Goal: Task Accomplishment & Management: Manage account settings

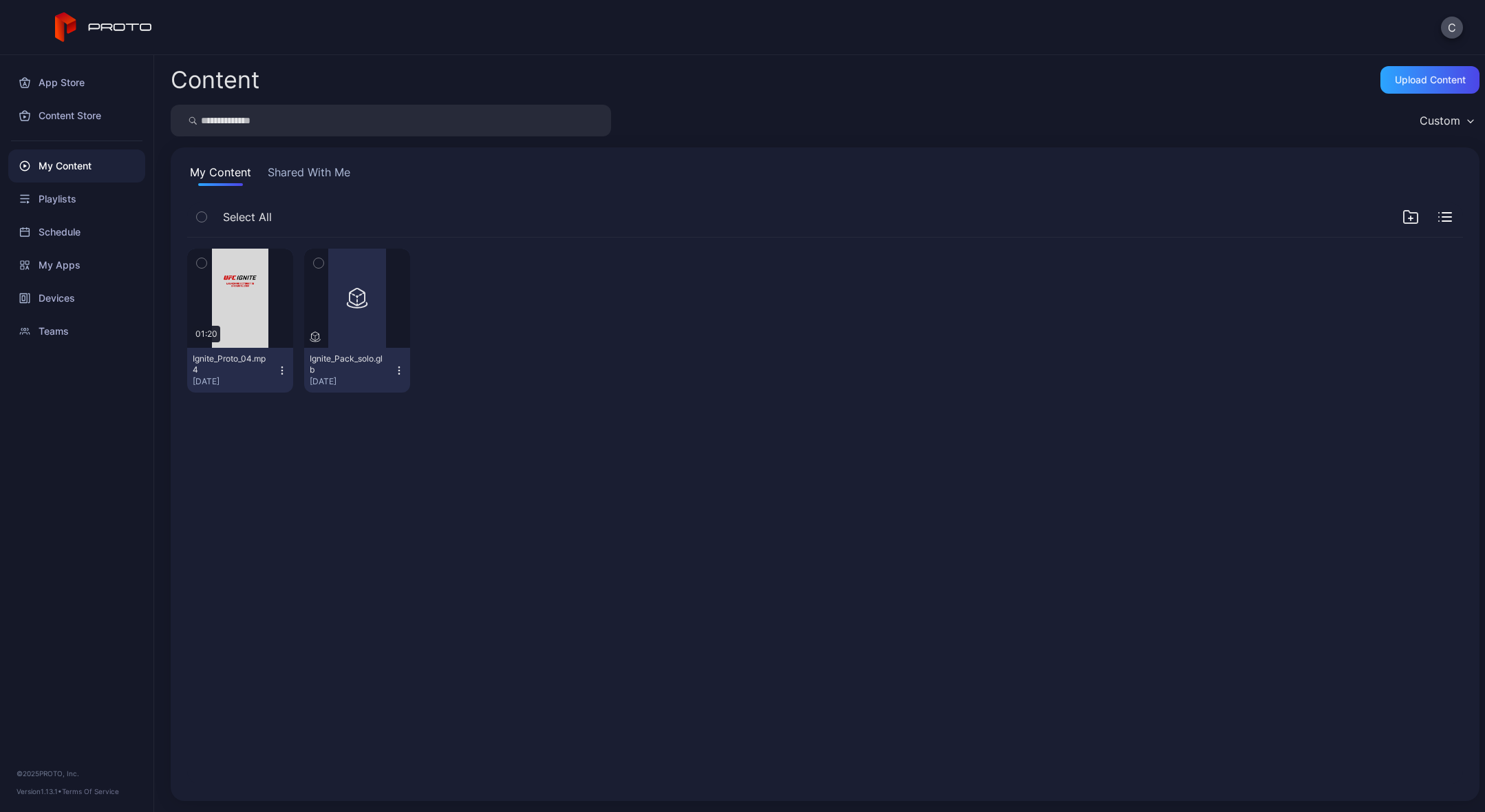
click at [283, 366] on icon "button" at bounding box center [283, 371] width 11 height 11
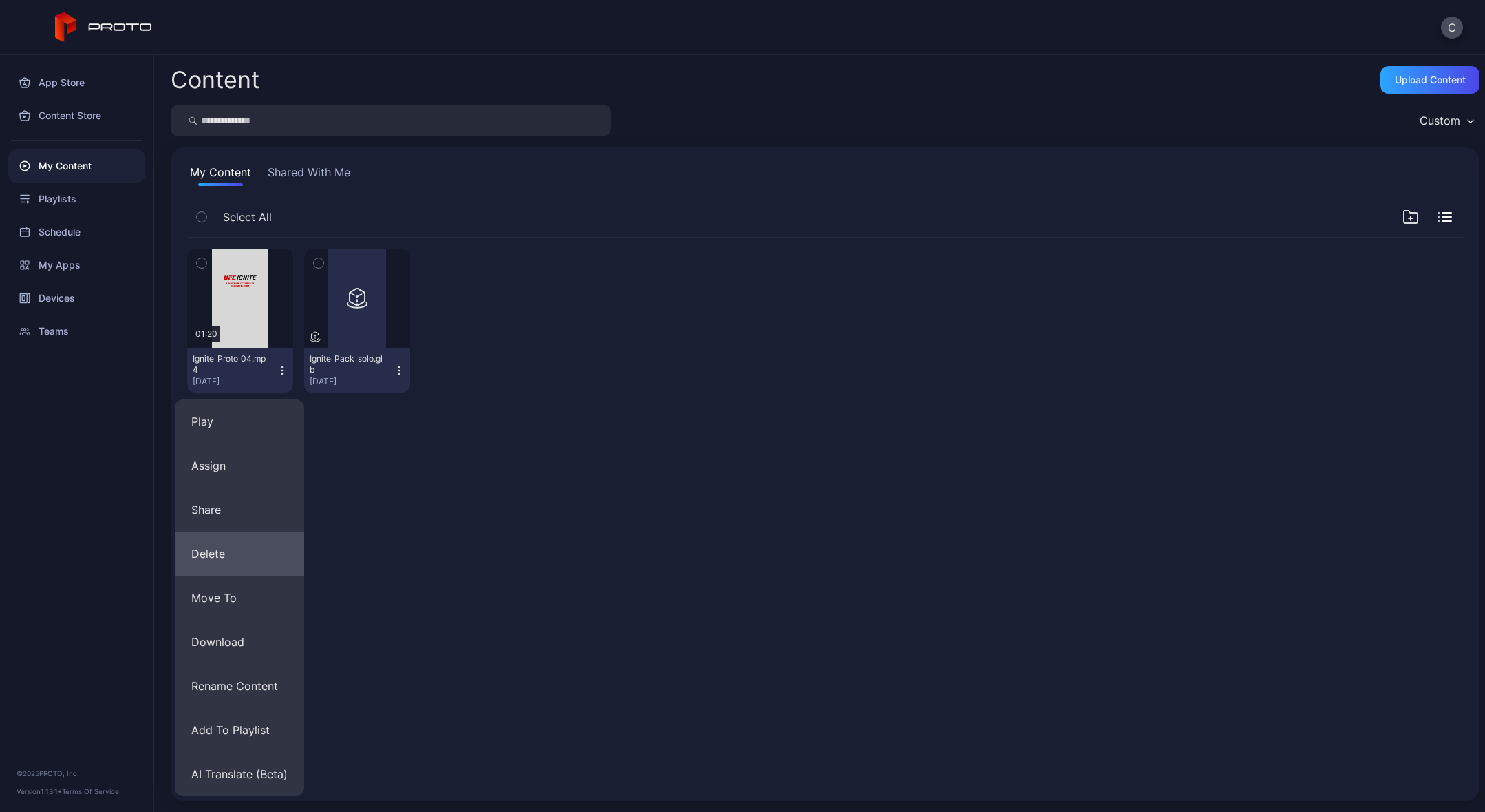
click at [228, 560] on button "Delete" at bounding box center [239, 553] width 130 height 44
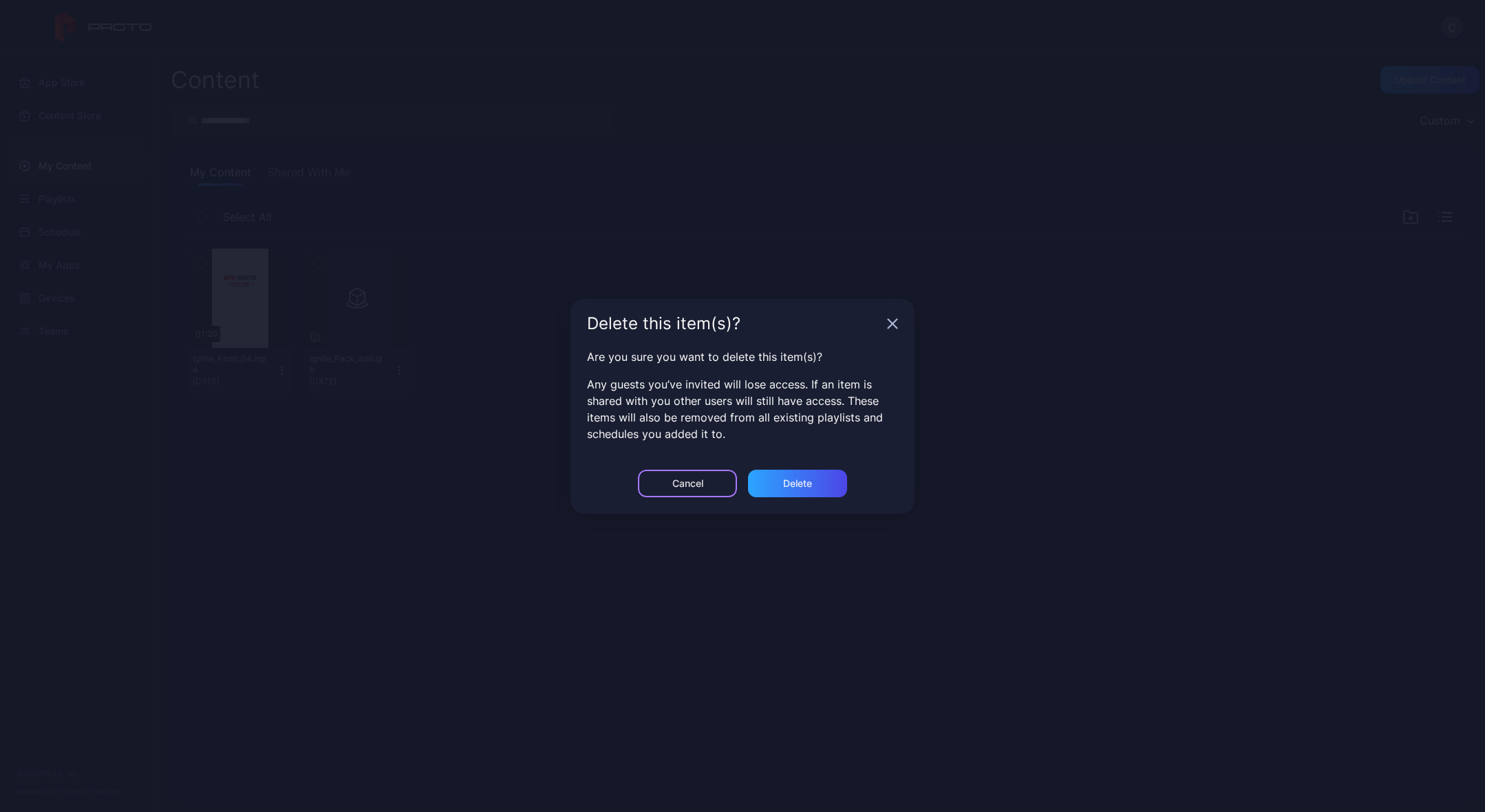
click at [672, 474] on div "Cancel" at bounding box center [688, 483] width 100 height 27
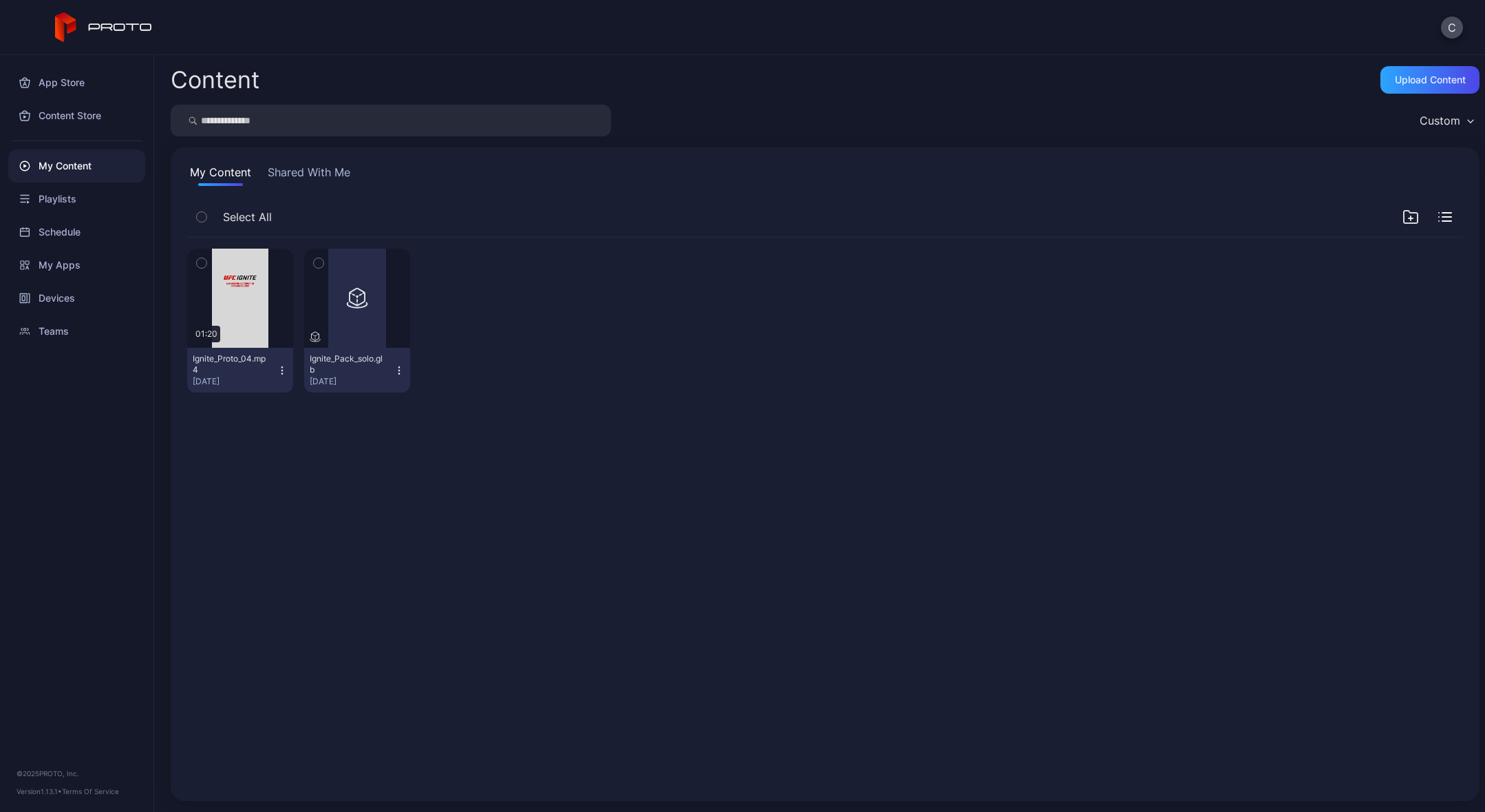
click at [278, 365] on icon "button" at bounding box center [283, 371] width 11 height 11
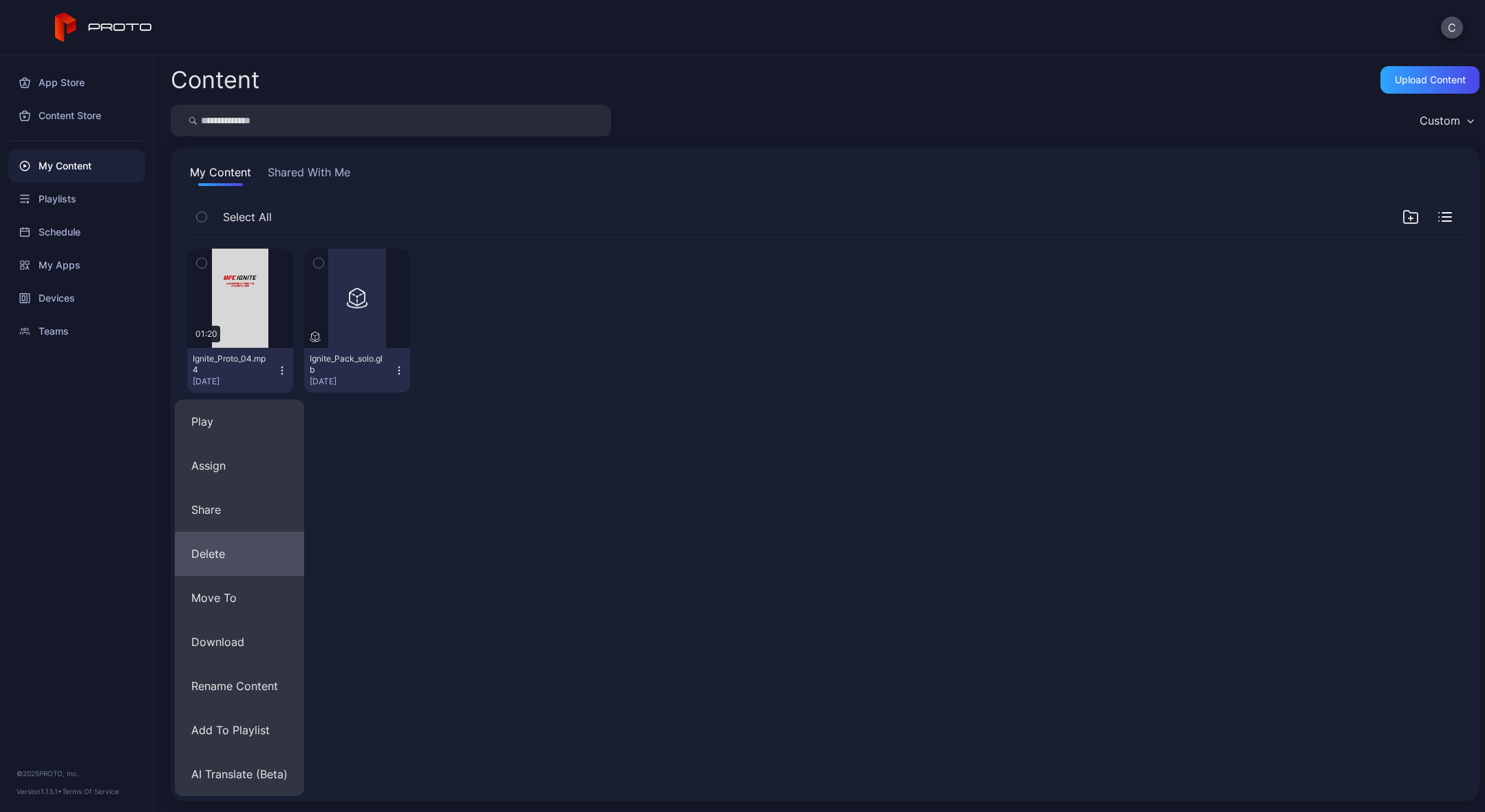
click at [210, 554] on button "Delete" at bounding box center [239, 553] width 130 height 44
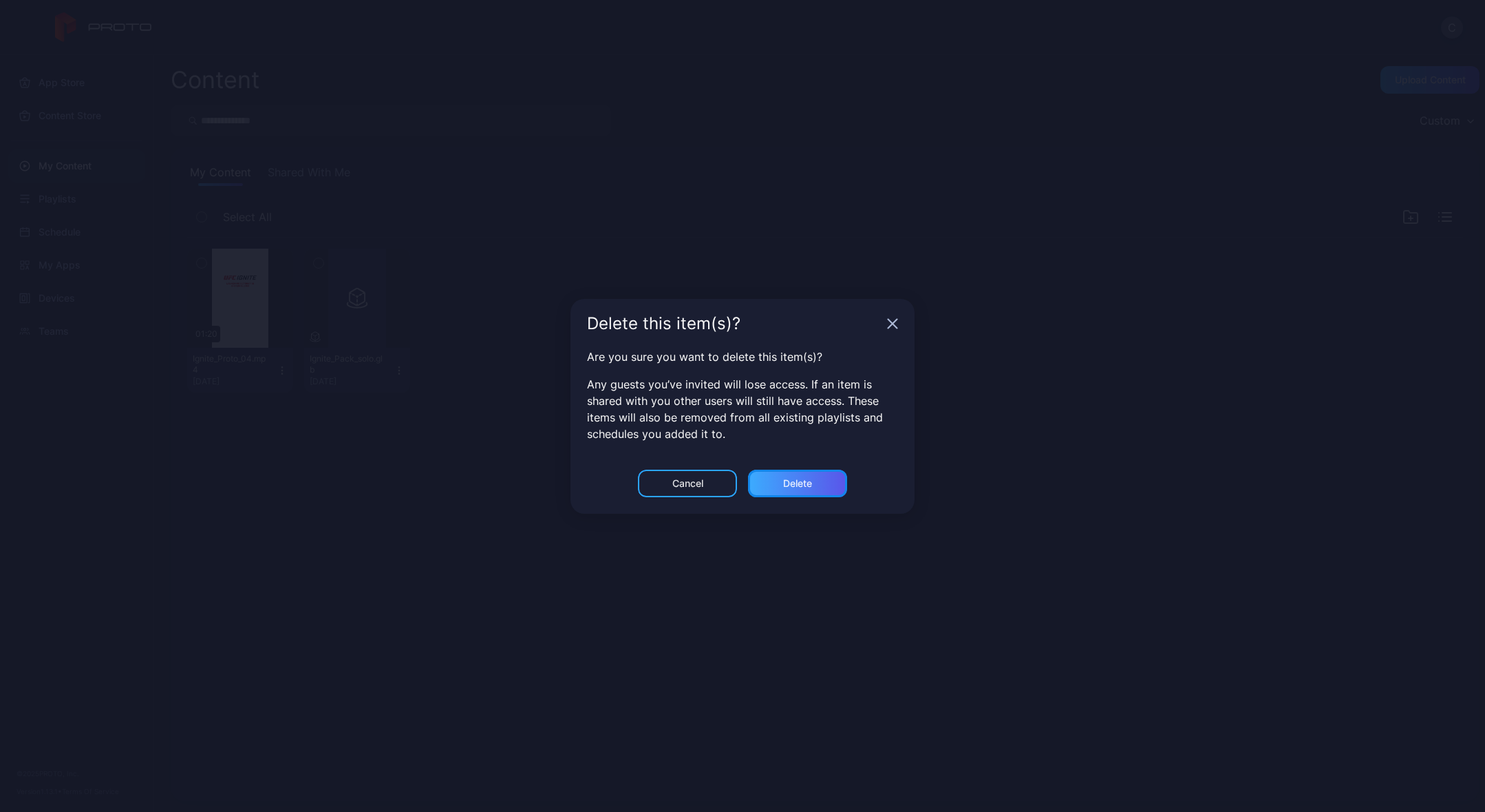
click at [784, 479] on div "Delete" at bounding box center [798, 483] width 29 height 11
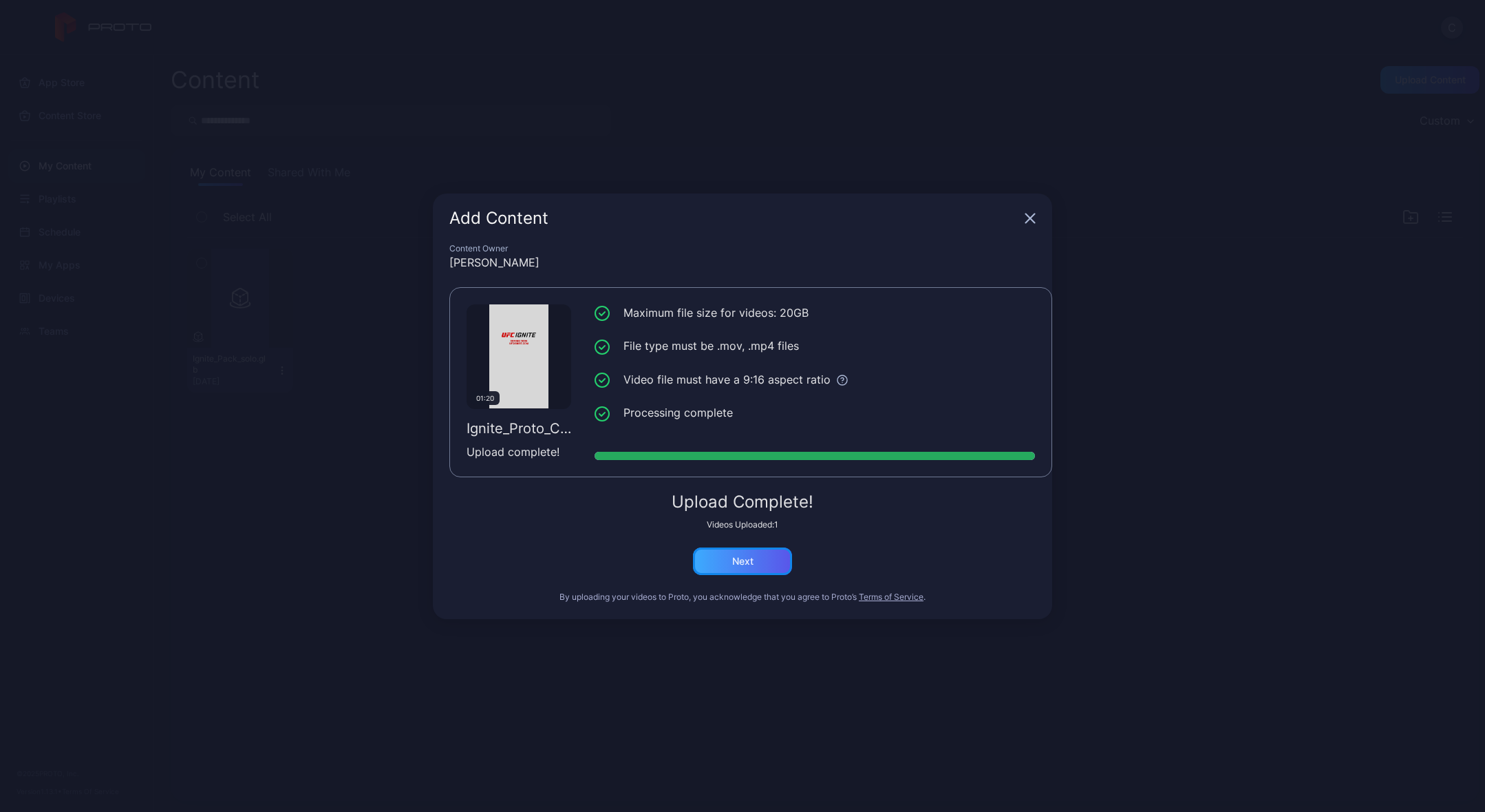
click at [759, 564] on div "Next" at bounding box center [742, 560] width 100 height 27
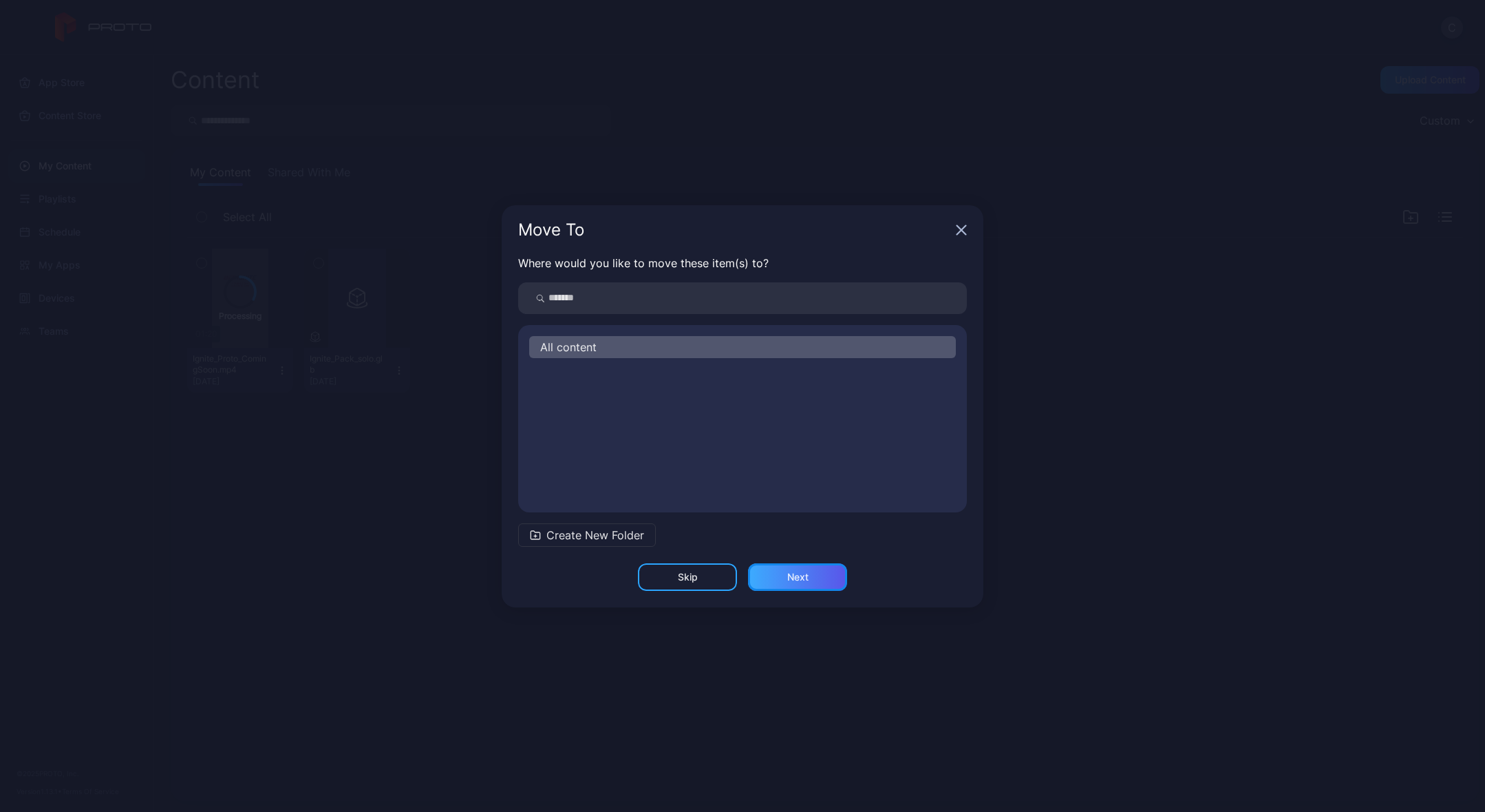
click at [777, 577] on div "Next" at bounding box center [798, 576] width 100 height 27
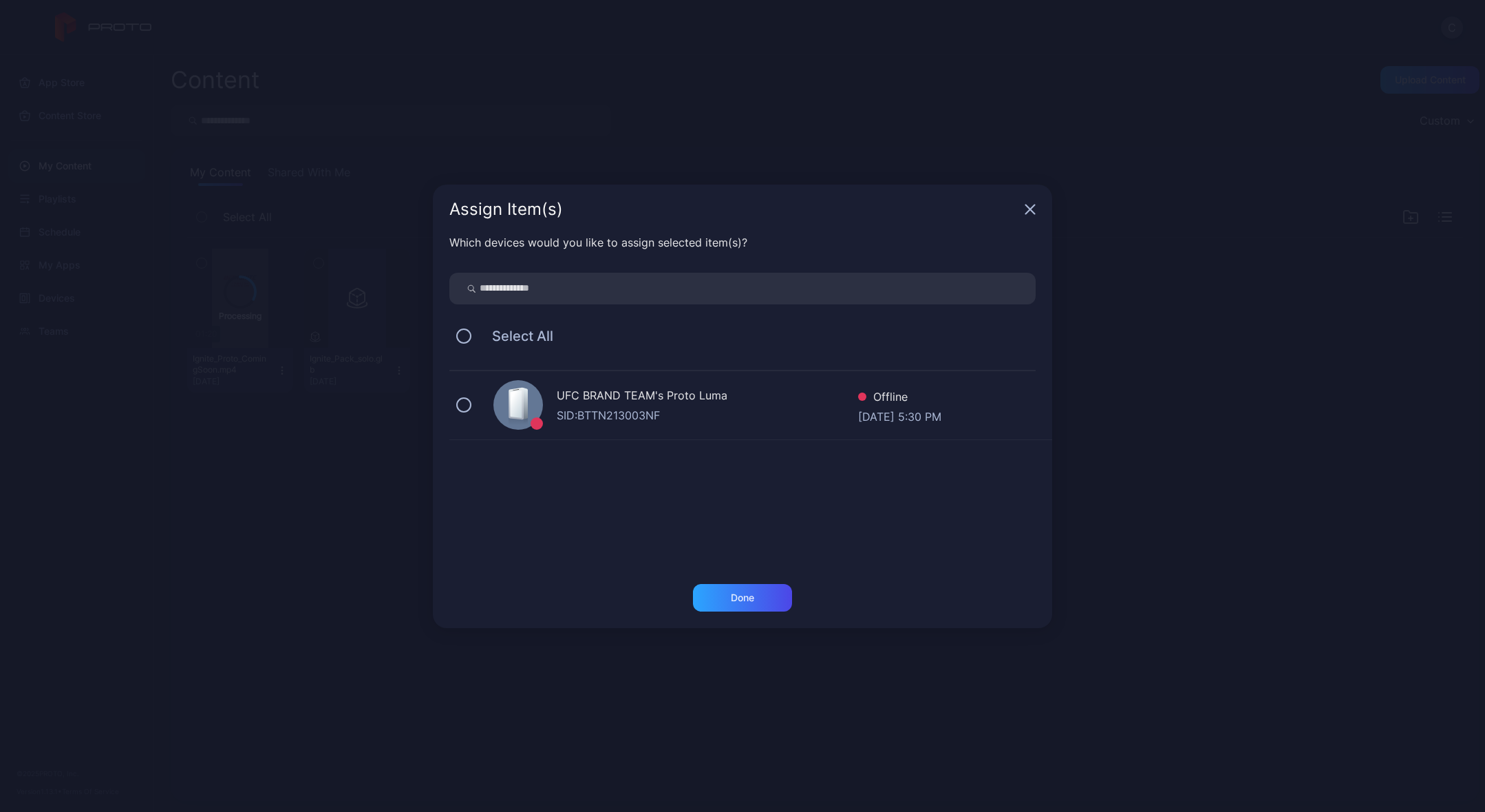
click at [635, 398] on div "UFC BRAND TEAM's Proto Luma" at bounding box center [707, 396] width 301 height 20
click at [749, 598] on div "Done" at bounding box center [742, 598] width 23 height 11
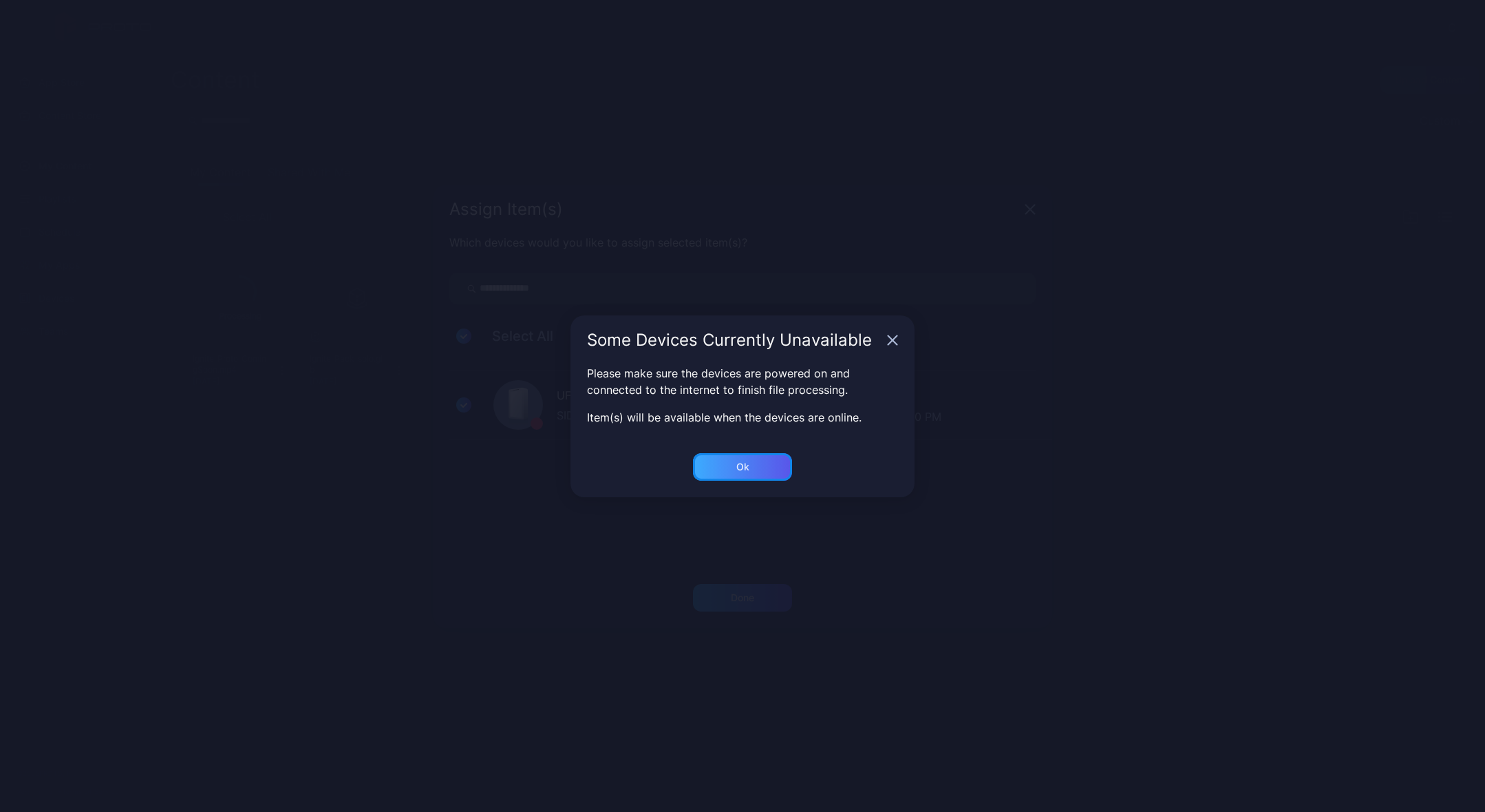
click at [745, 471] on div "Ok" at bounding box center [742, 467] width 100 height 27
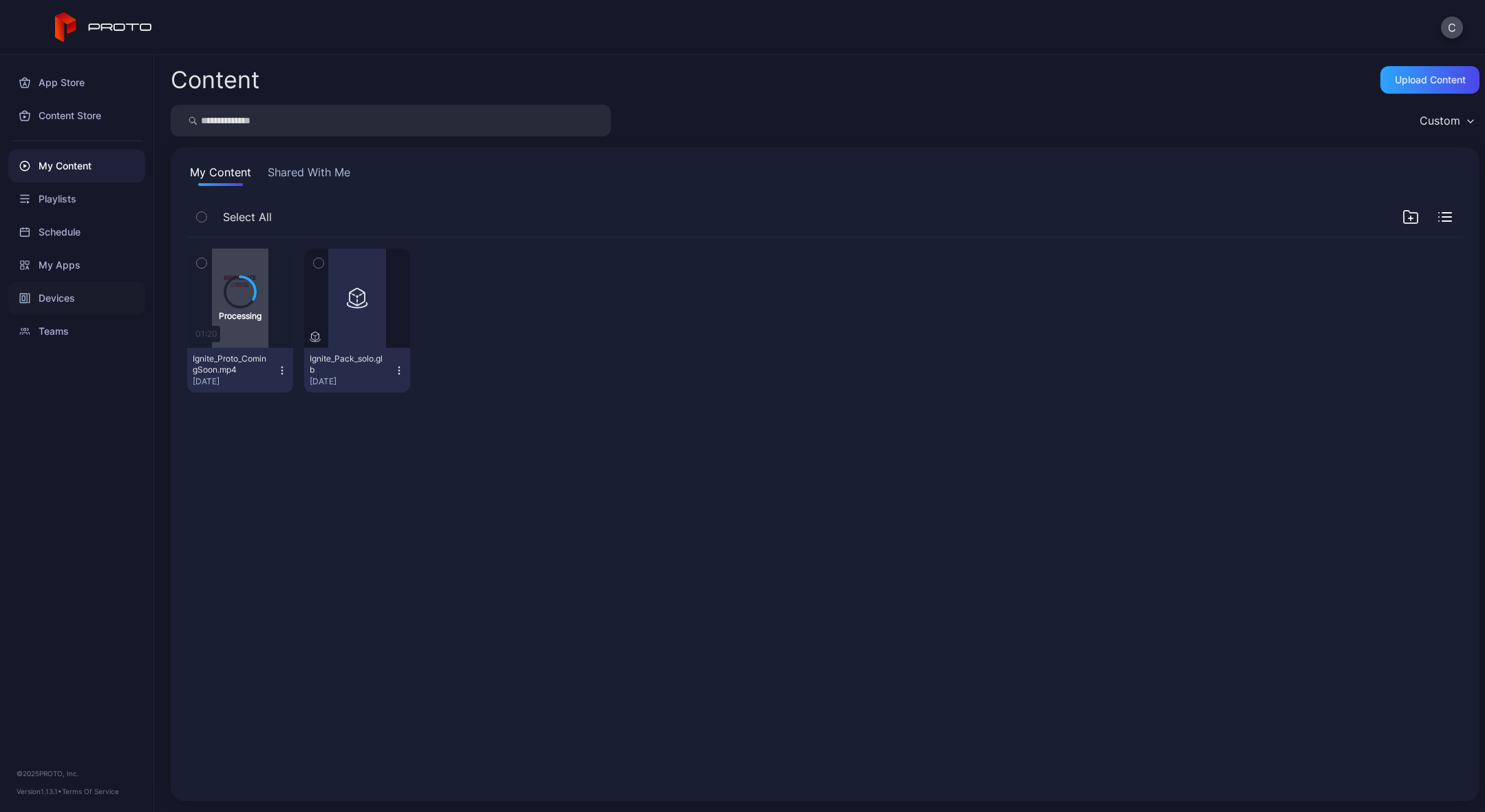
click at [66, 296] on div "Devices" at bounding box center [77, 298] width 137 height 33
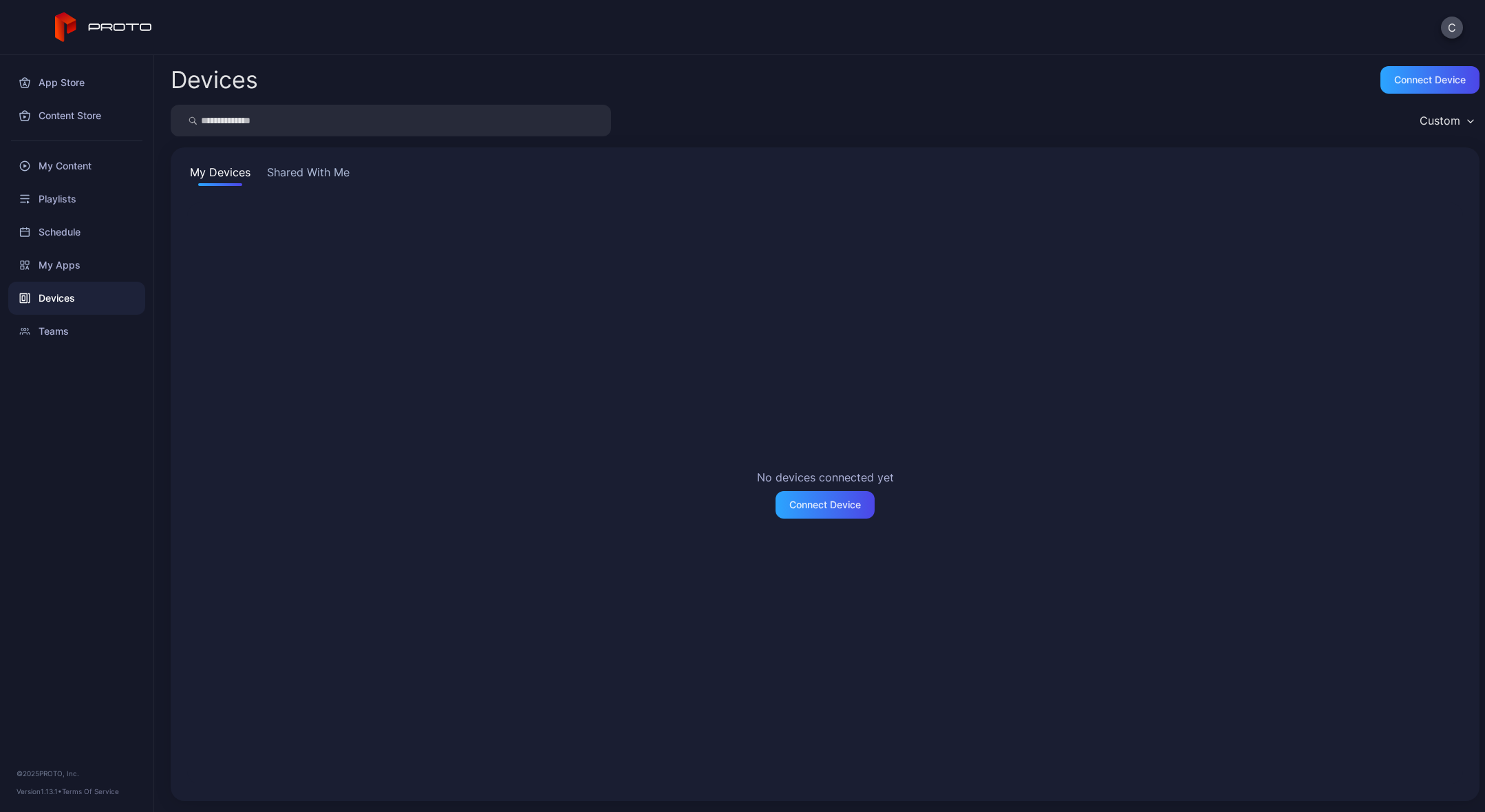
click at [340, 164] on button "Shared With Me" at bounding box center [309, 175] width 88 height 22
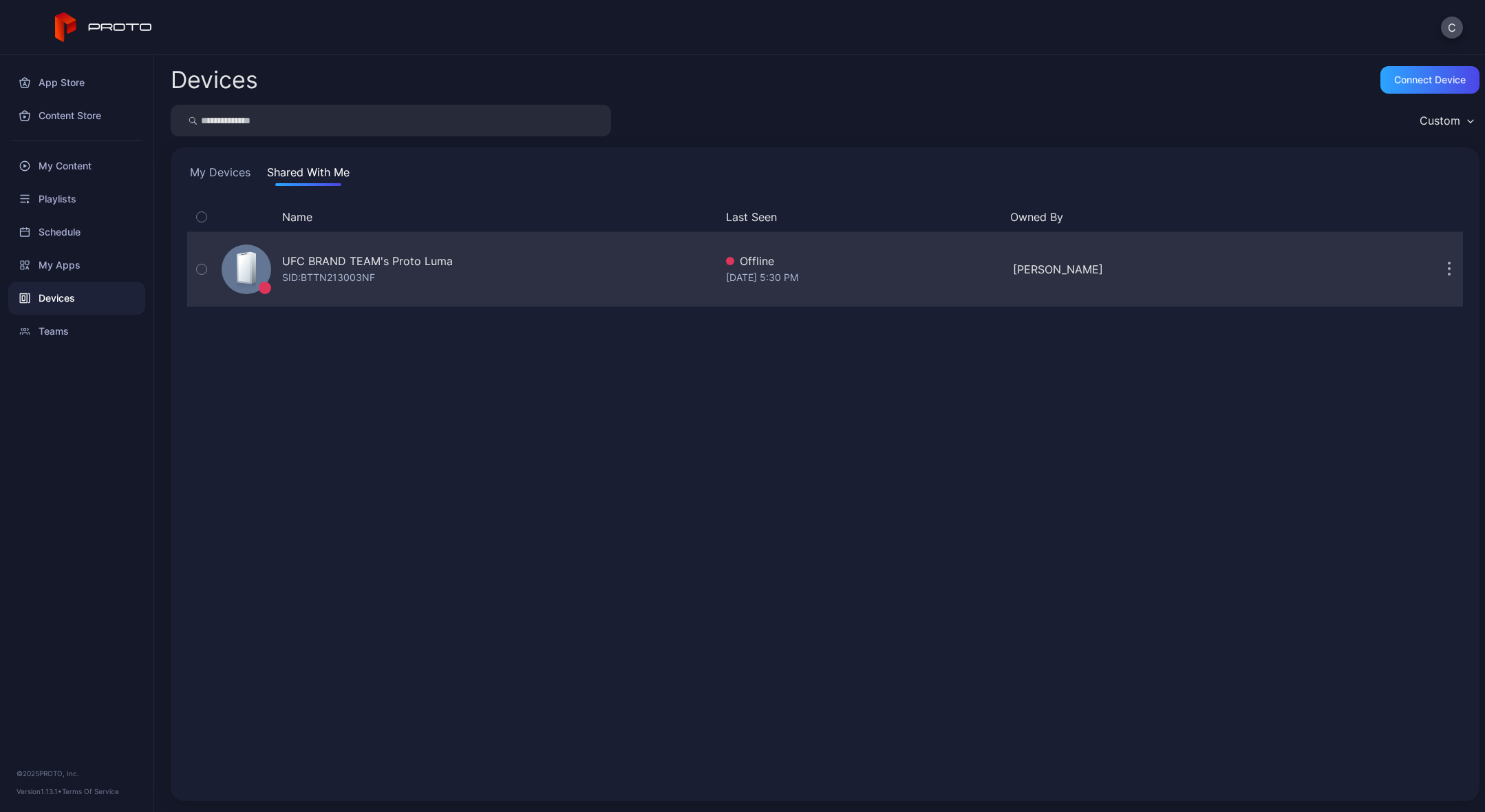
click at [362, 272] on div "SID: BTTN213003NF" at bounding box center [329, 278] width 93 height 17
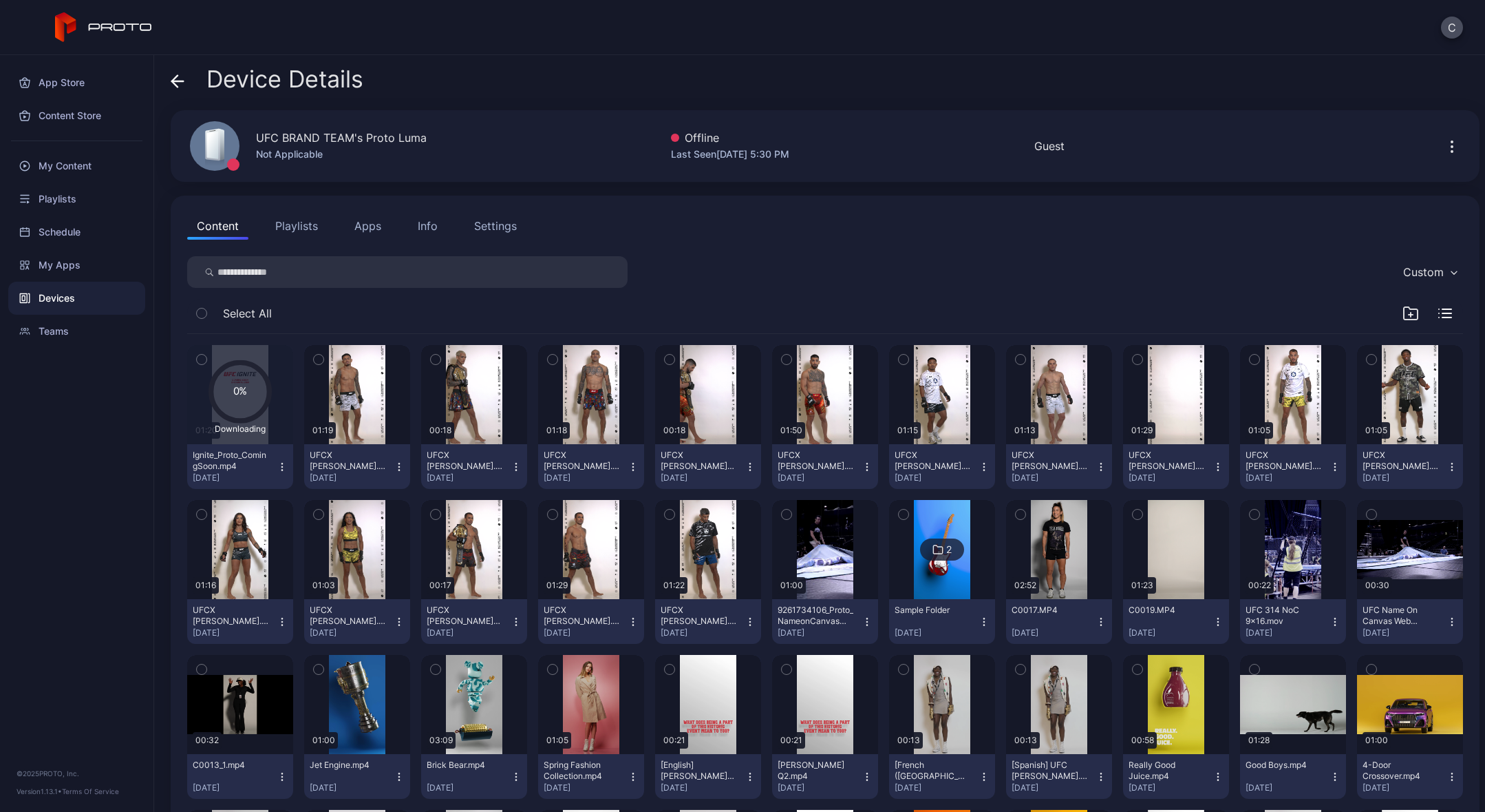
click at [498, 230] on div "Settings" at bounding box center [495, 226] width 42 height 17
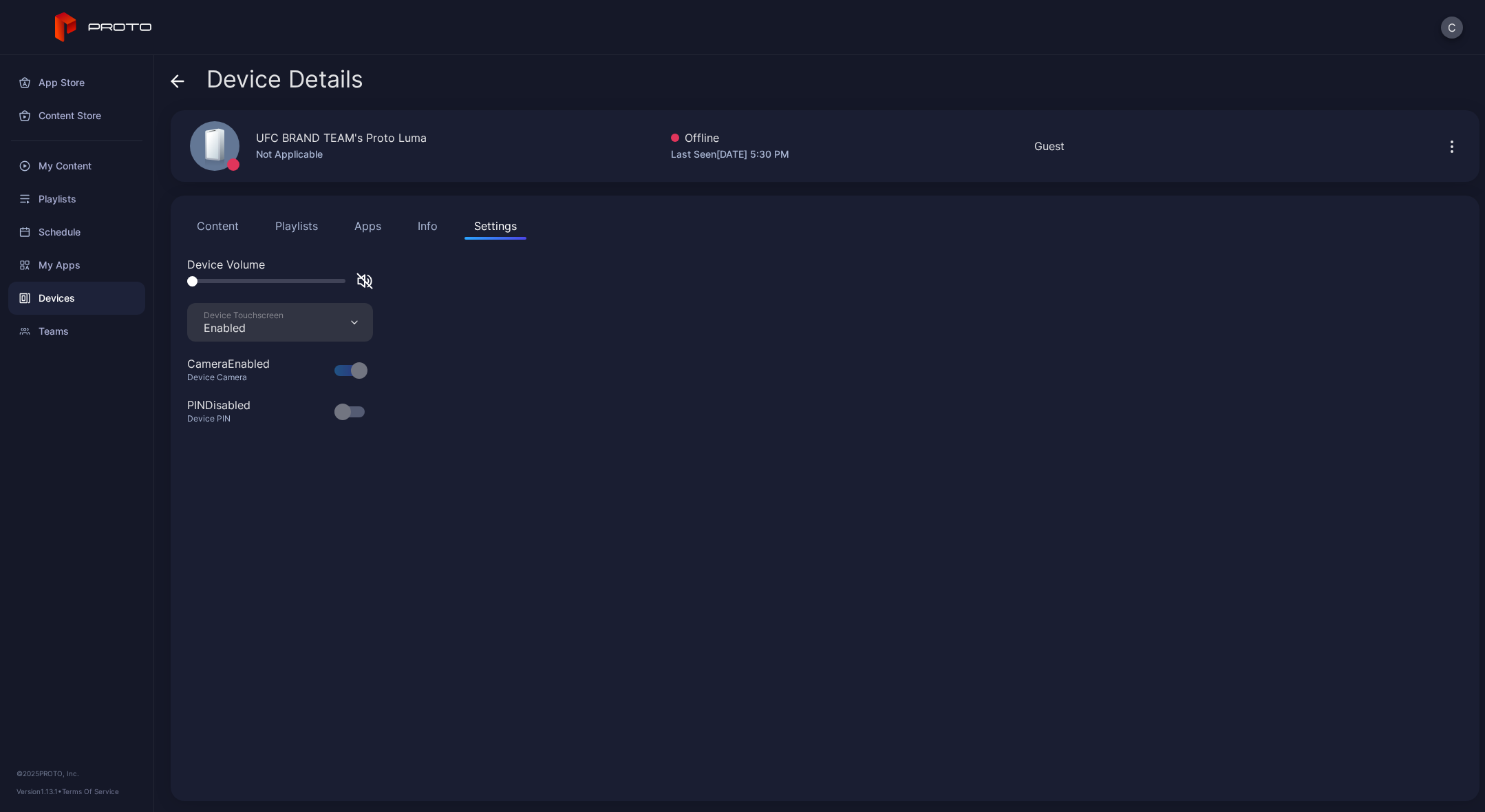
click at [265, 280] on div at bounding box center [266, 281] width 159 height 4
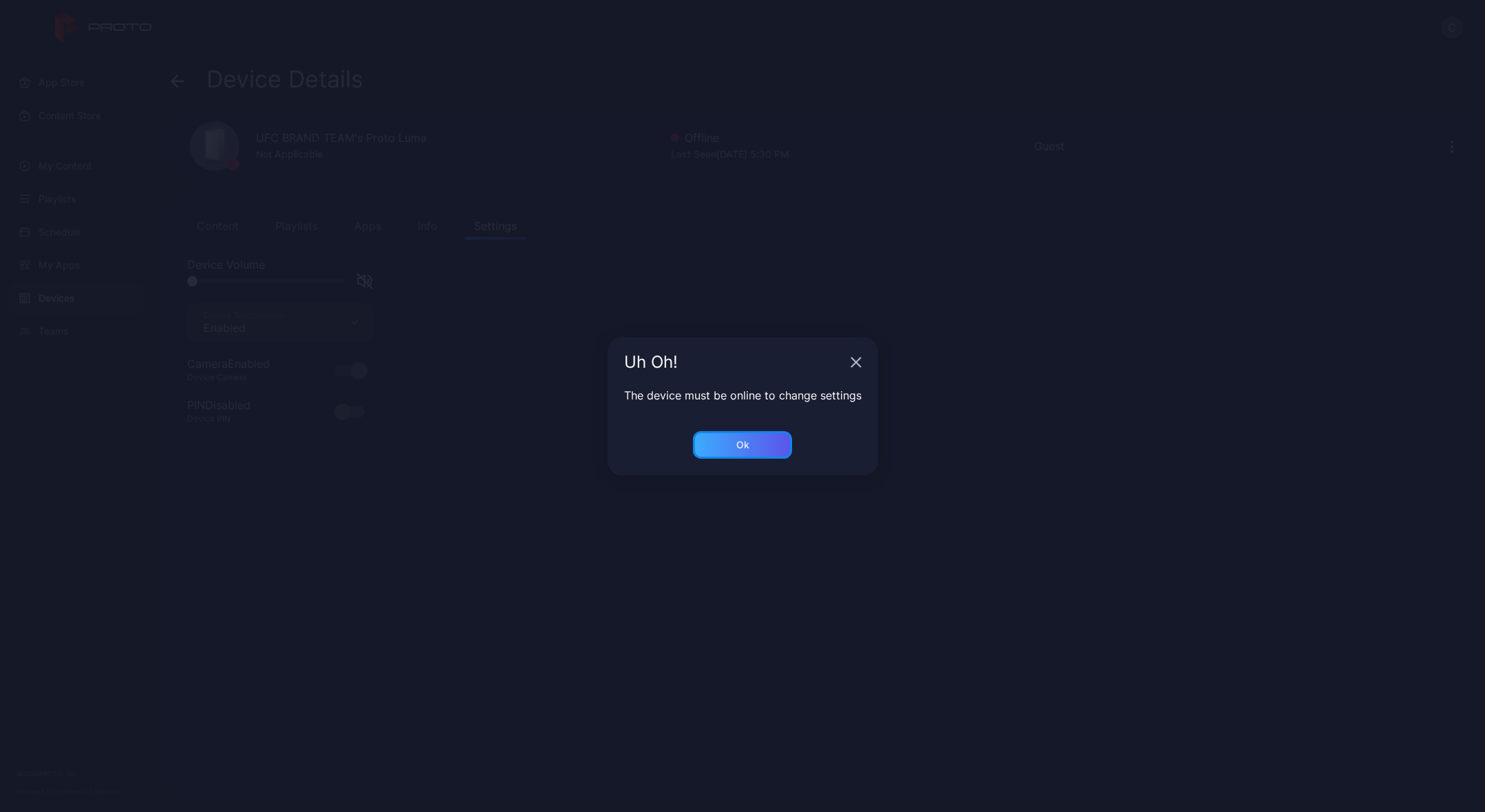
click at [728, 437] on div "Ok" at bounding box center [742, 444] width 100 height 27
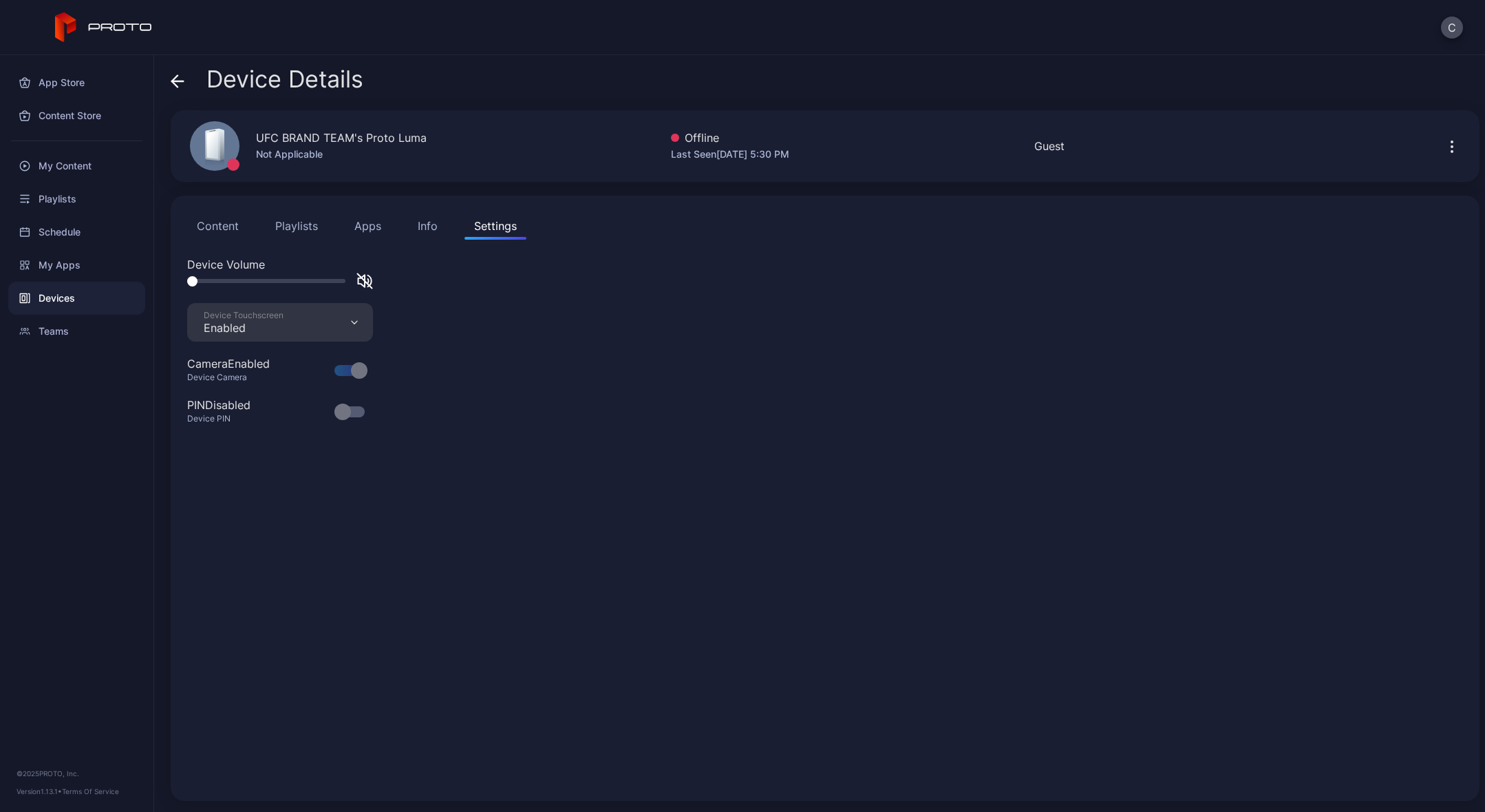
click at [432, 229] on div "Info" at bounding box center [427, 226] width 20 height 17
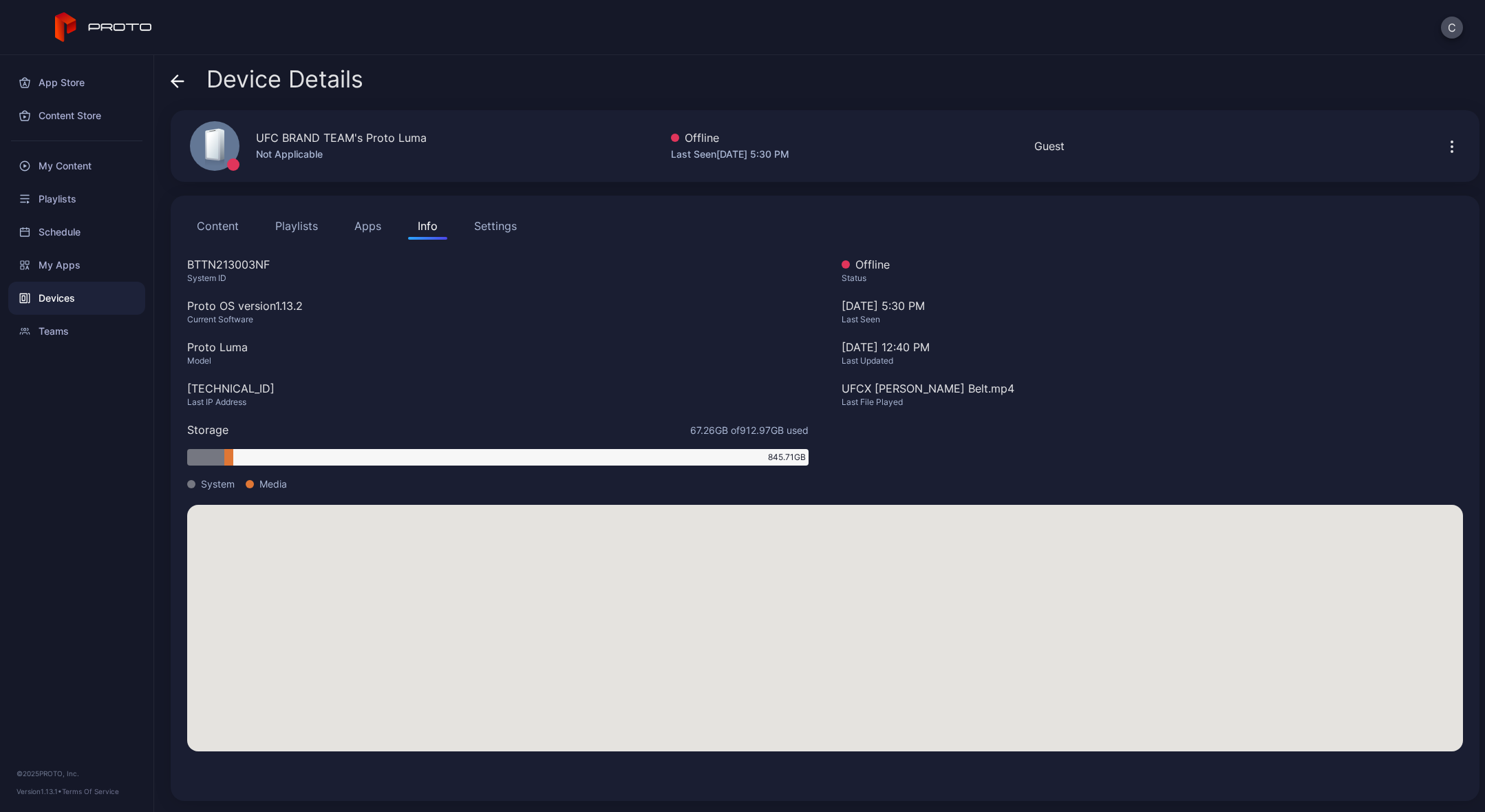
click at [373, 226] on button "Apps" at bounding box center [367, 225] width 46 height 27
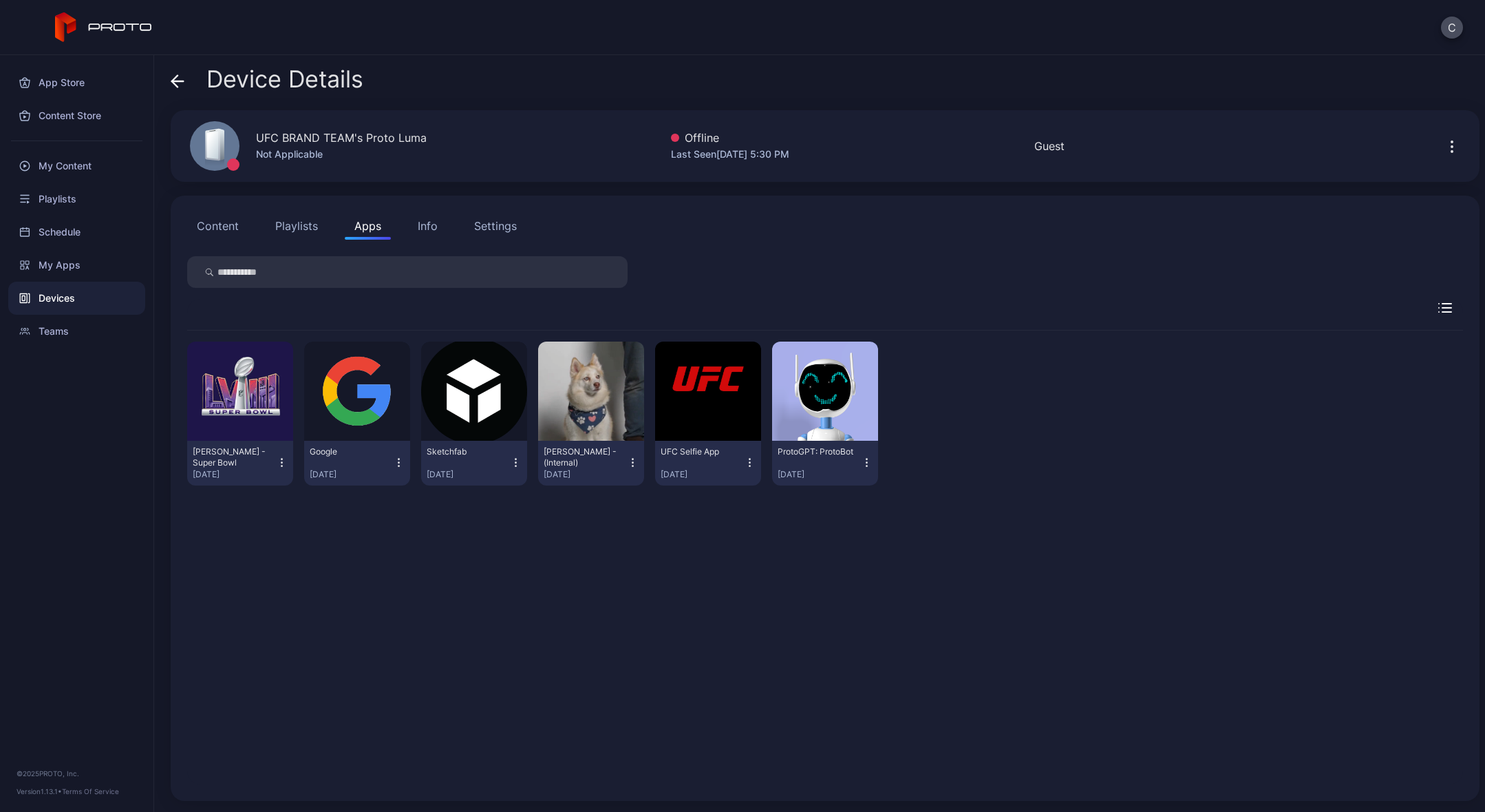
click at [309, 223] on button "Playlists" at bounding box center [297, 225] width 62 height 27
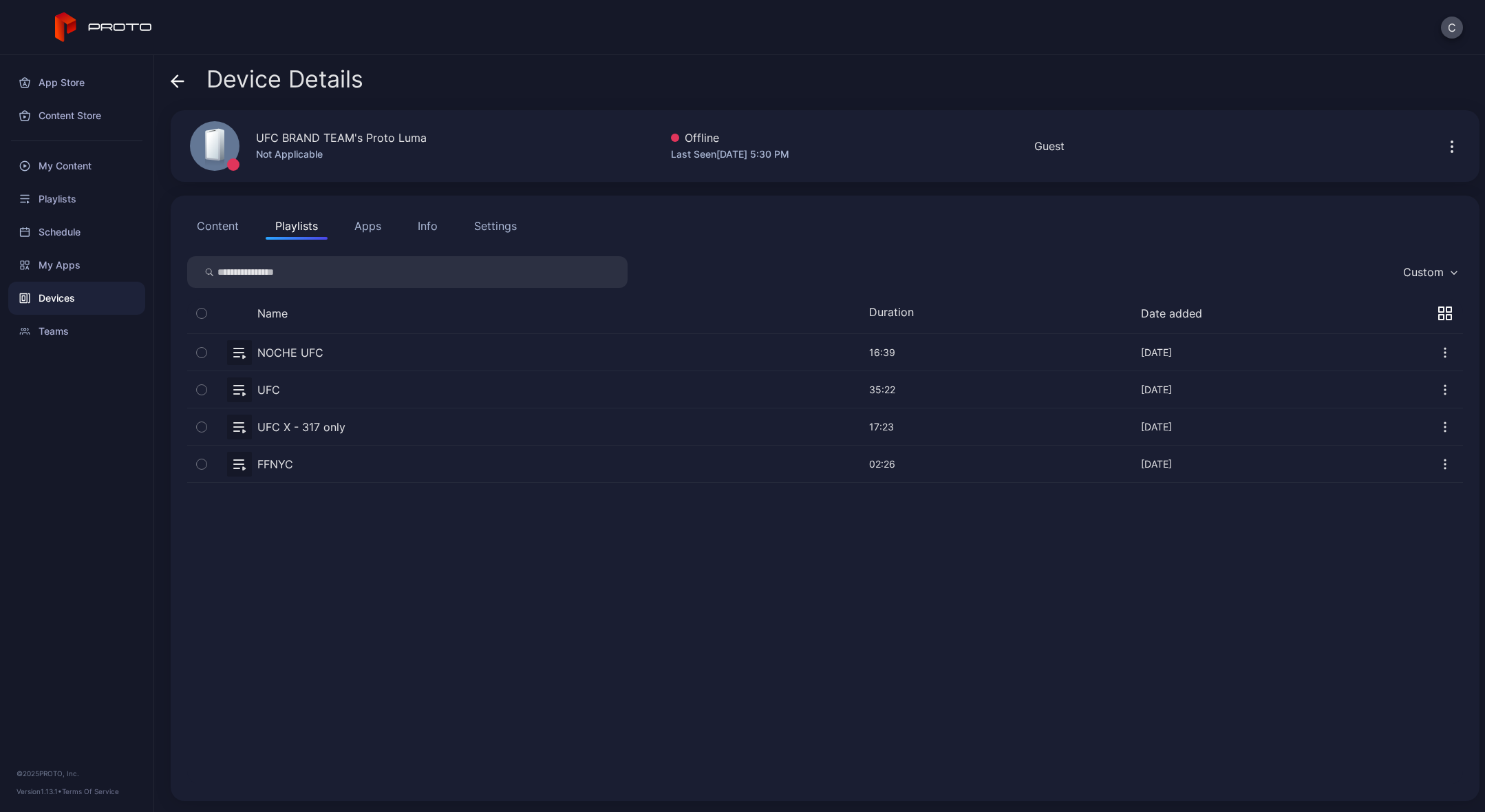
click at [373, 219] on button "Apps" at bounding box center [367, 225] width 46 height 27
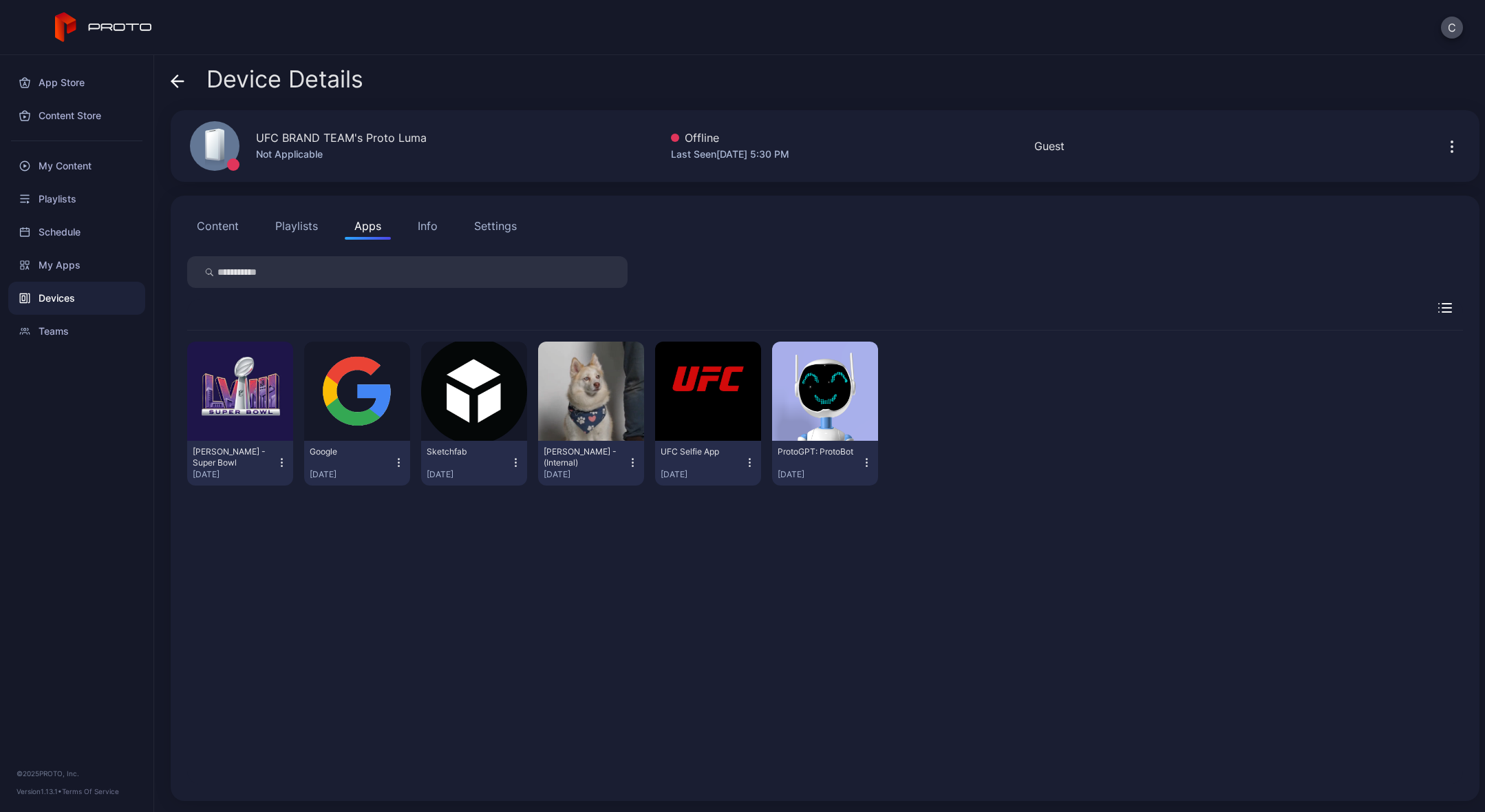
click at [311, 222] on button "Playlists" at bounding box center [297, 225] width 62 height 27
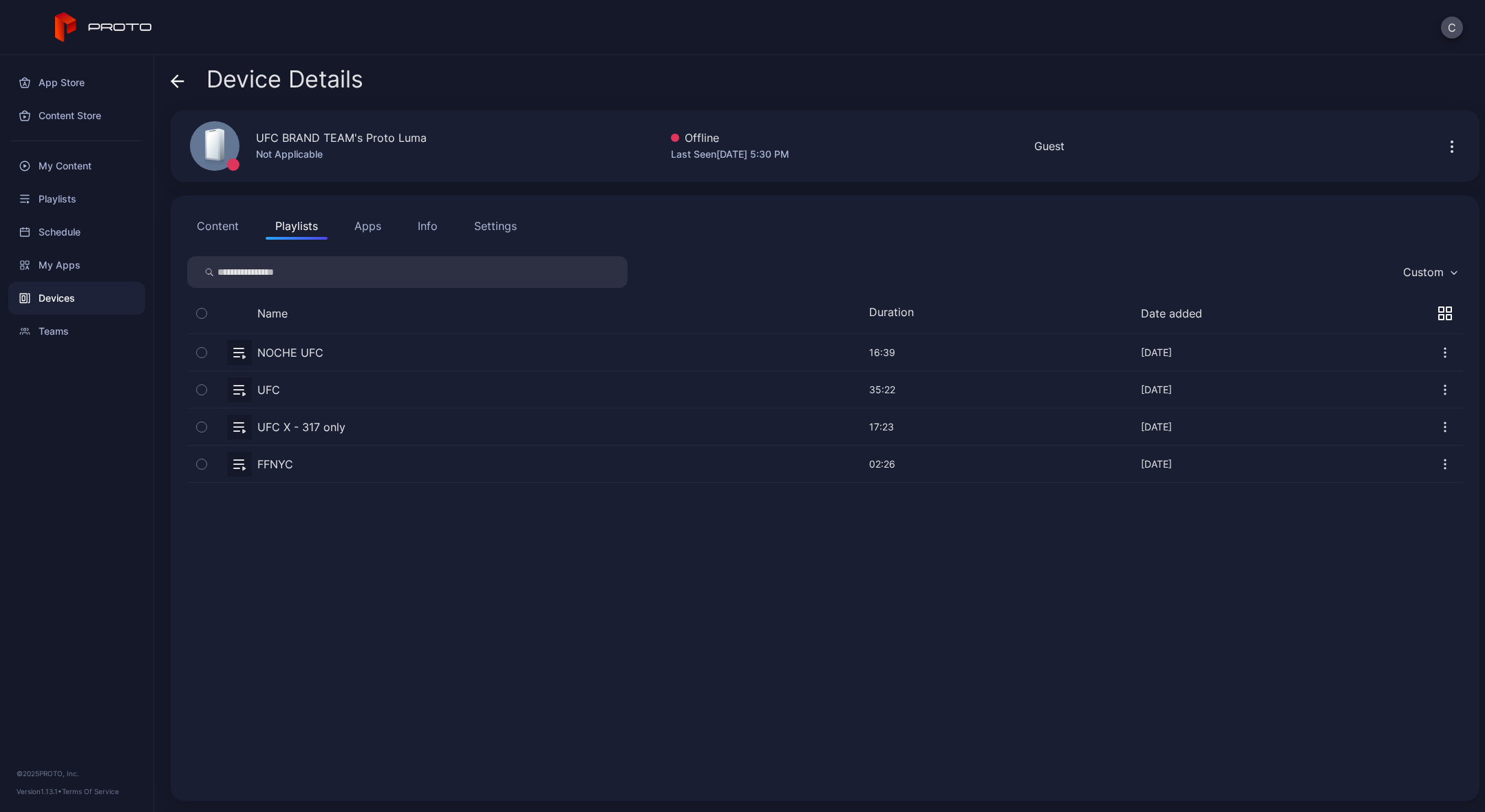
click at [222, 222] on button "Content" at bounding box center [217, 225] width 61 height 27
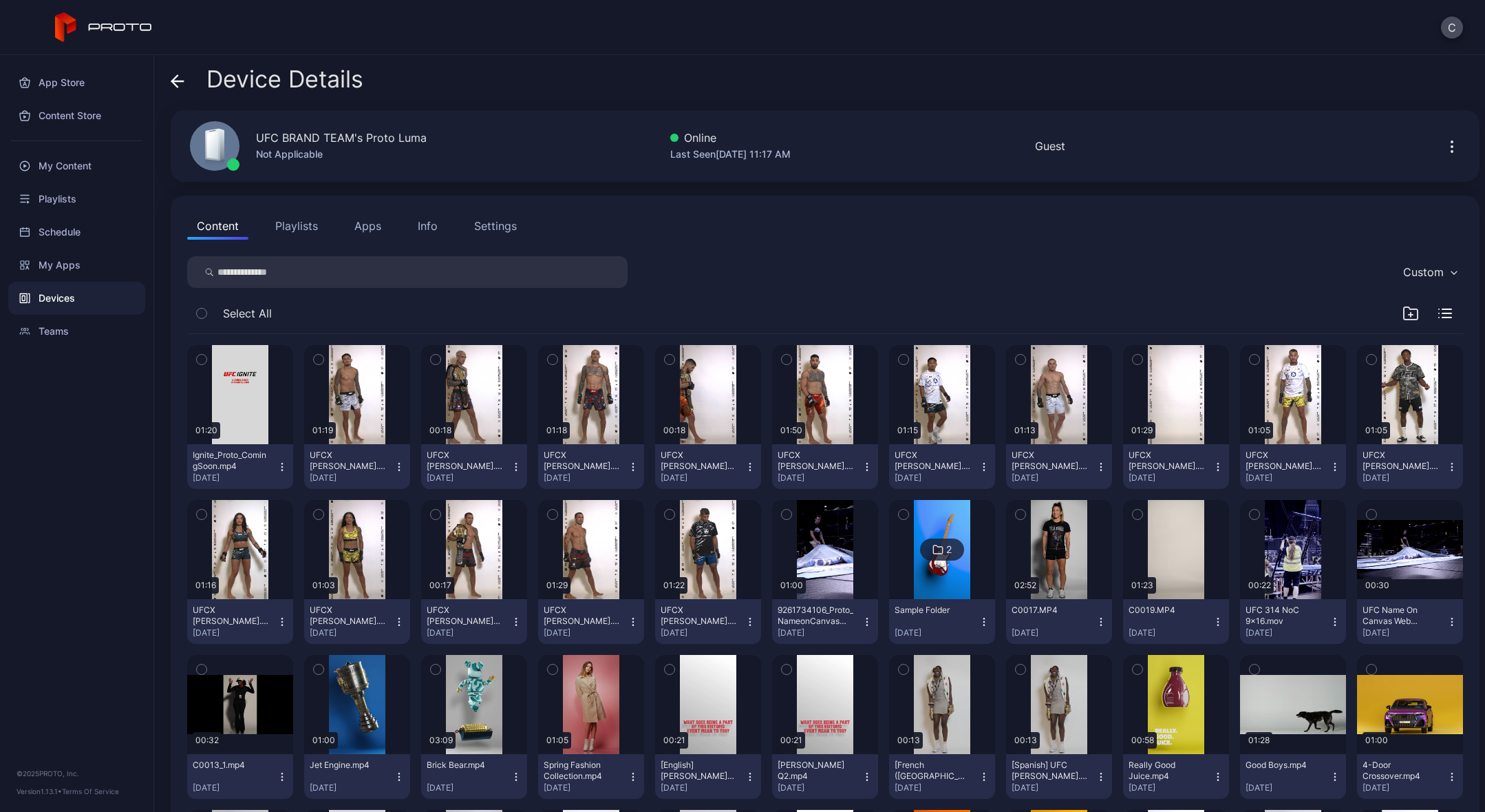
click at [507, 228] on div "Settings" at bounding box center [495, 226] width 42 height 17
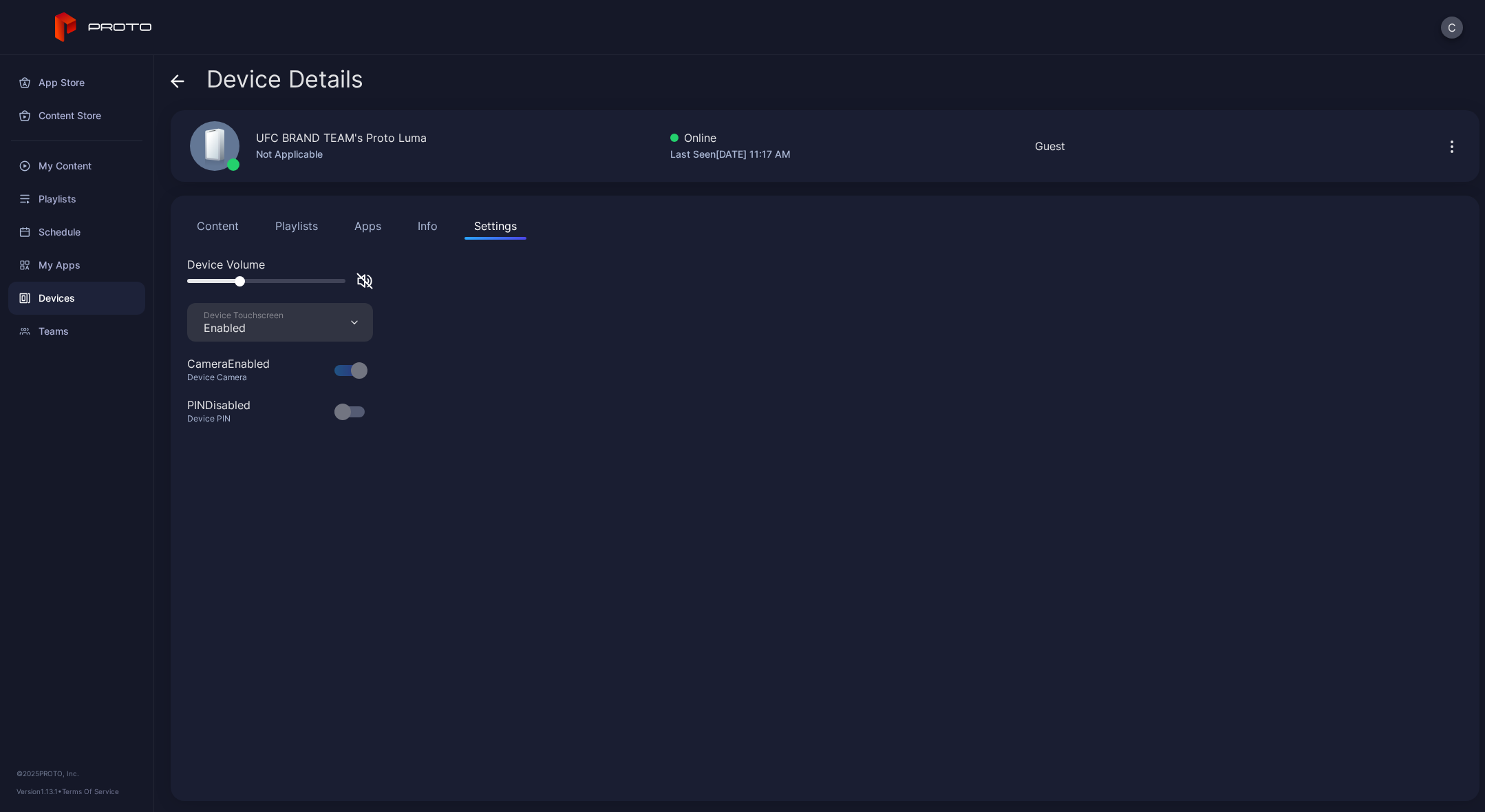
click at [239, 280] on div at bounding box center [266, 281] width 159 height 4
click at [213, 281] on div at bounding box center [266, 281] width 159 height 4
click at [230, 223] on button "Content" at bounding box center [217, 225] width 61 height 27
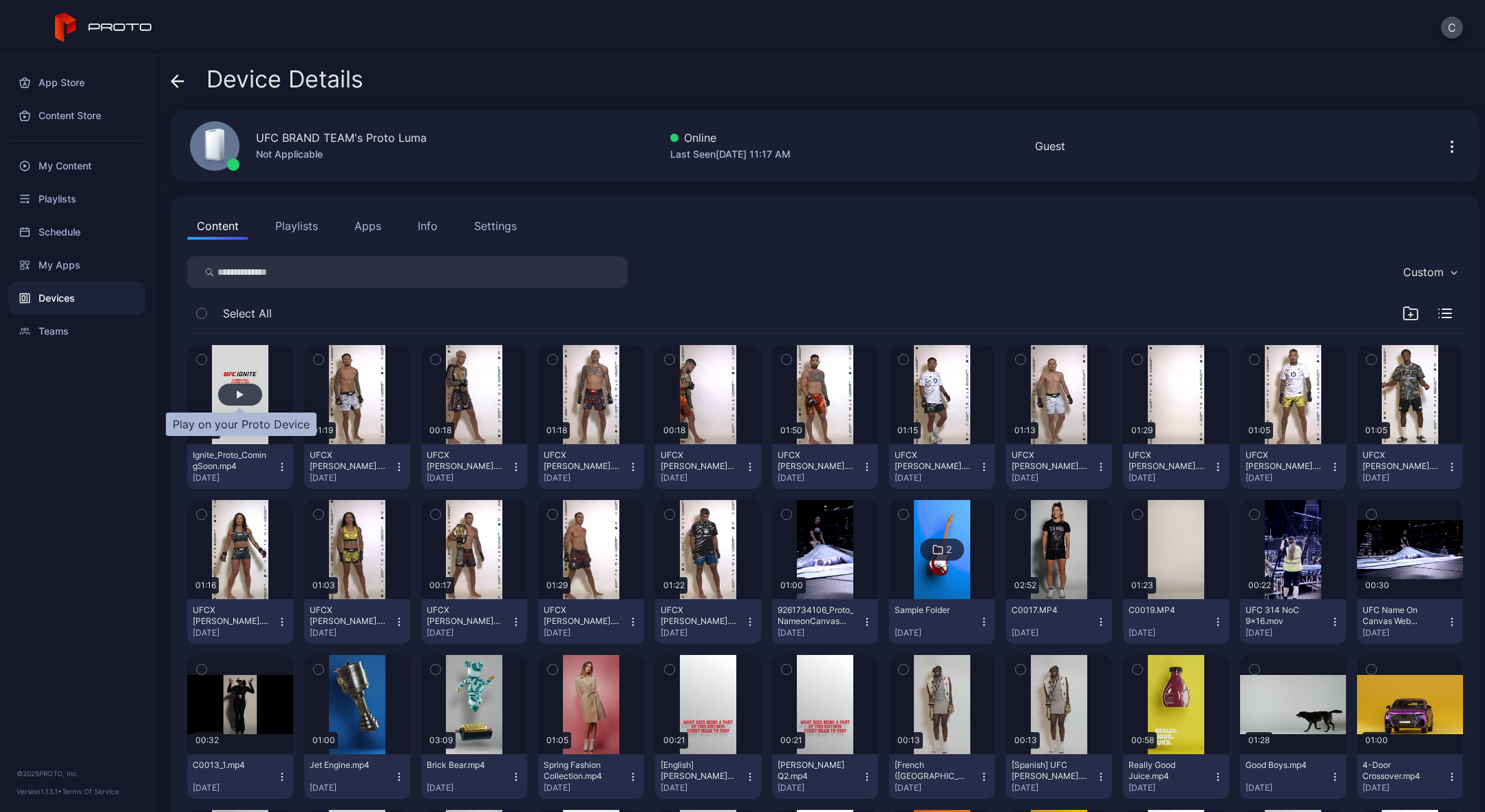
click at [237, 398] on div "button" at bounding box center [239, 394] width 7 height 8
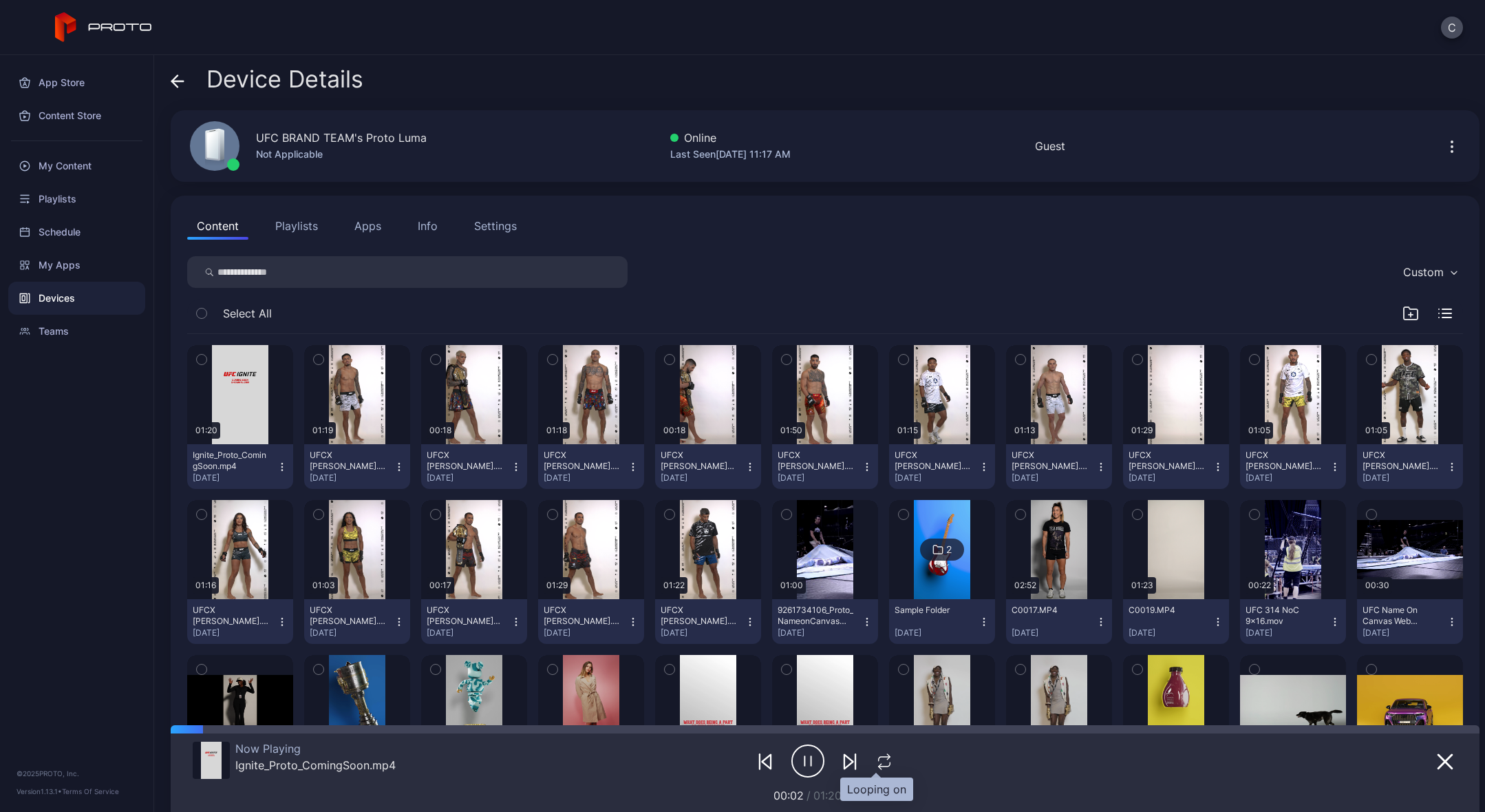
click at [879, 757] on icon "button" at bounding box center [884, 758] width 11 height 4
click at [877, 760] on icon "button" at bounding box center [885, 761] width 23 height 17
click at [508, 237] on button "Settings" at bounding box center [496, 225] width 62 height 27
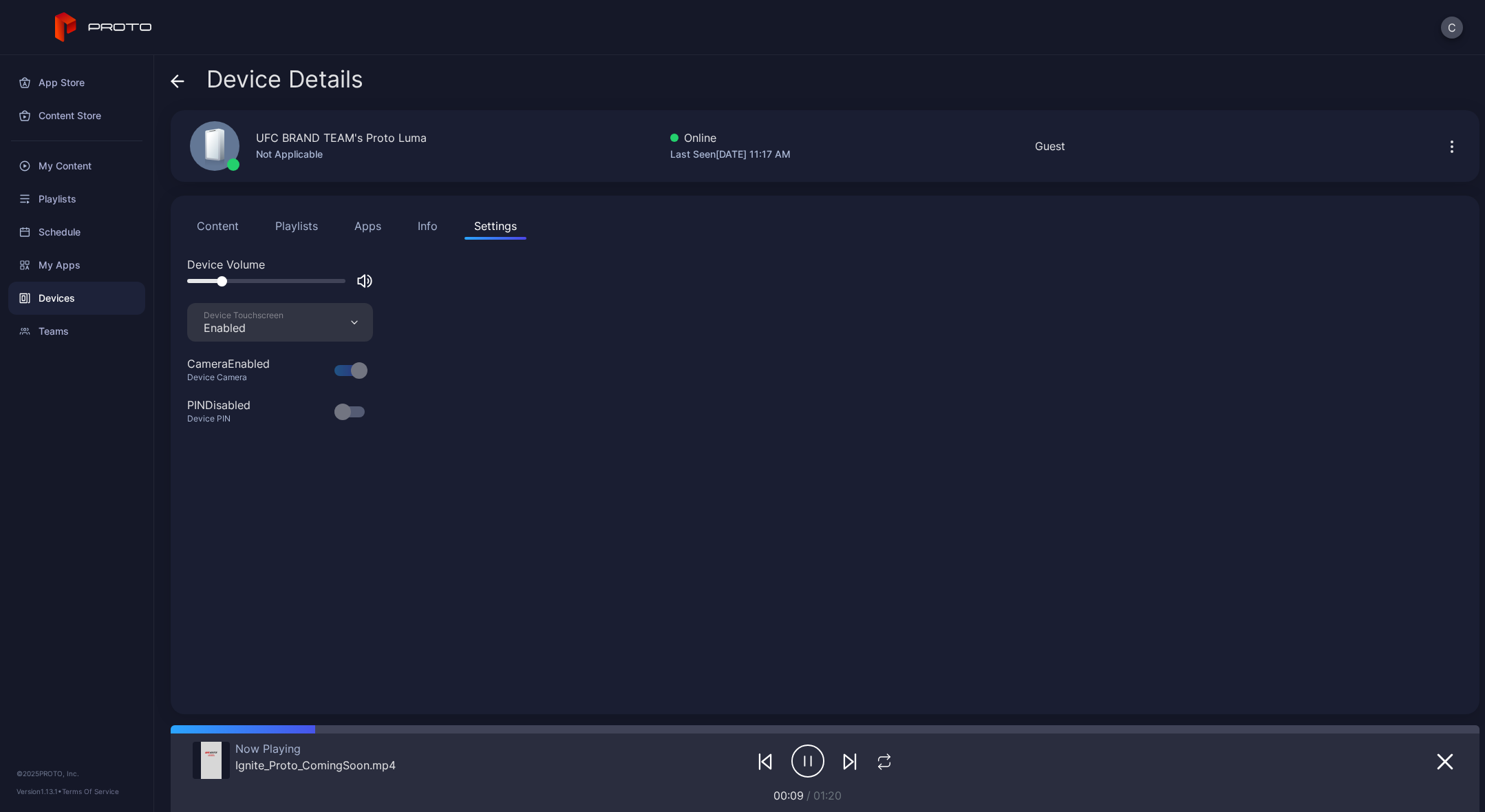
click at [222, 281] on div at bounding box center [266, 281] width 159 height 4
click at [240, 279] on div at bounding box center [266, 281] width 159 height 4
drag, startPoint x: 240, startPoint y: 278, endPoint x: 249, endPoint y: 278, distance: 9.0
click at [249, 278] on div at bounding box center [249, 281] width 10 height 10
drag, startPoint x: 249, startPoint y: 278, endPoint x: 169, endPoint y: 275, distance: 80.1
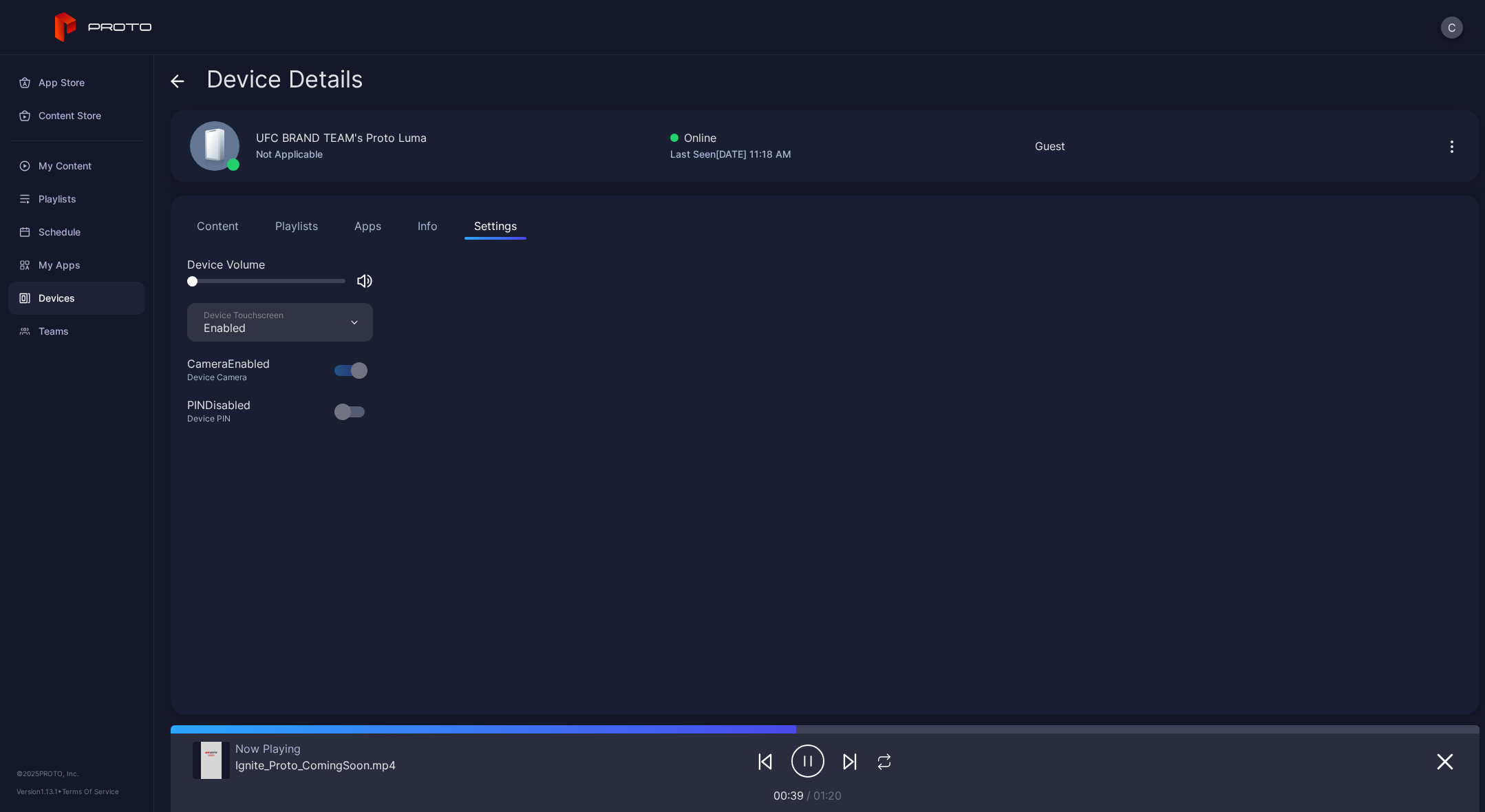
click at [169, 275] on div "Device Details UFC BRAND TEAM's Proto Luma Not Applicable Online Last Seen [DAT…" at bounding box center [819, 434] width 1331 height 757
click at [804, 765] on icon "button" at bounding box center [807, 760] width 33 height 35
click at [763, 765] on icon "button" at bounding box center [768, 761] width 9 height 14
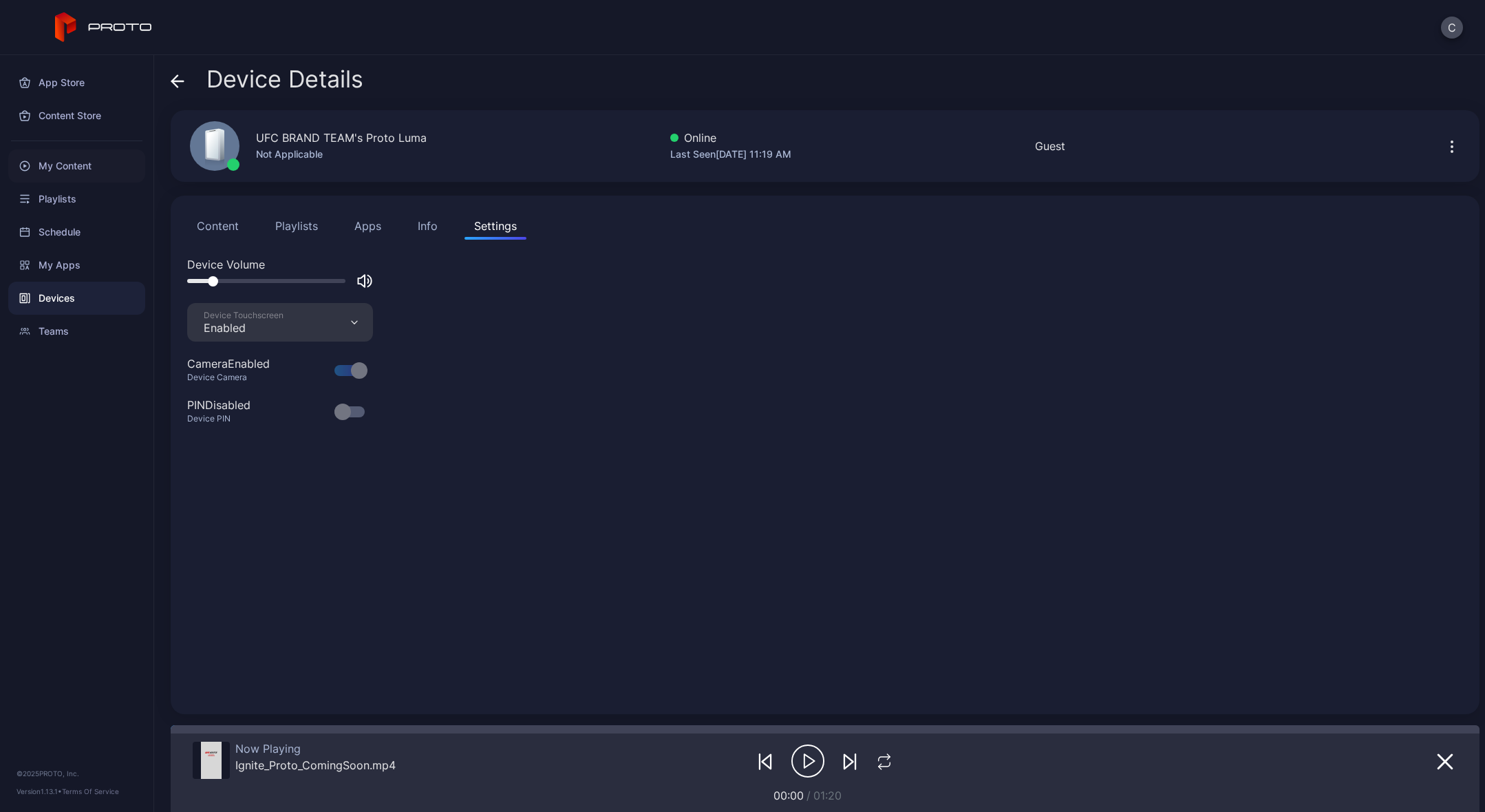
click at [64, 169] on div "My Content" at bounding box center [77, 165] width 137 height 33
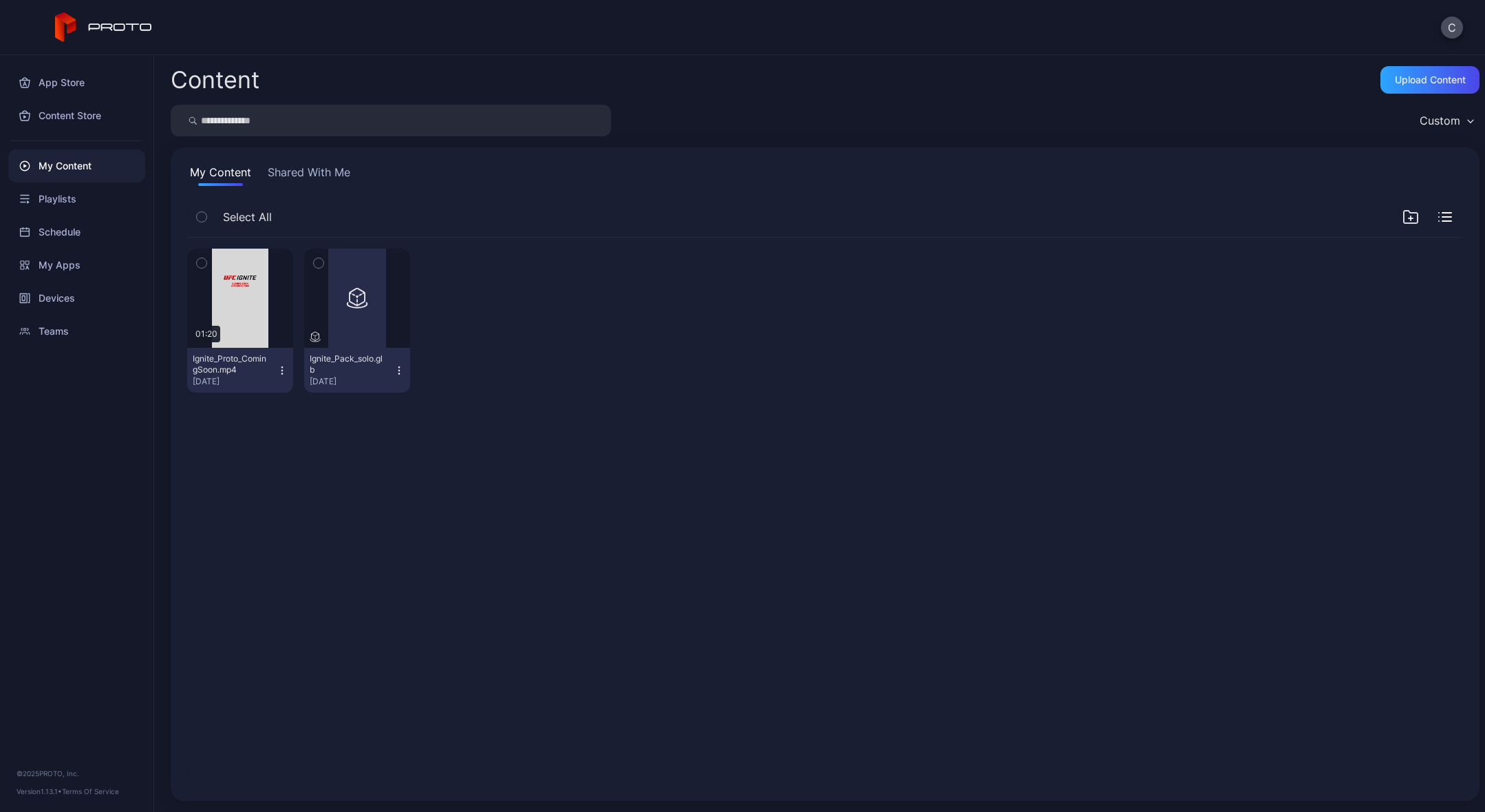
click at [283, 372] on icon "button" at bounding box center [283, 371] width 11 height 11
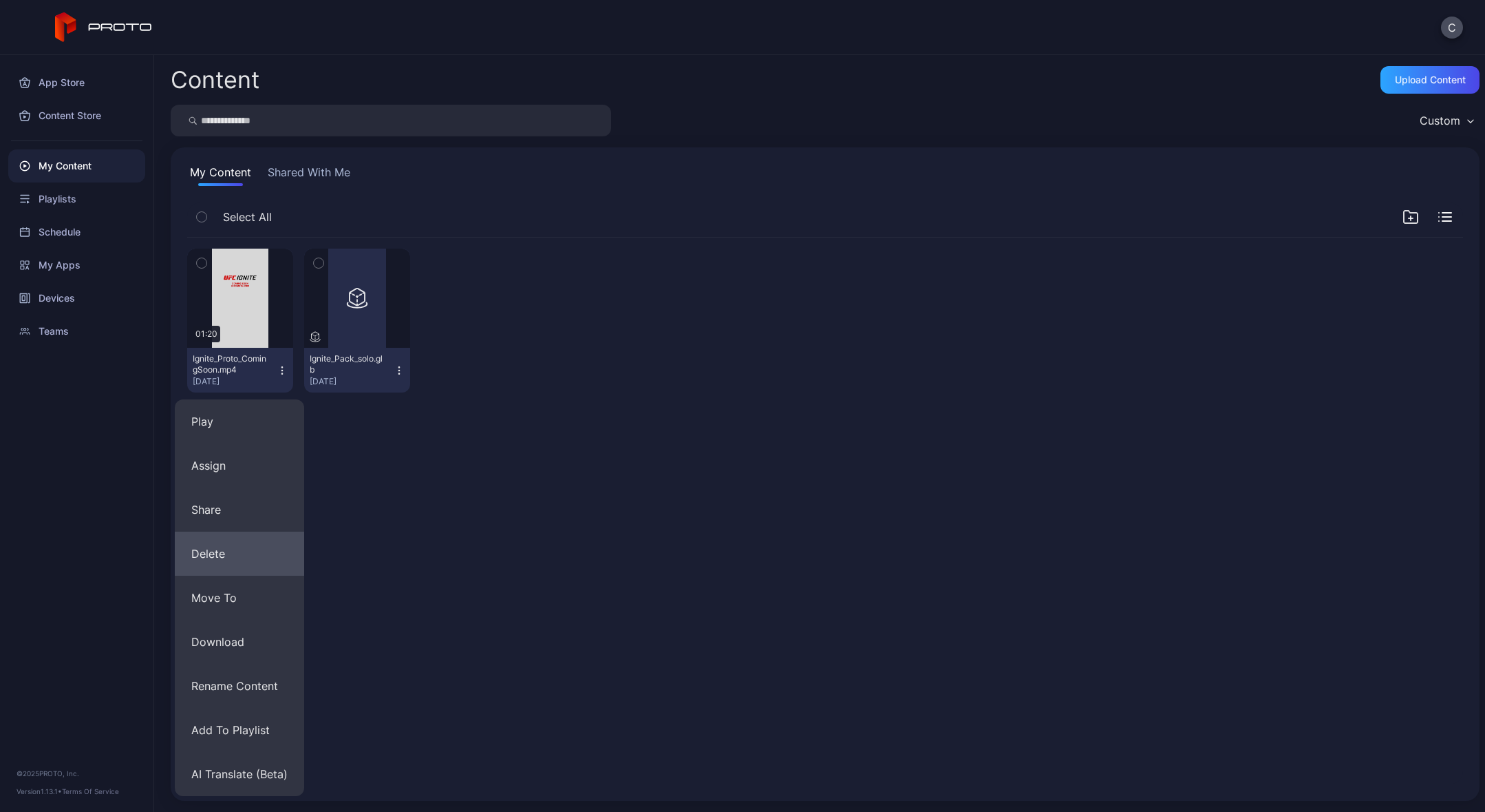
click at [226, 544] on button "Delete" at bounding box center [239, 553] width 130 height 44
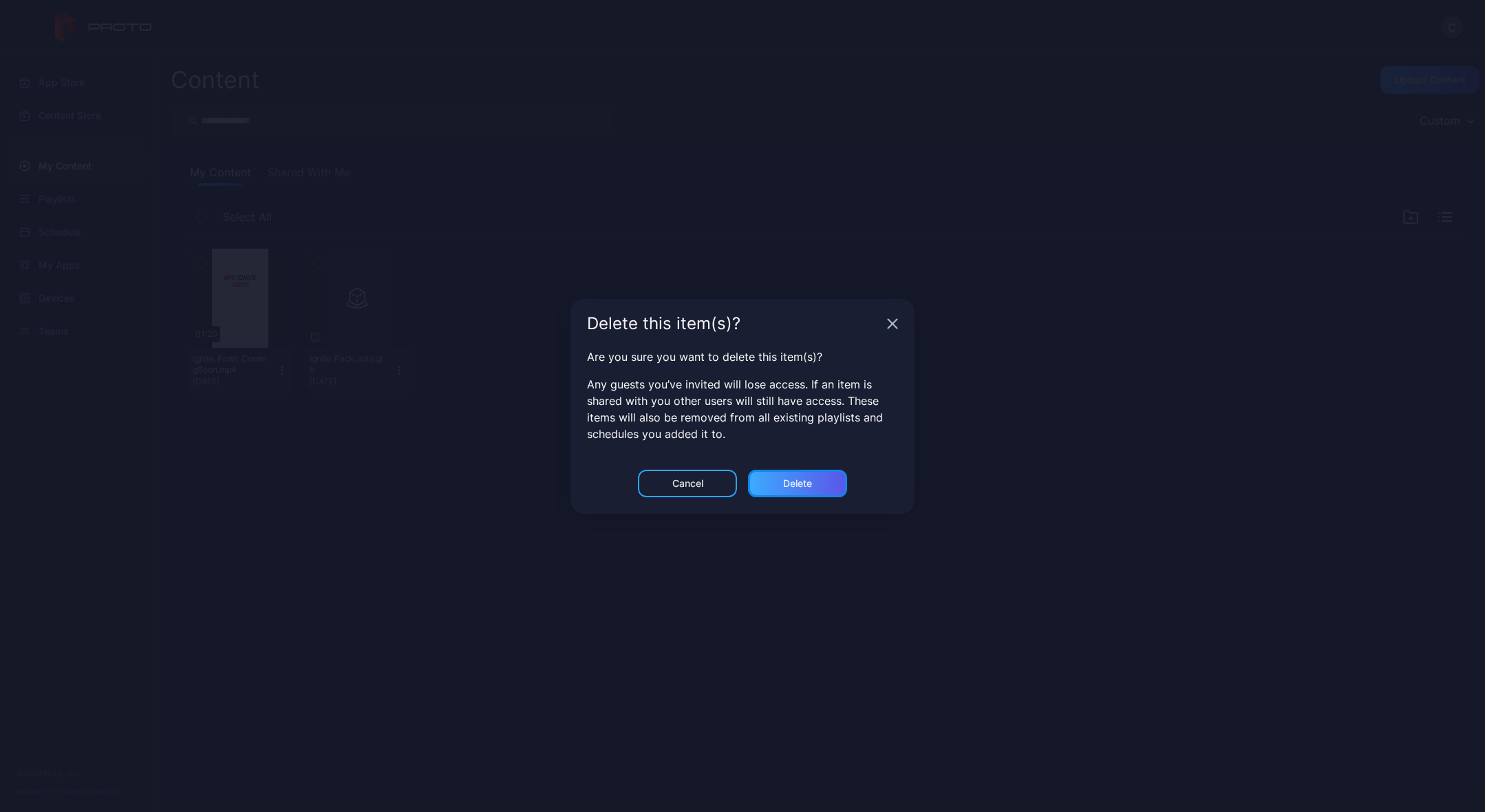
click at [835, 486] on div "Delete" at bounding box center [798, 483] width 100 height 27
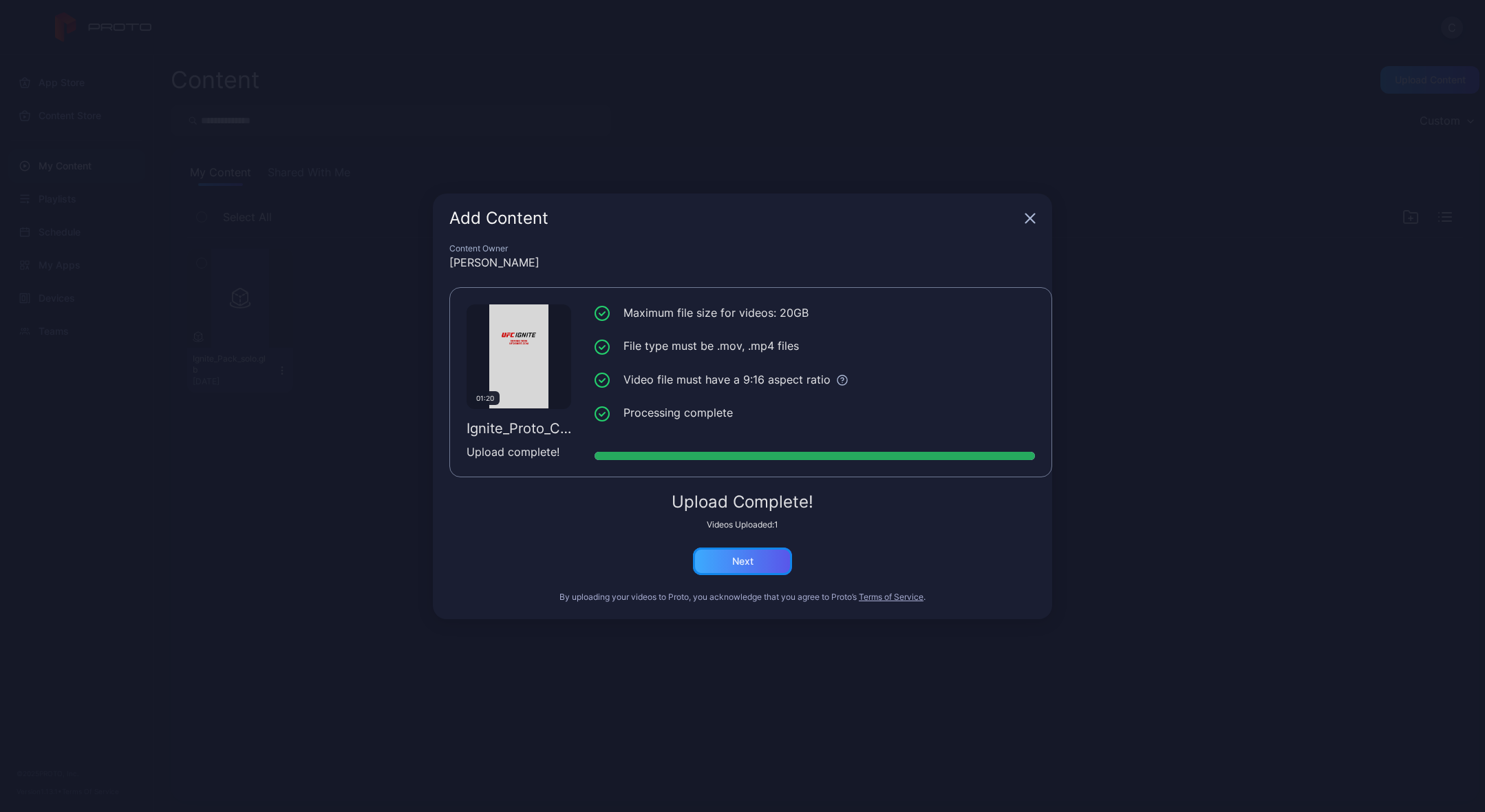
click at [744, 560] on div "Next" at bounding box center [742, 561] width 22 height 11
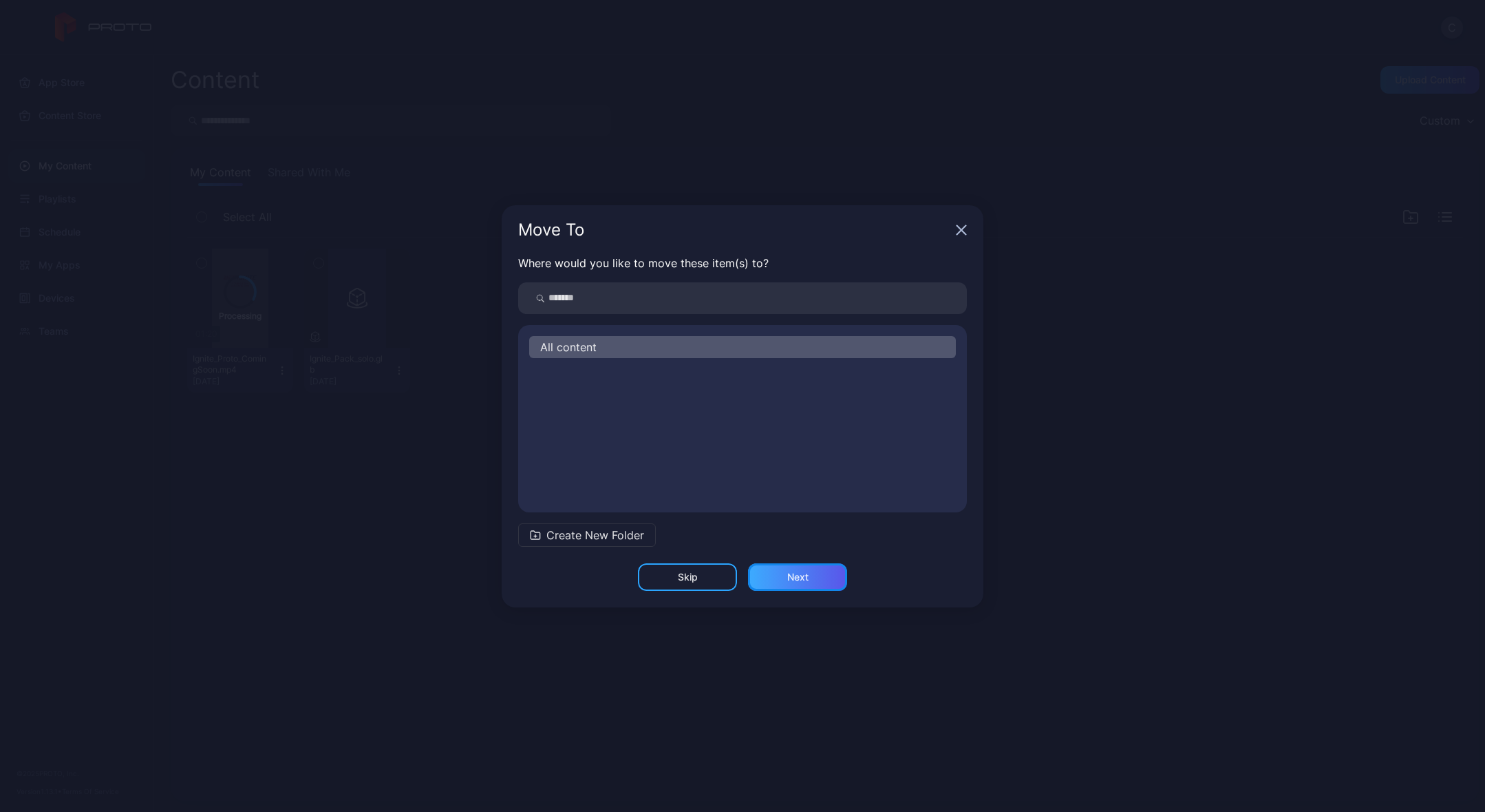
click at [781, 575] on div "Next" at bounding box center [798, 576] width 100 height 27
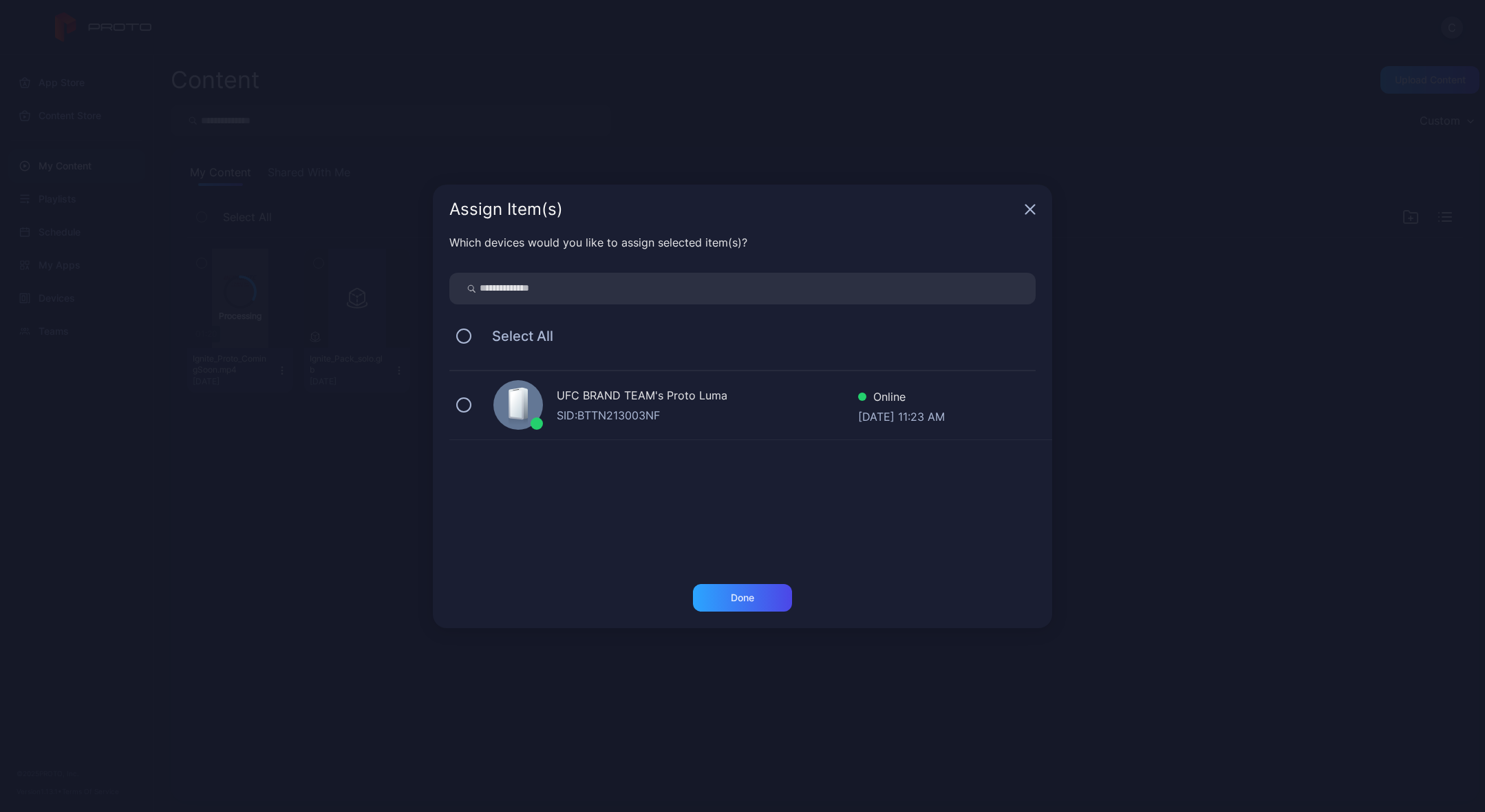
click at [631, 415] on div "SID: BTTN213003NF" at bounding box center [707, 415] width 301 height 17
click at [737, 601] on div "Done" at bounding box center [742, 598] width 23 height 11
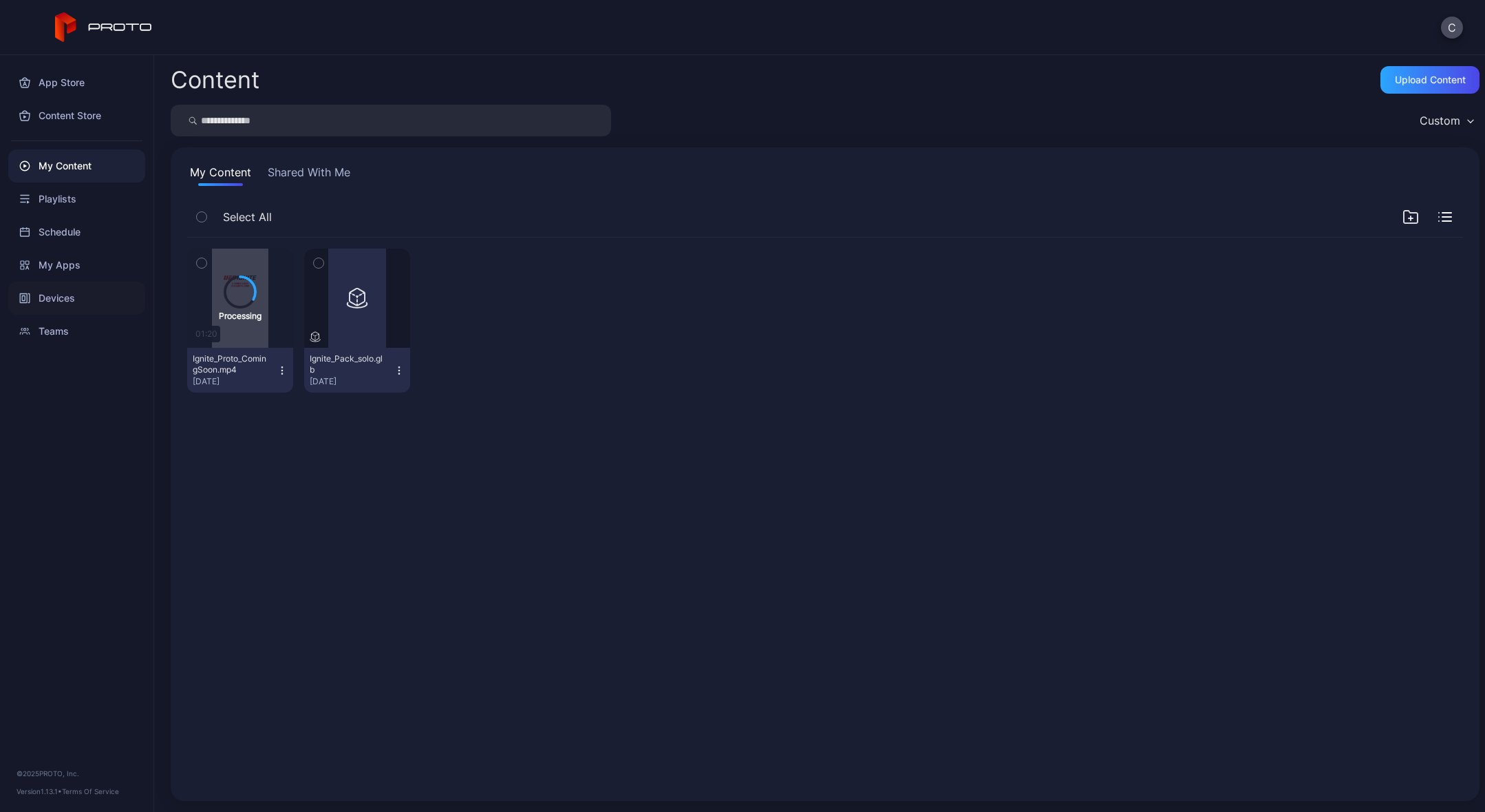
click at [55, 295] on div "Devices" at bounding box center [77, 298] width 137 height 33
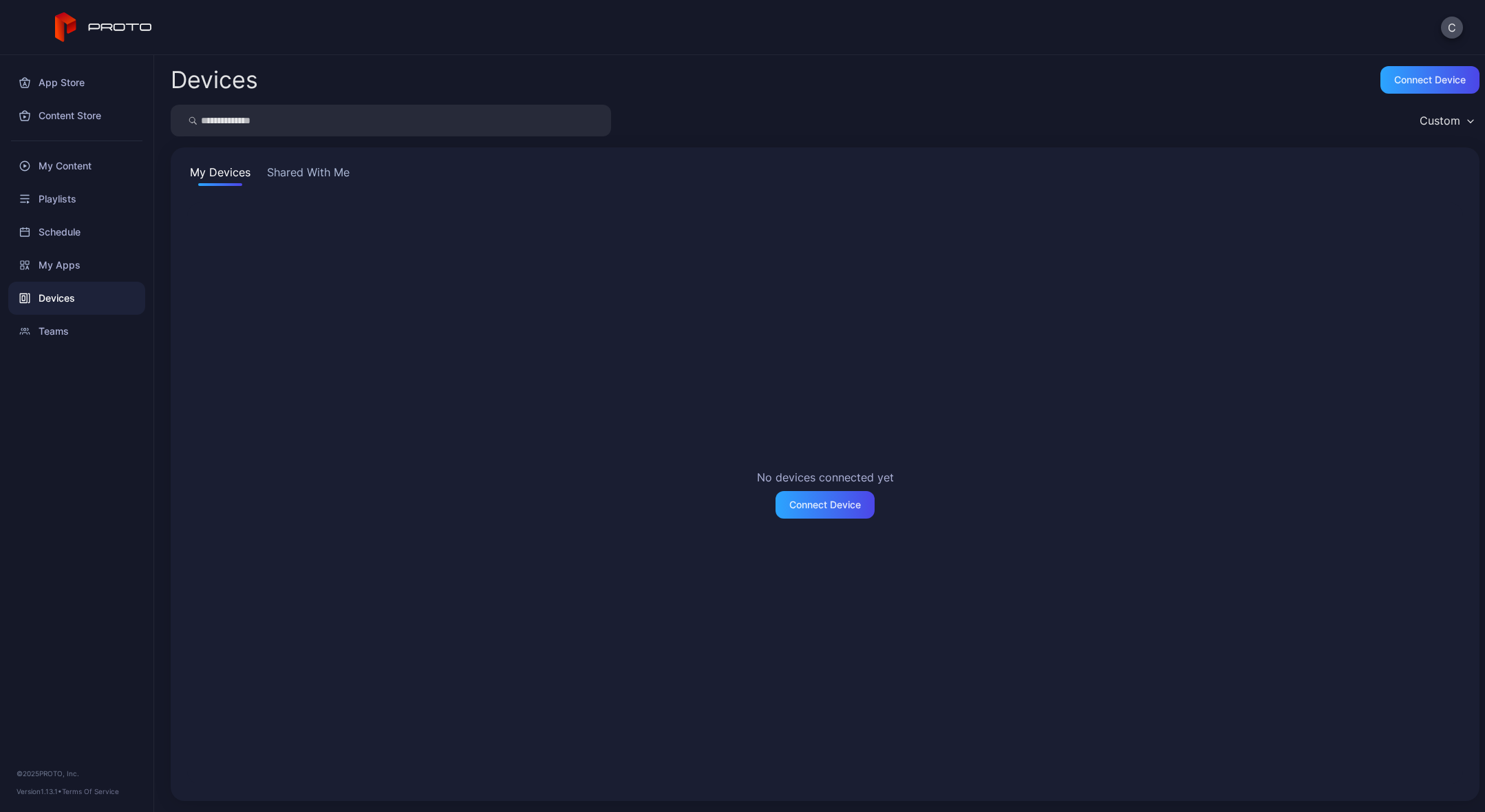
click at [318, 176] on button "Shared With Me" at bounding box center [309, 175] width 88 height 22
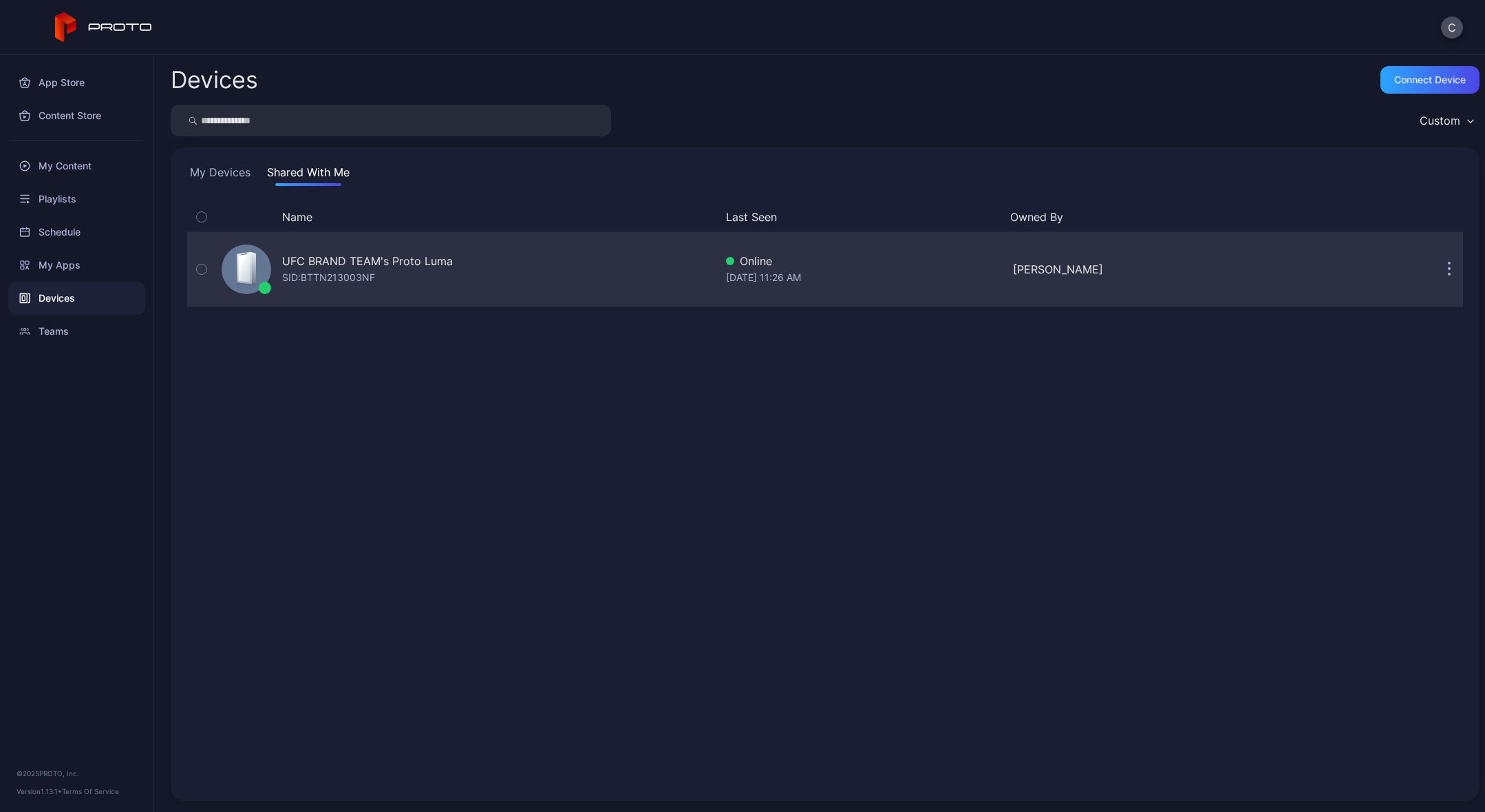
click at [329, 269] on div "SID: BTTN213003NF" at bounding box center [329, 278] width 93 height 17
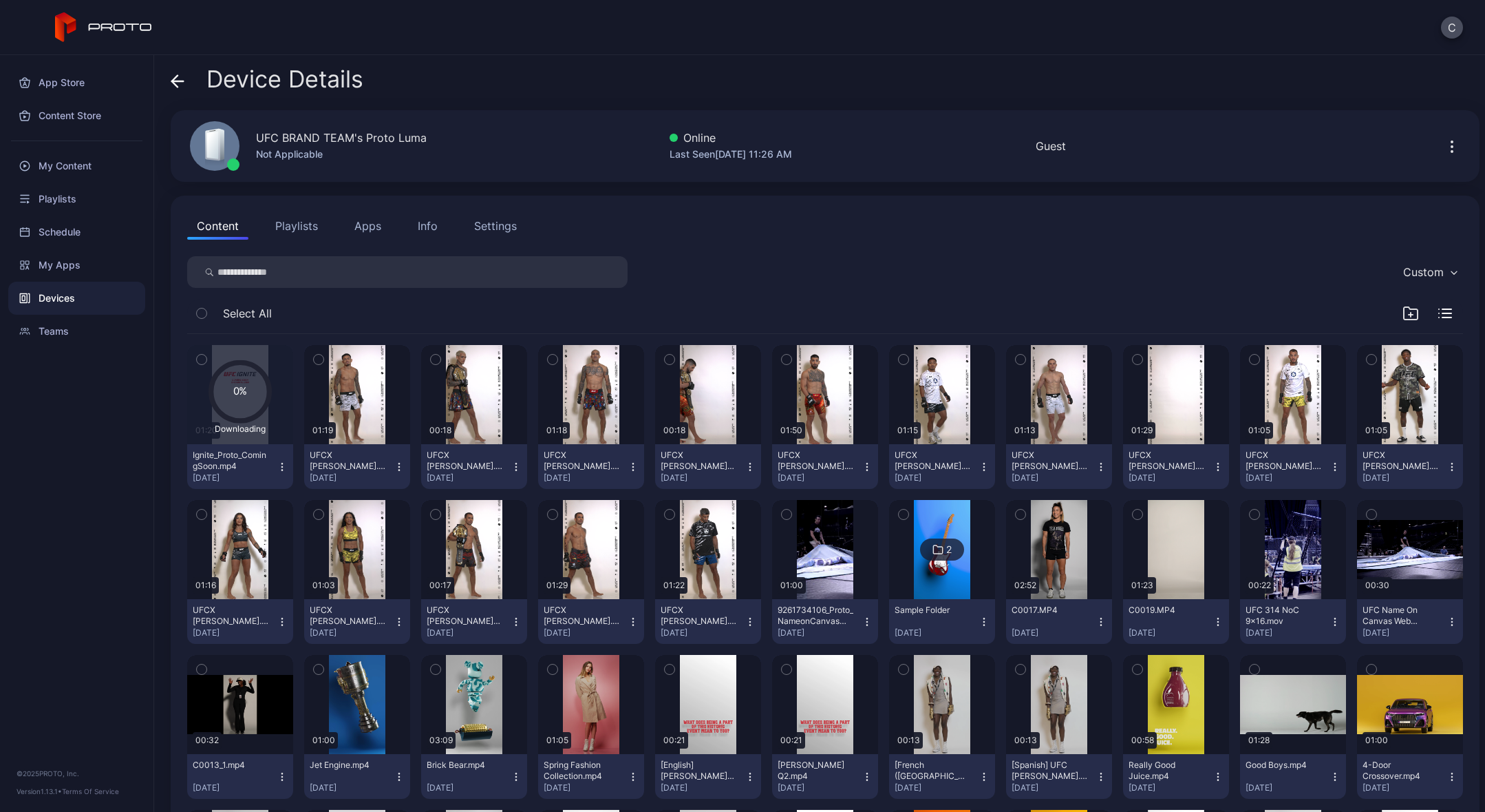
click at [501, 225] on div "Settings" at bounding box center [495, 226] width 42 height 17
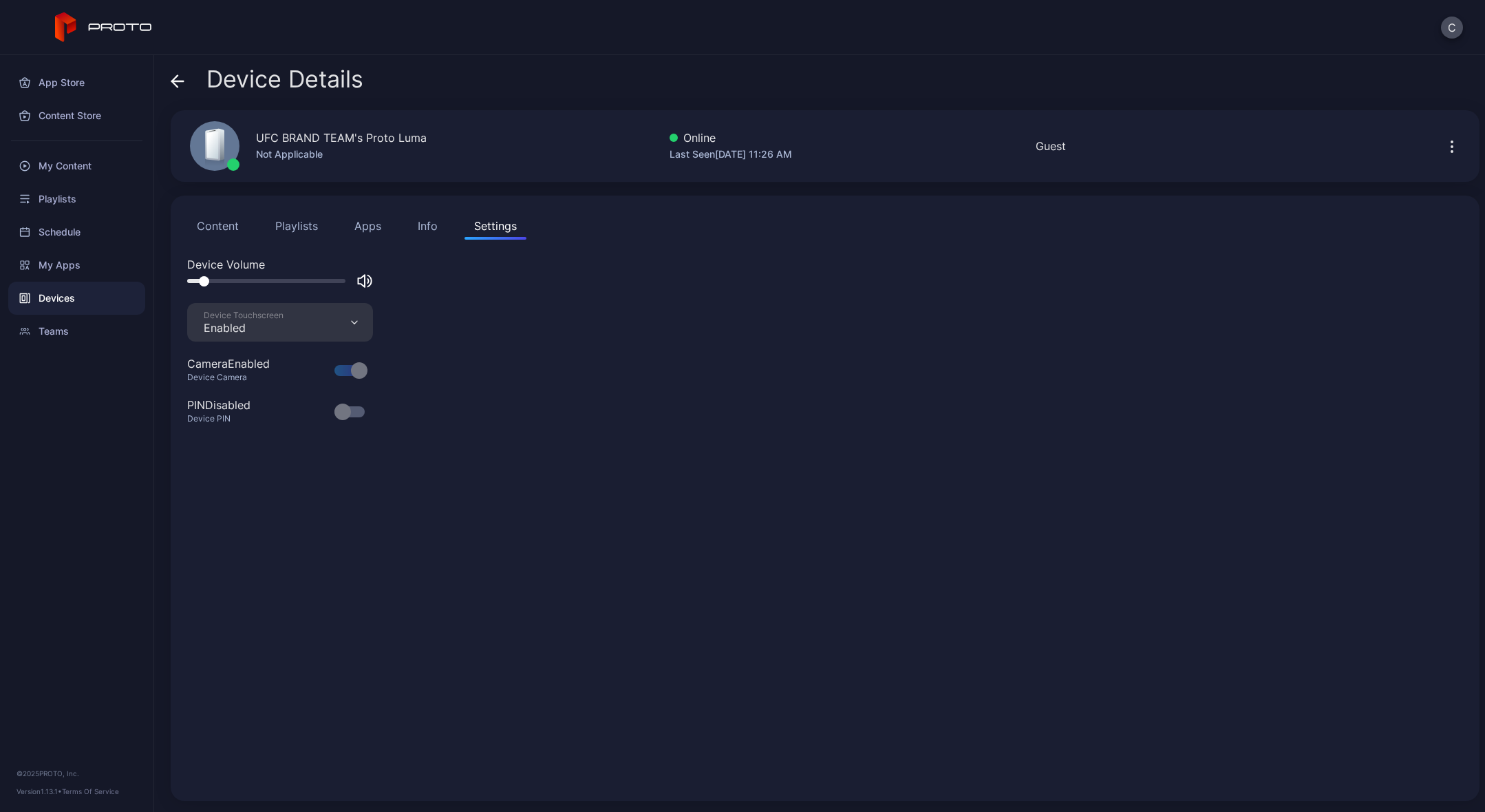
drag, startPoint x: 212, startPoint y: 280, endPoint x: 203, endPoint y: 280, distance: 9.0
click at [203, 280] on div at bounding box center [204, 281] width 10 height 10
drag, startPoint x: 203, startPoint y: 280, endPoint x: 213, endPoint y: 280, distance: 10.0
click at [213, 280] on div at bounding box center [214, 281] width 10 height 10
click at [227, 230] on button "Content" at bounding box center [217, 225] width 61 height 27
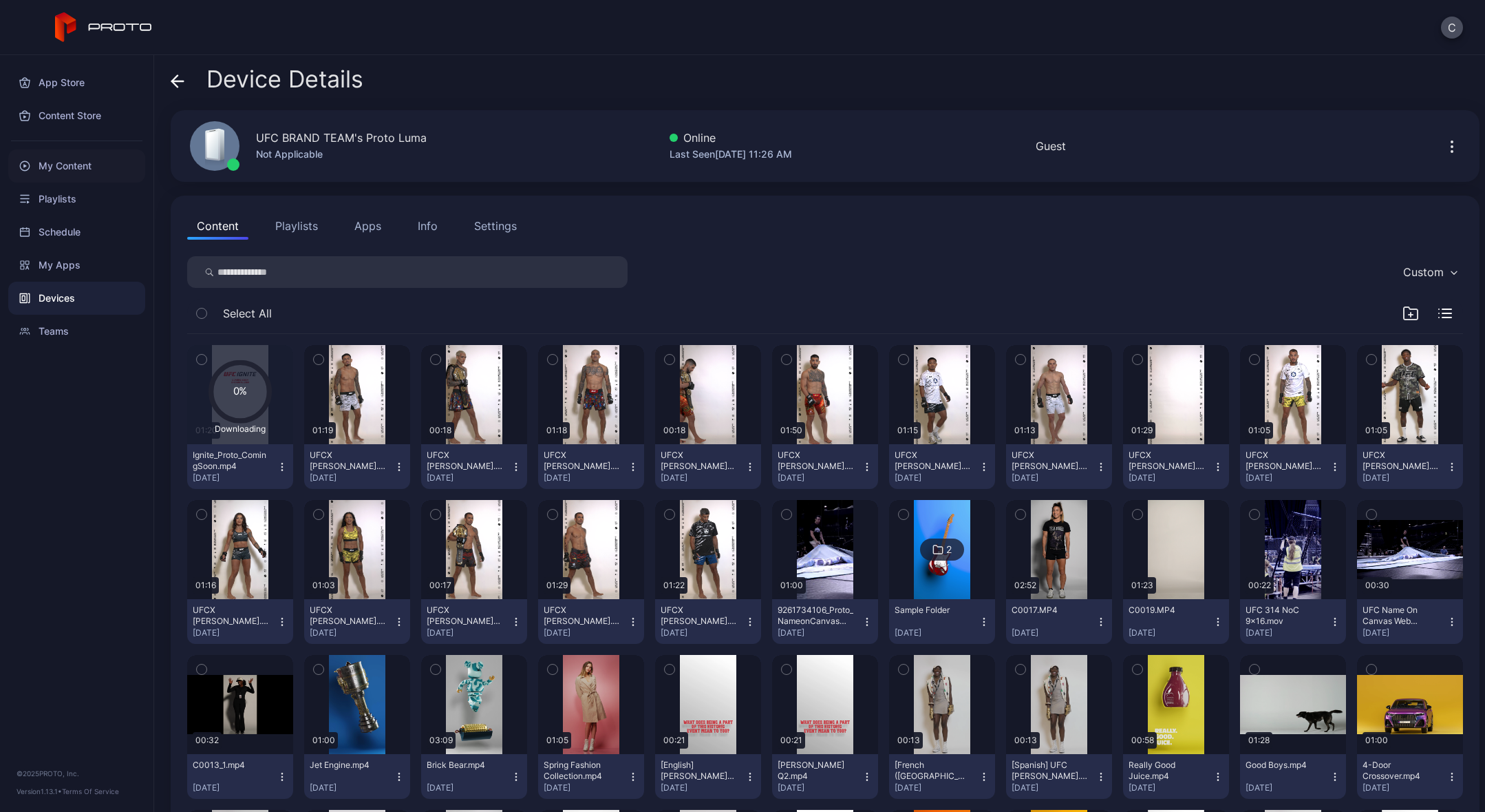
click at [85, 167] on div "My Content" at bounding box center [77, 165] width 137 height 33
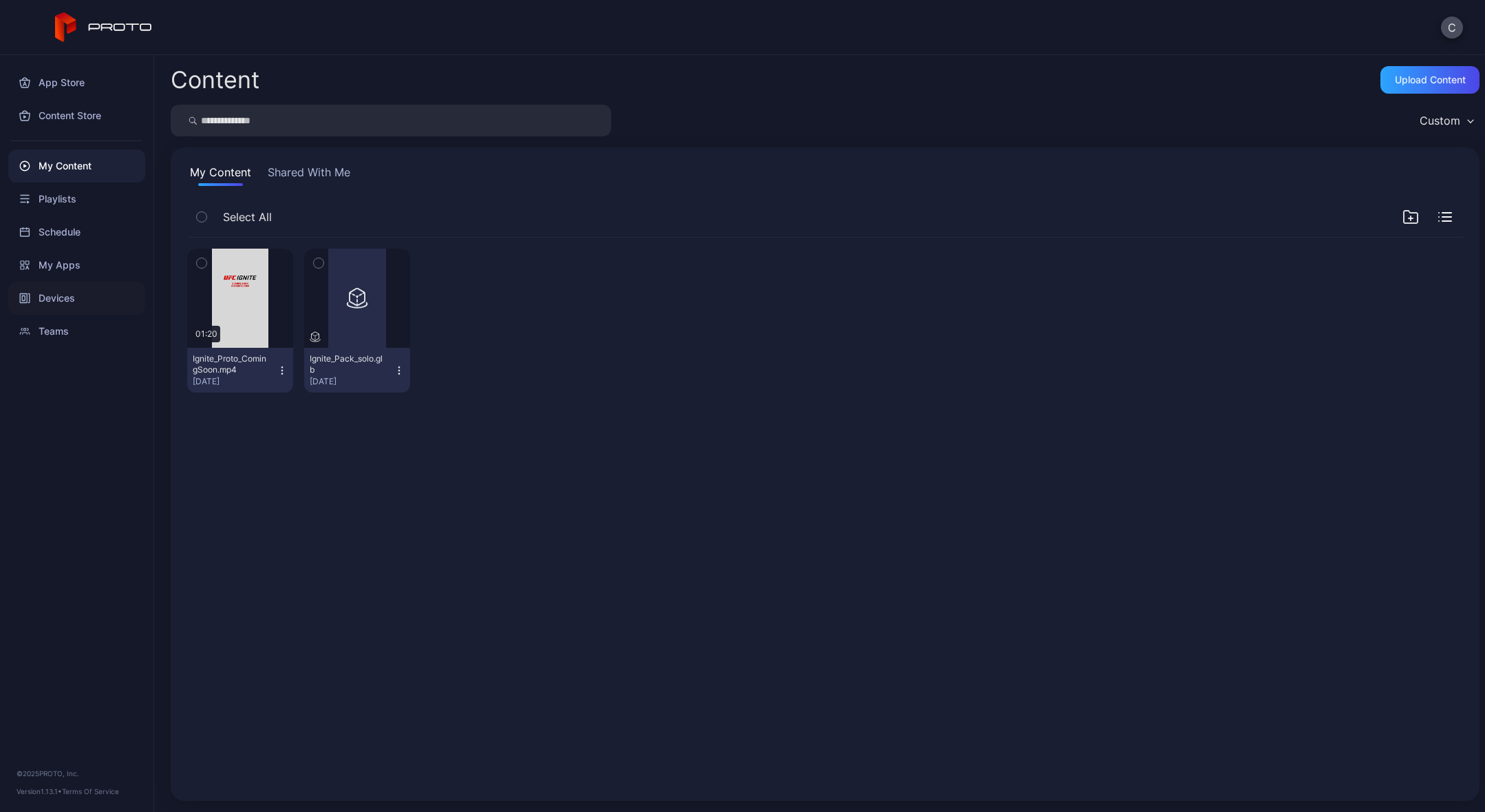
click at [66, 293] on div "Devices" at bounding box center [77, 298] width 137 height 33
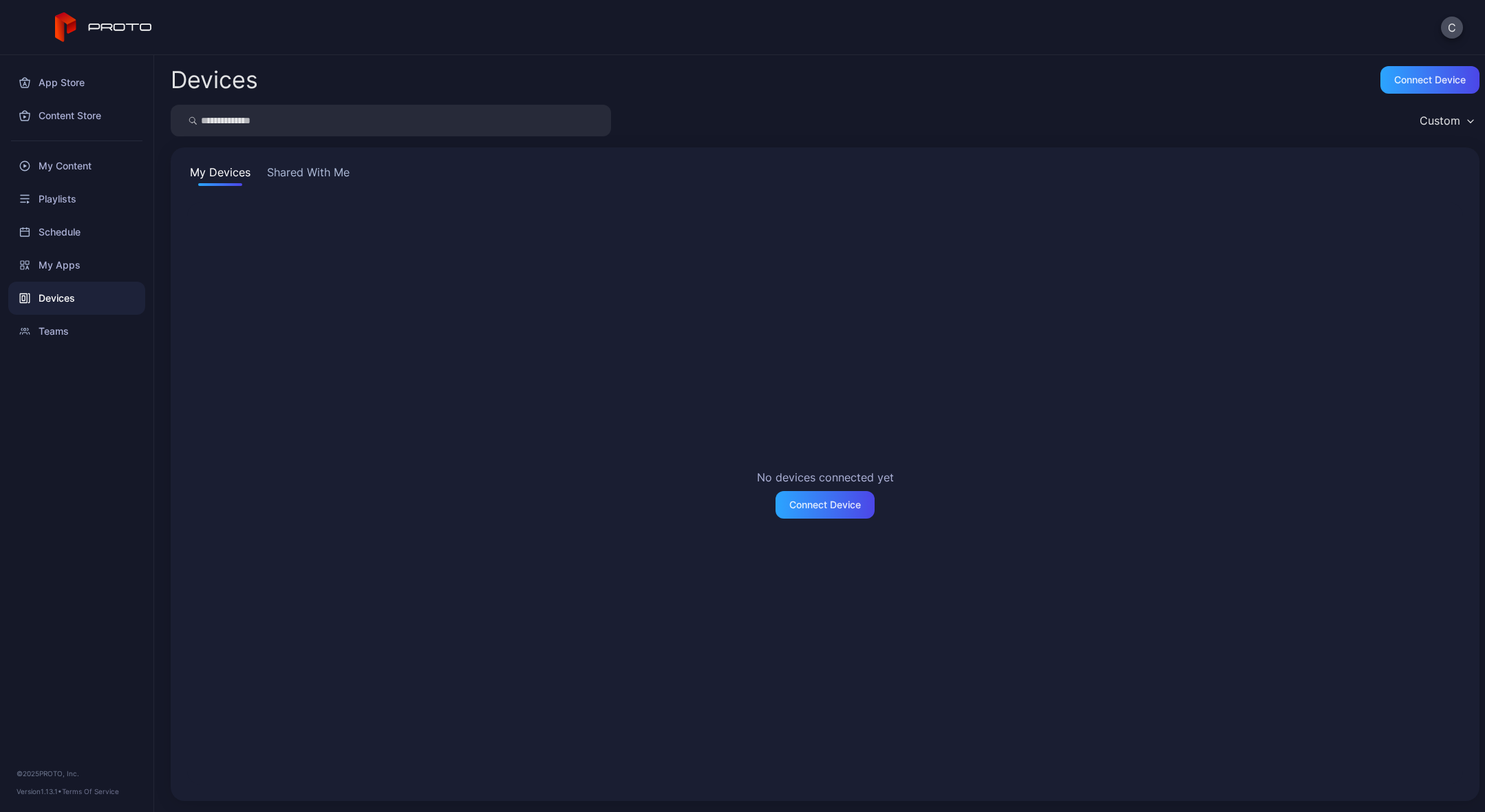
click at [296, 178] on button "Shared With Me" at bounding box center [309, 175] width 88 height 22
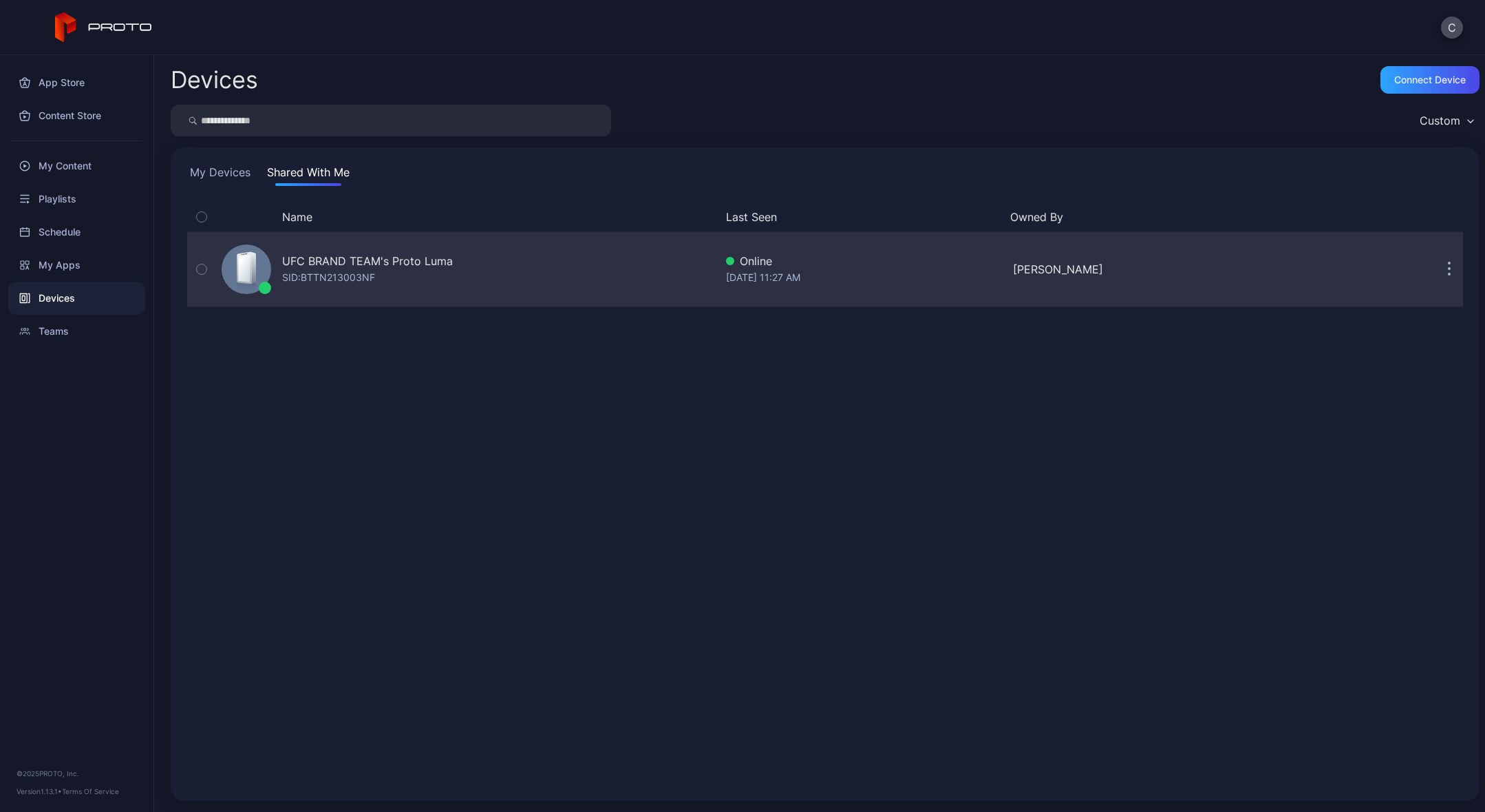
click at [329, 266] on div "UFC BRAND TEAM's Proto Luma" at bounding box center [368, 261] width 171 height 17
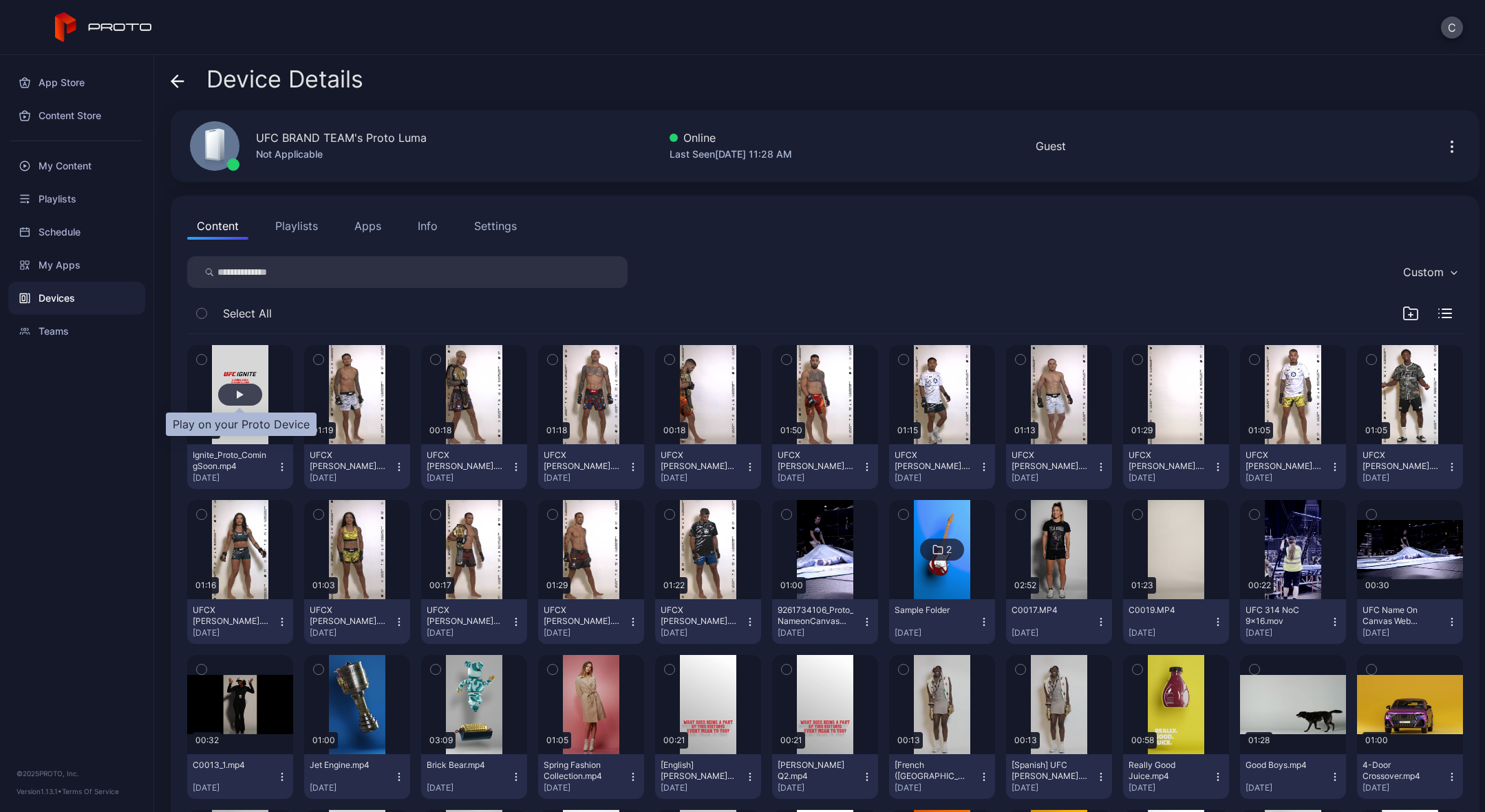
click at [239, 391] on div "button" at bounding box center [239, 394] width 7 height 8
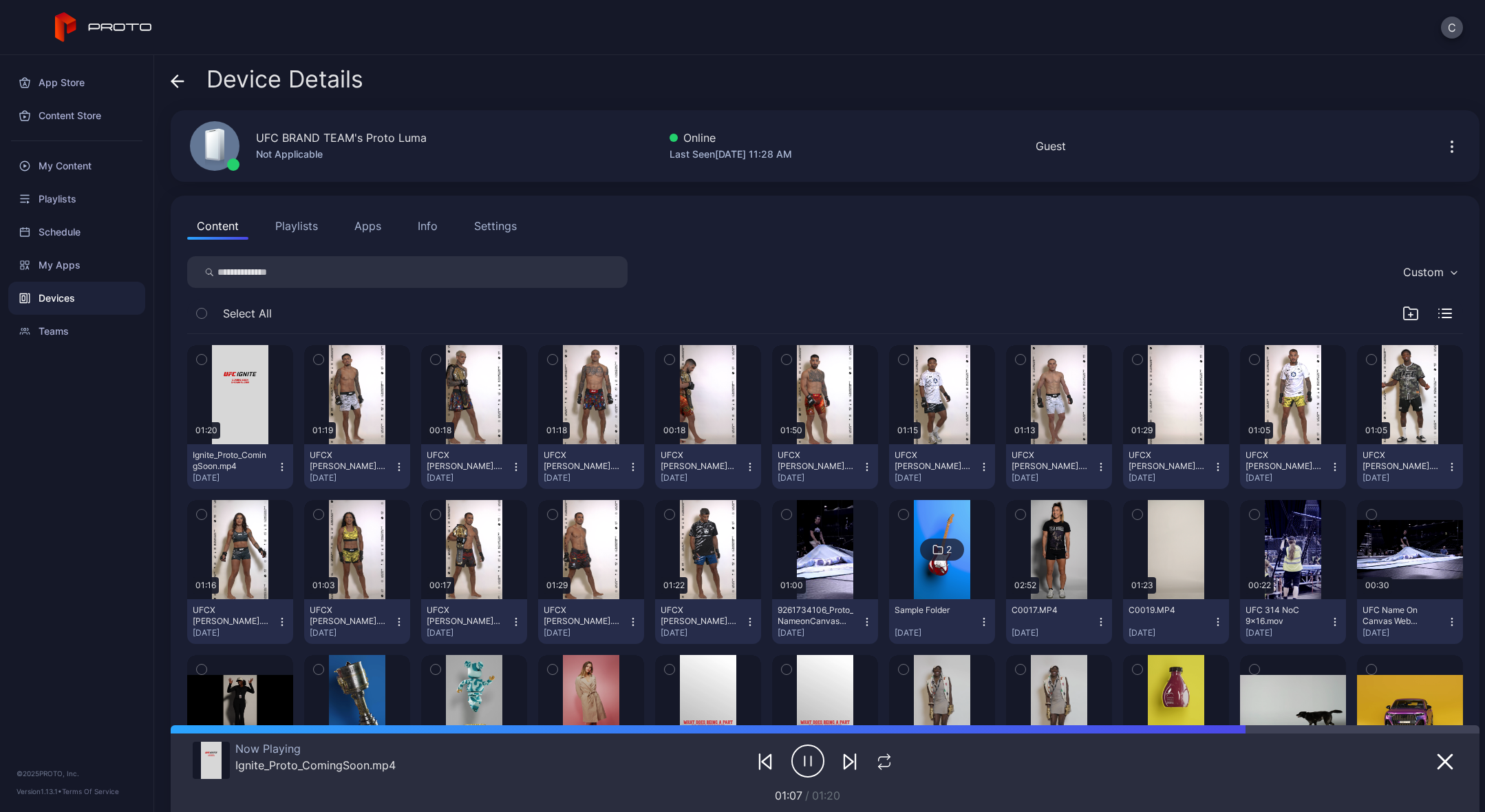
click at [497, 228] on div "Settings" at bounding box center [495, 226] width 42 height 17
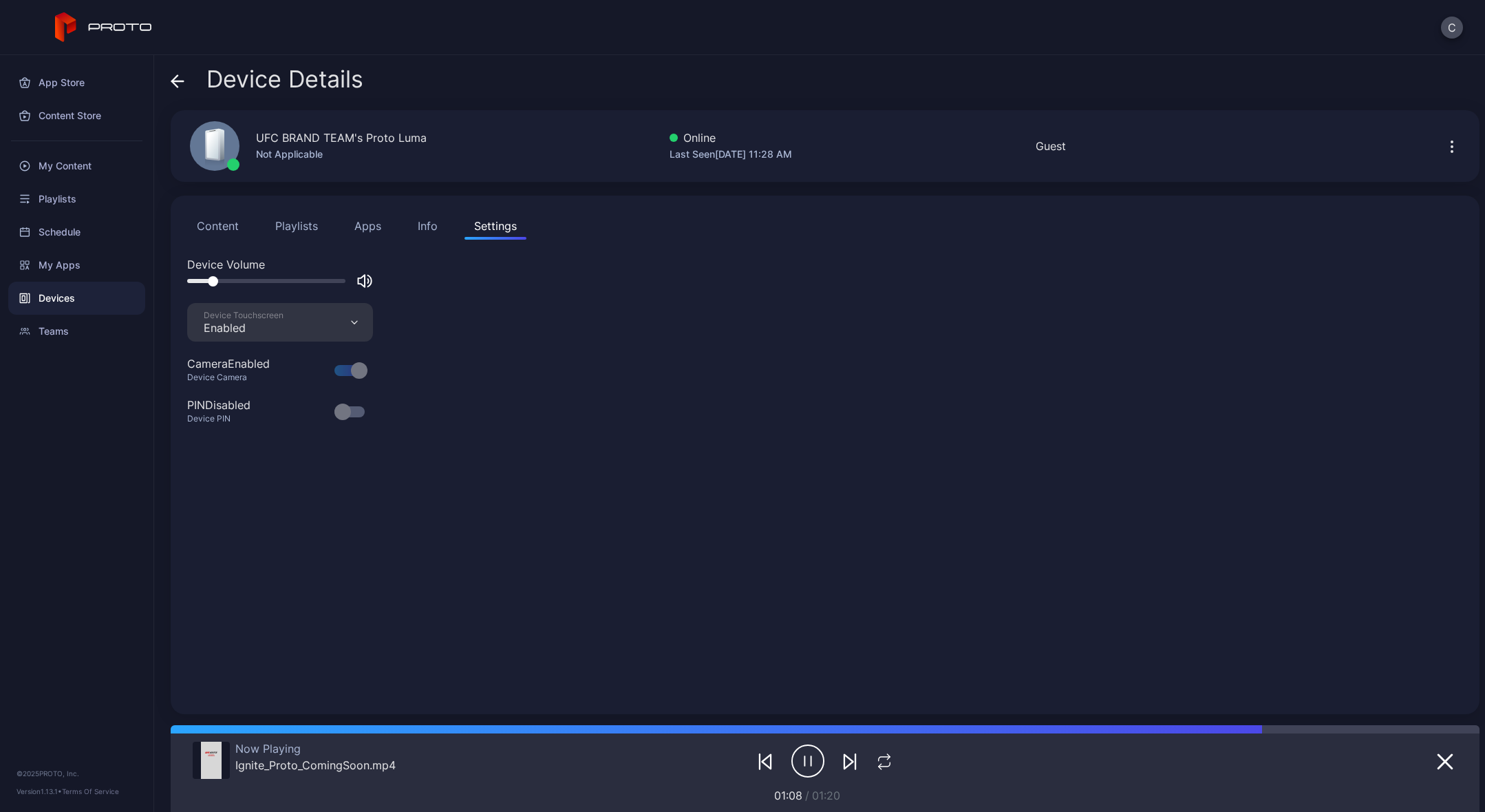
click at [254, 283] on div at bounding box center [266, 281] width 159 height 4
click at [222, 280] on div at bounding box center [266, 281] width 159 height 4
drag, startPoint x: 222, startPoint y: 280, endPoint x: 234, endPoint y: 280, distance: 12.0
click at [234, 280] on div at bounding box center [232, 281] width 10 height 10
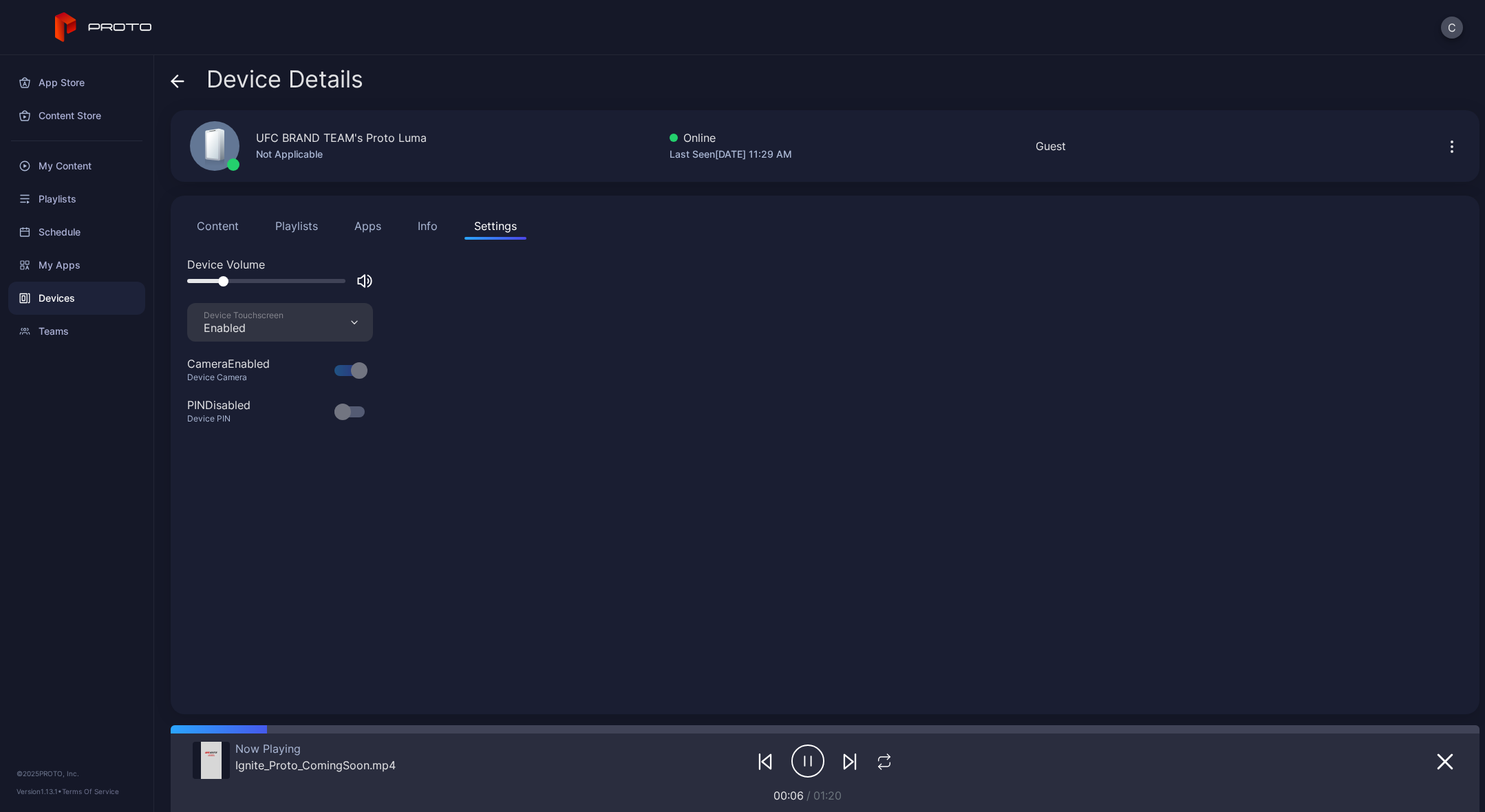
click at [810, 758] on icon "button" at bounding box center [807, 760] width 33 height 35
click at [1452, 146] on icon "button" at bounding box center [1452, 146] width 1 height 1
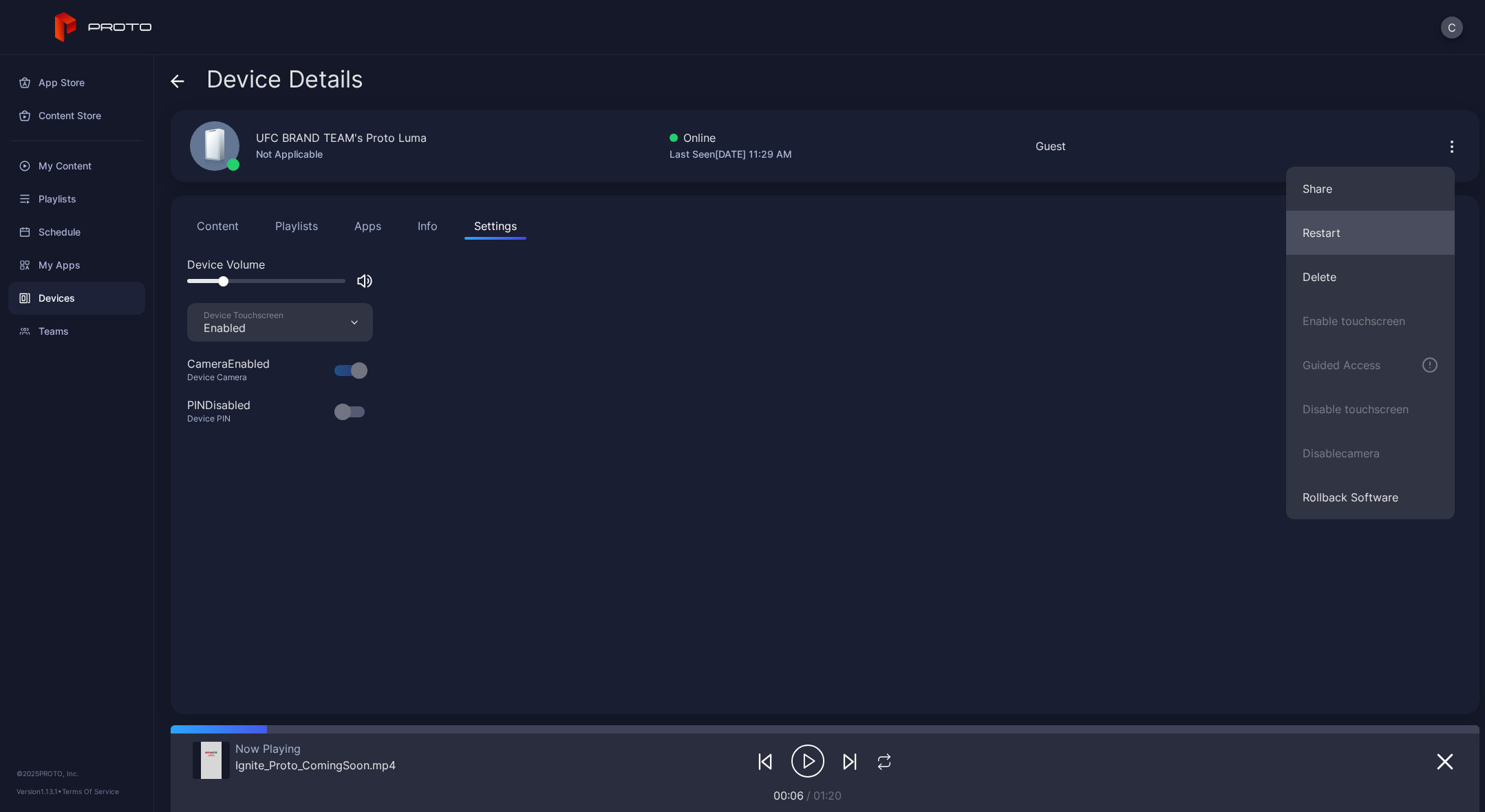
click at [1361, 227] on button "Restart" at bounding box center [1371, 232] width 169 height 44
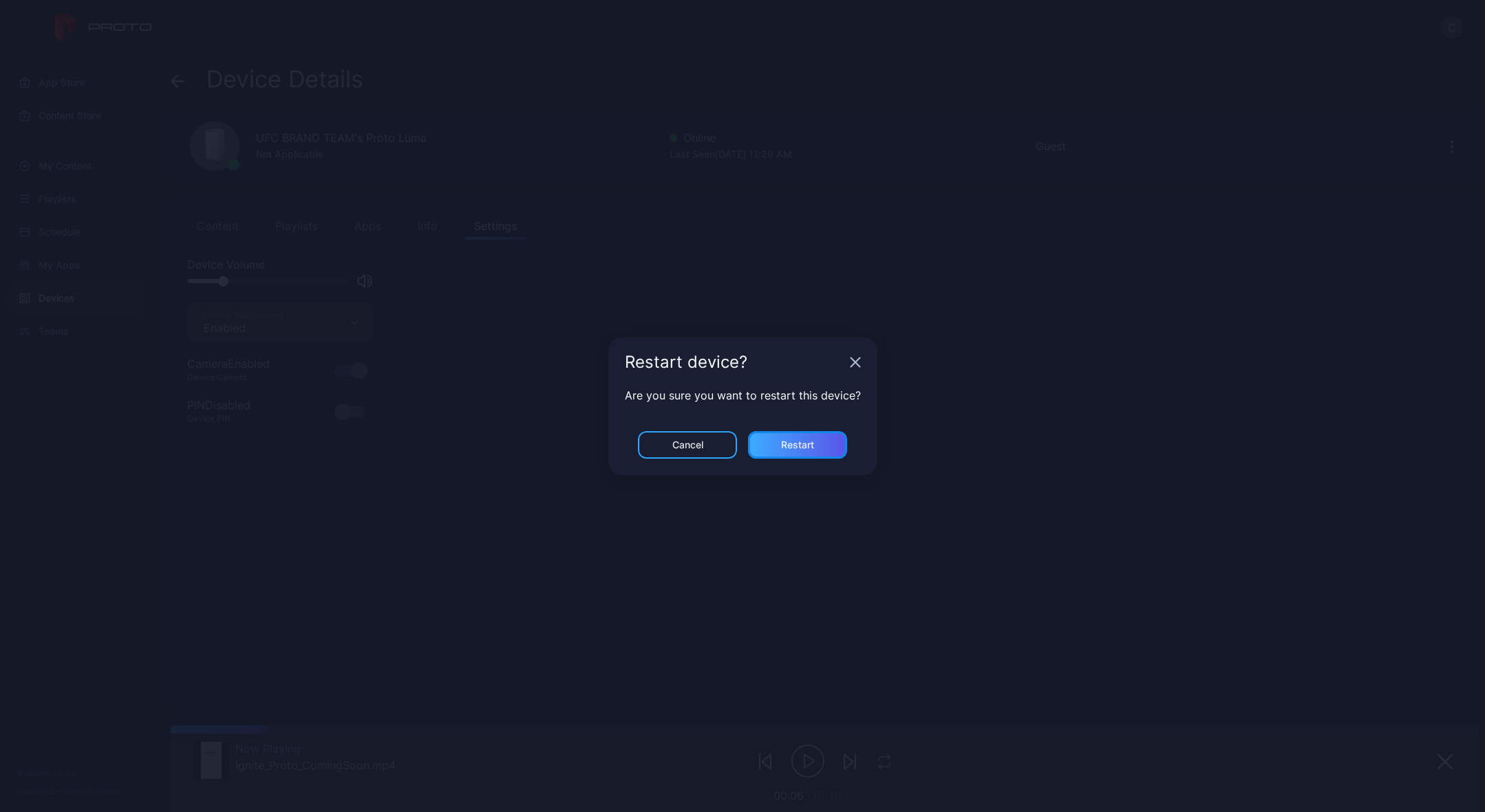
click at [788, 435] on div "Restart" at bounding box center [798, 444] width 100 height 27
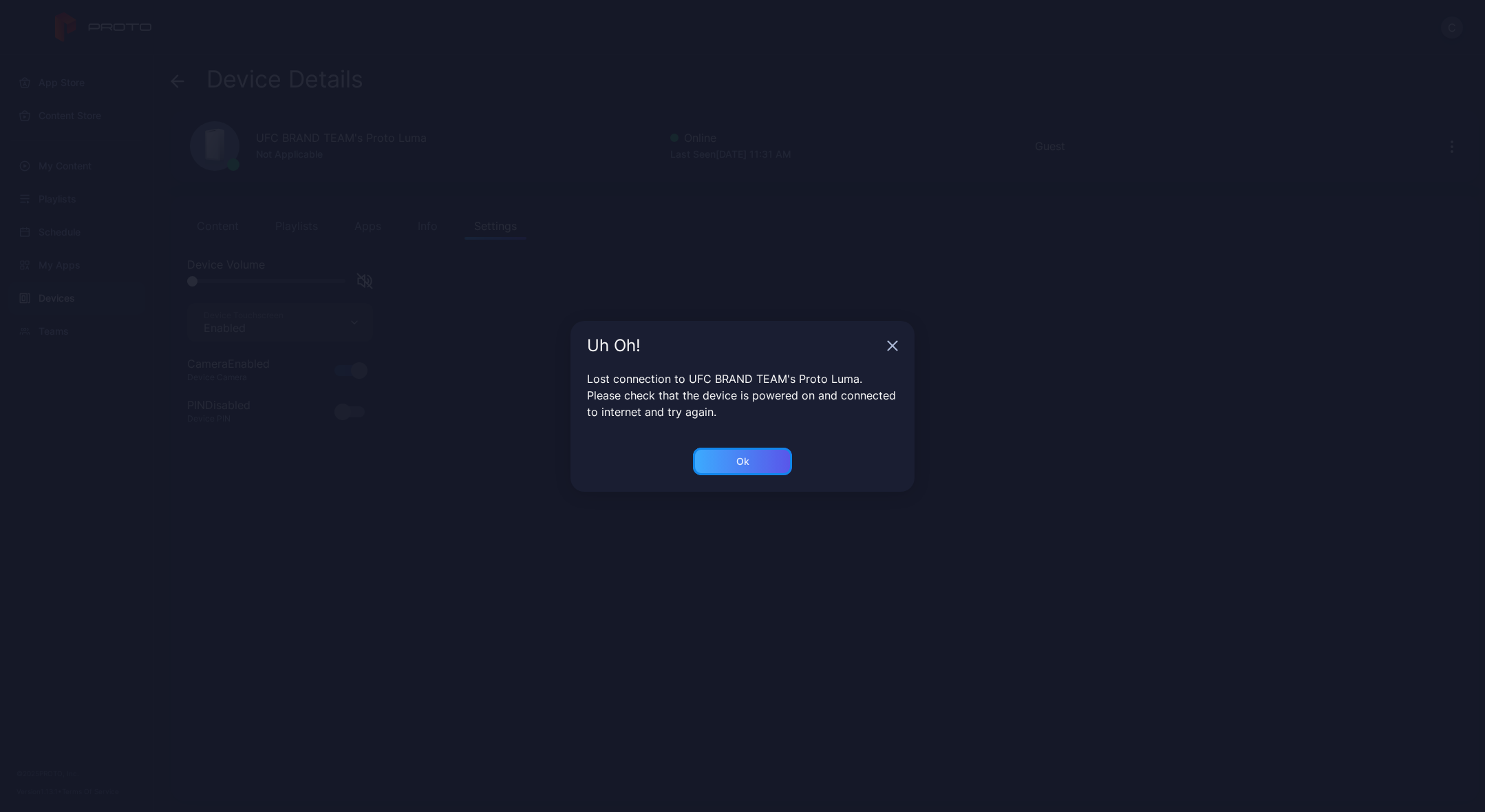
click at [731, 460] on div "Ok" at bounding box center [742, 461] width 100 height 27
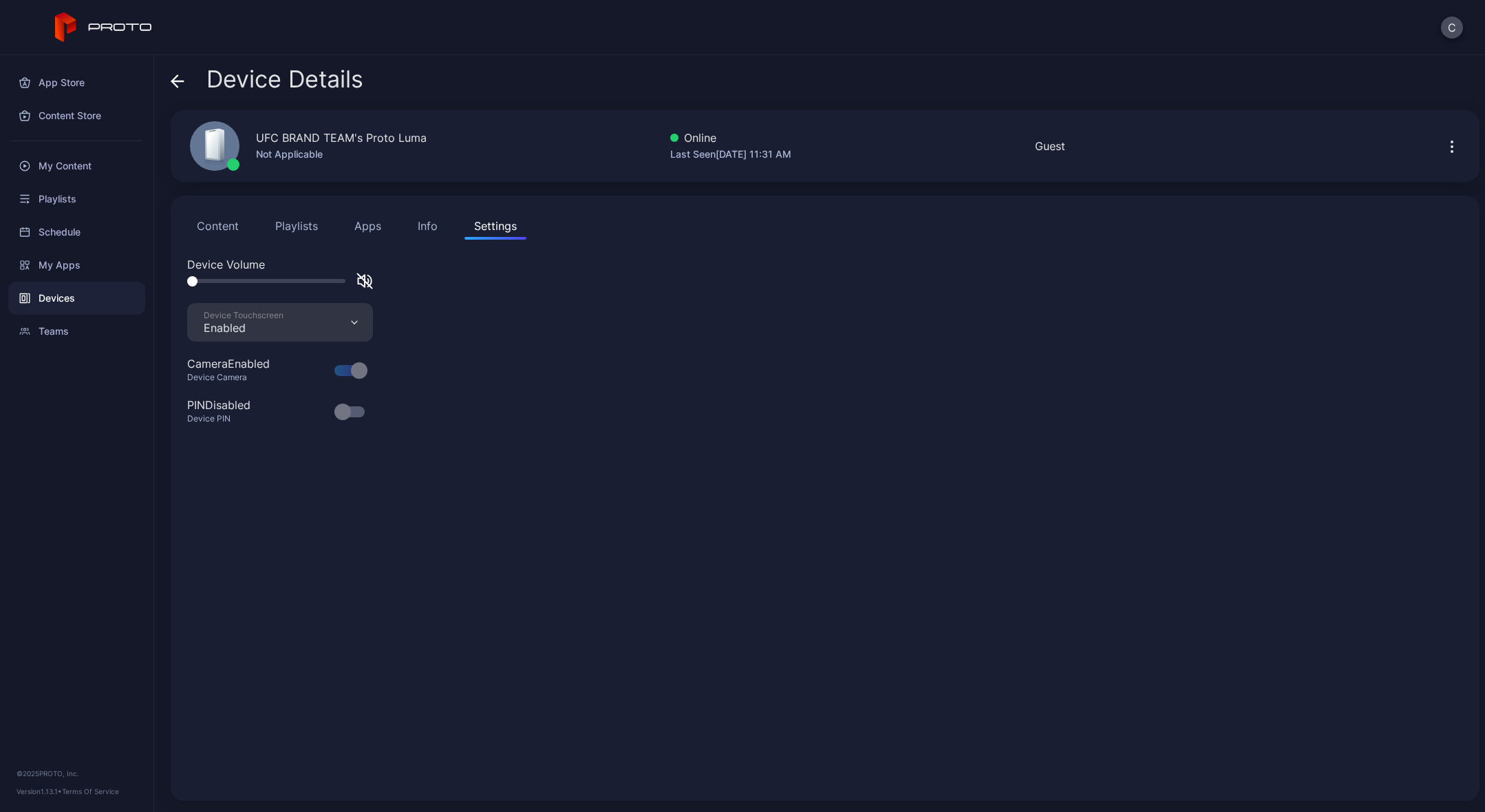
click at [218, 224] on button "Content" at bounding box center [217, 225] width 61 height 27
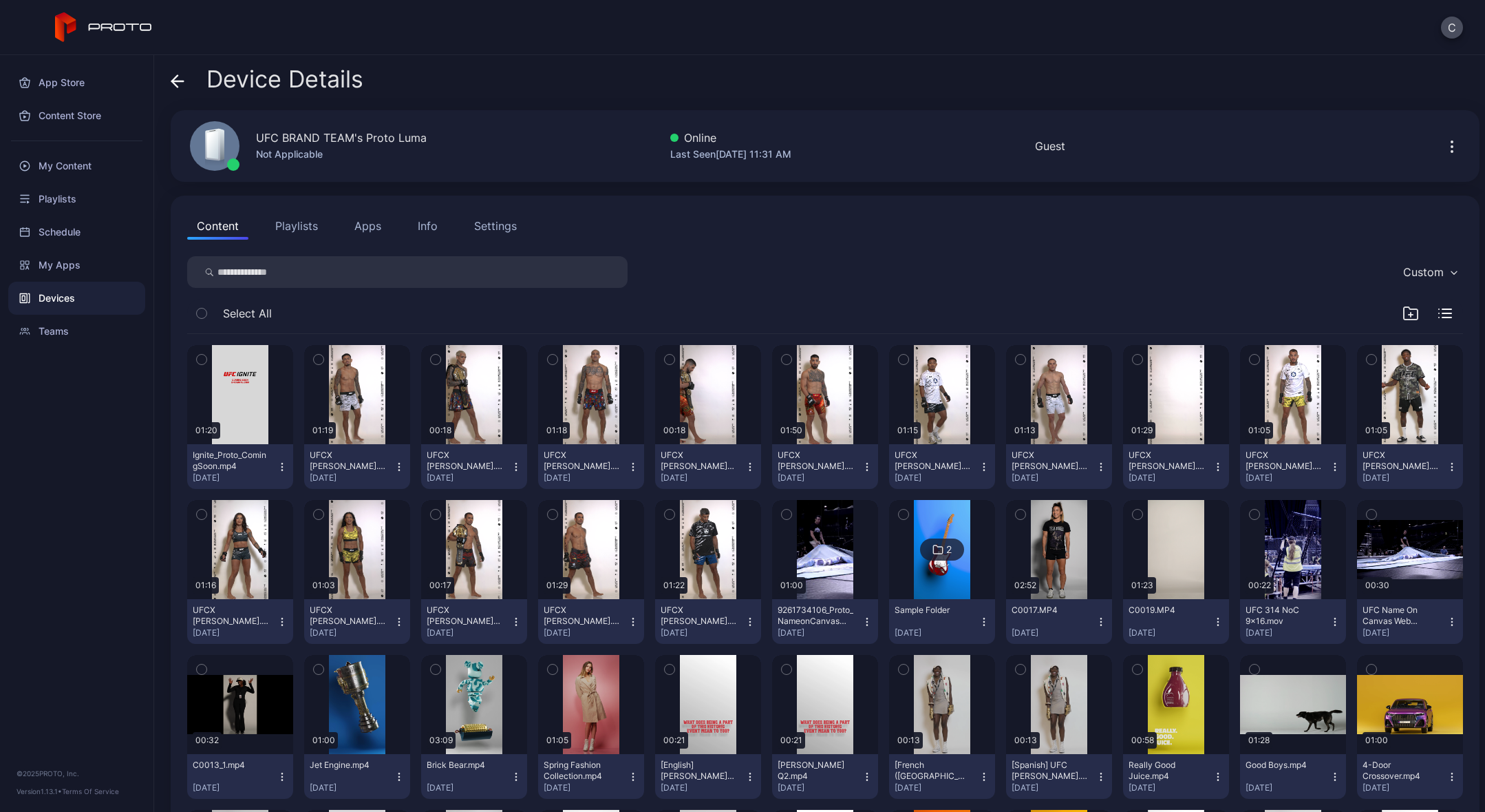
click at [495, 221] on div "Settings" at bounding box center [495, 226] width 42 height 17
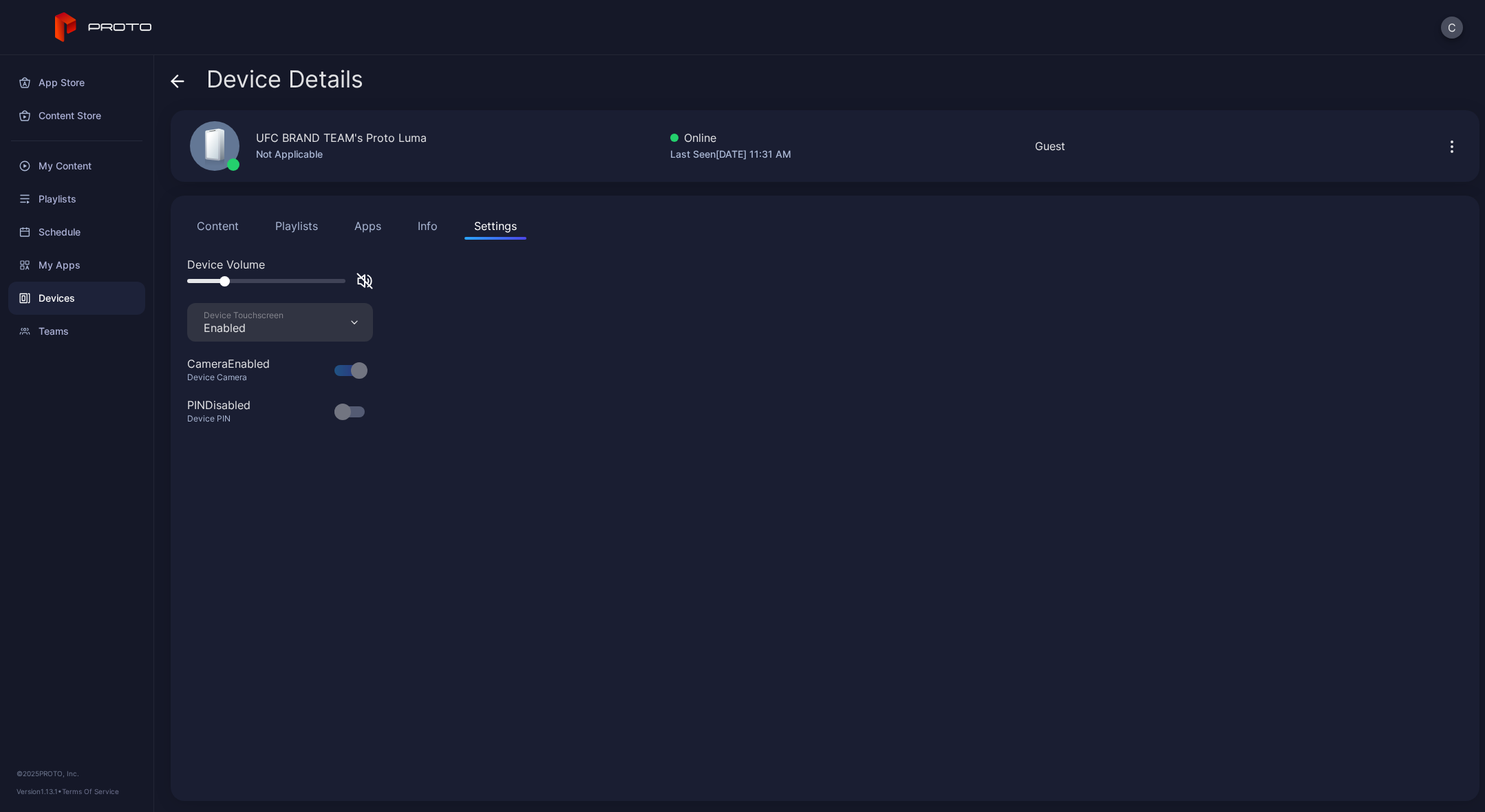
click at [224, 280] on div at bounding box center [266, 281] width 159 height 4
click at [207, 280] on div at bounding box center [266, 281] width 159 height 4
click at [221, 226] on button "Content" at bounding box center [217, 225] width 61 height 27
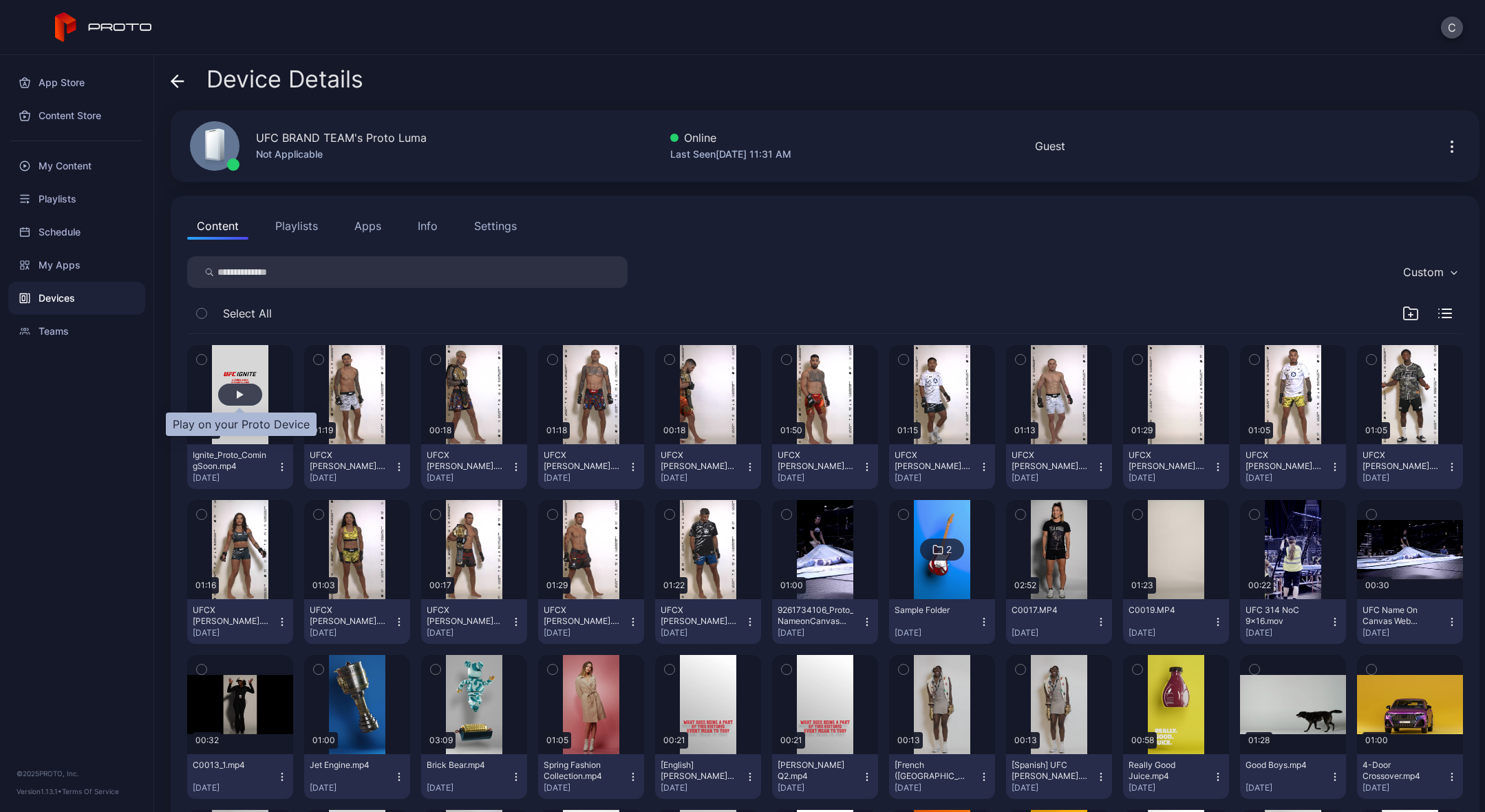
click at [240, 383] on div "button" at bounding box center [239, 393] width 44 height 22
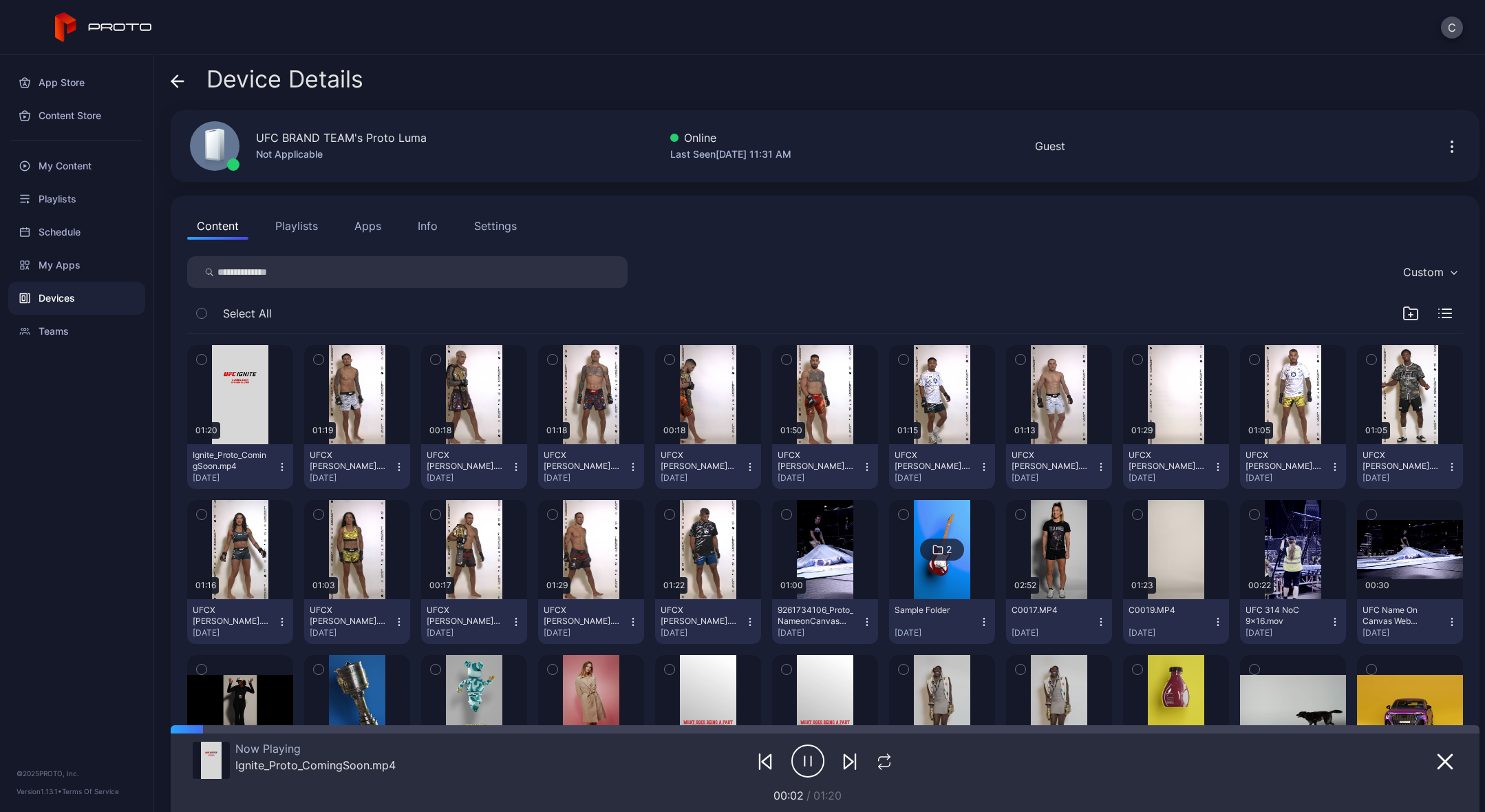
click at [496, 226] on div "Settings" at bounding box center [495, 226] width 42 height 17
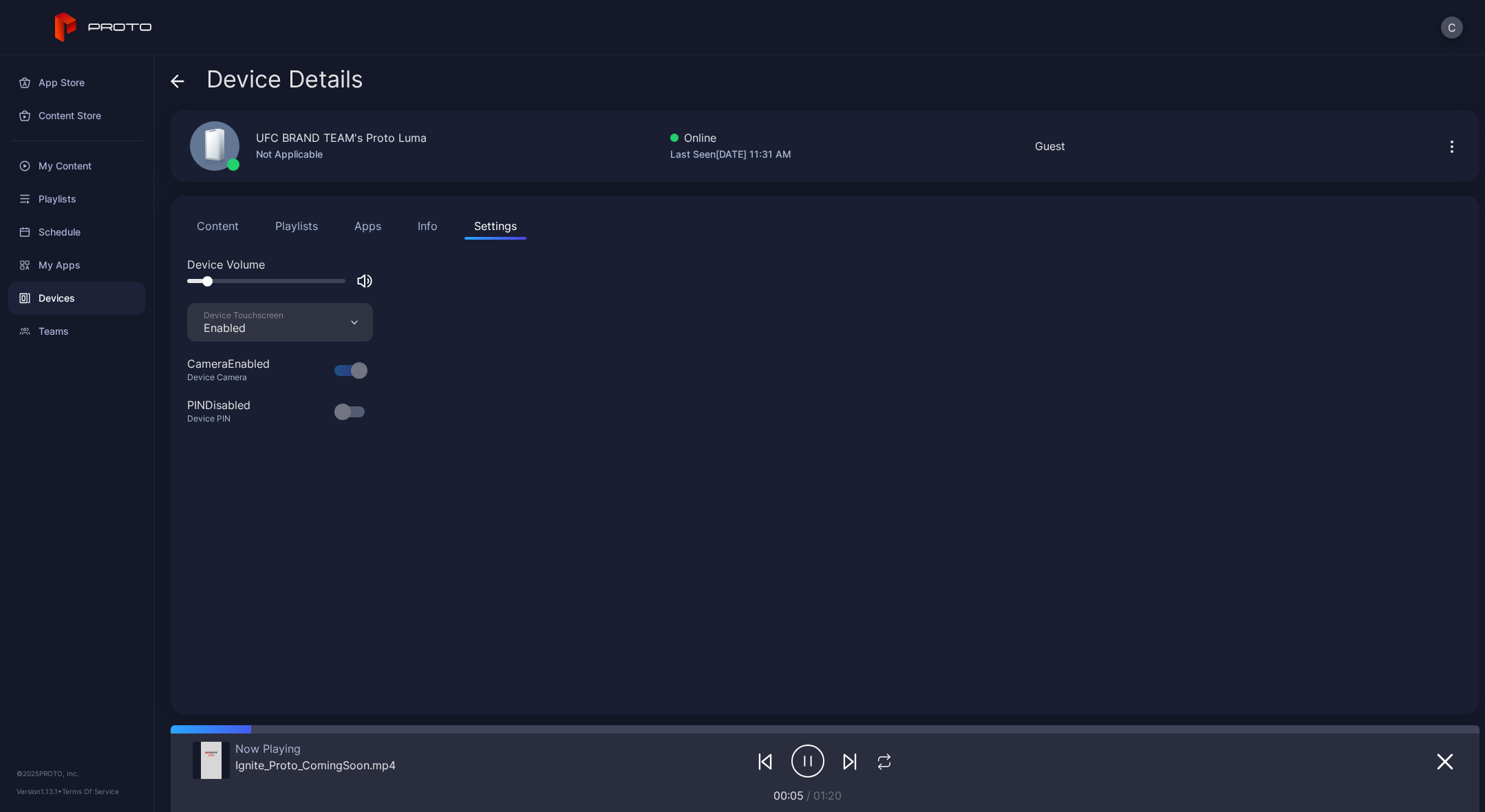
click at [228, 280] on div at bounding box center [266, 281] width 159 height 4
click at [270, 279] on div at bounding box center [266, 281] width 159 height 4
drag, startPoint x: 270, startPoint y: 279, endPoint x: 287, endPoint y: 279, distance: 17.0
click at [287, 279] on div at bounding box center [287, 281] width 10 height 10
drag, startPoint x: 287, startPoint y: 279, endPoint x: 273, endPoint y: 280, distance: 14.0
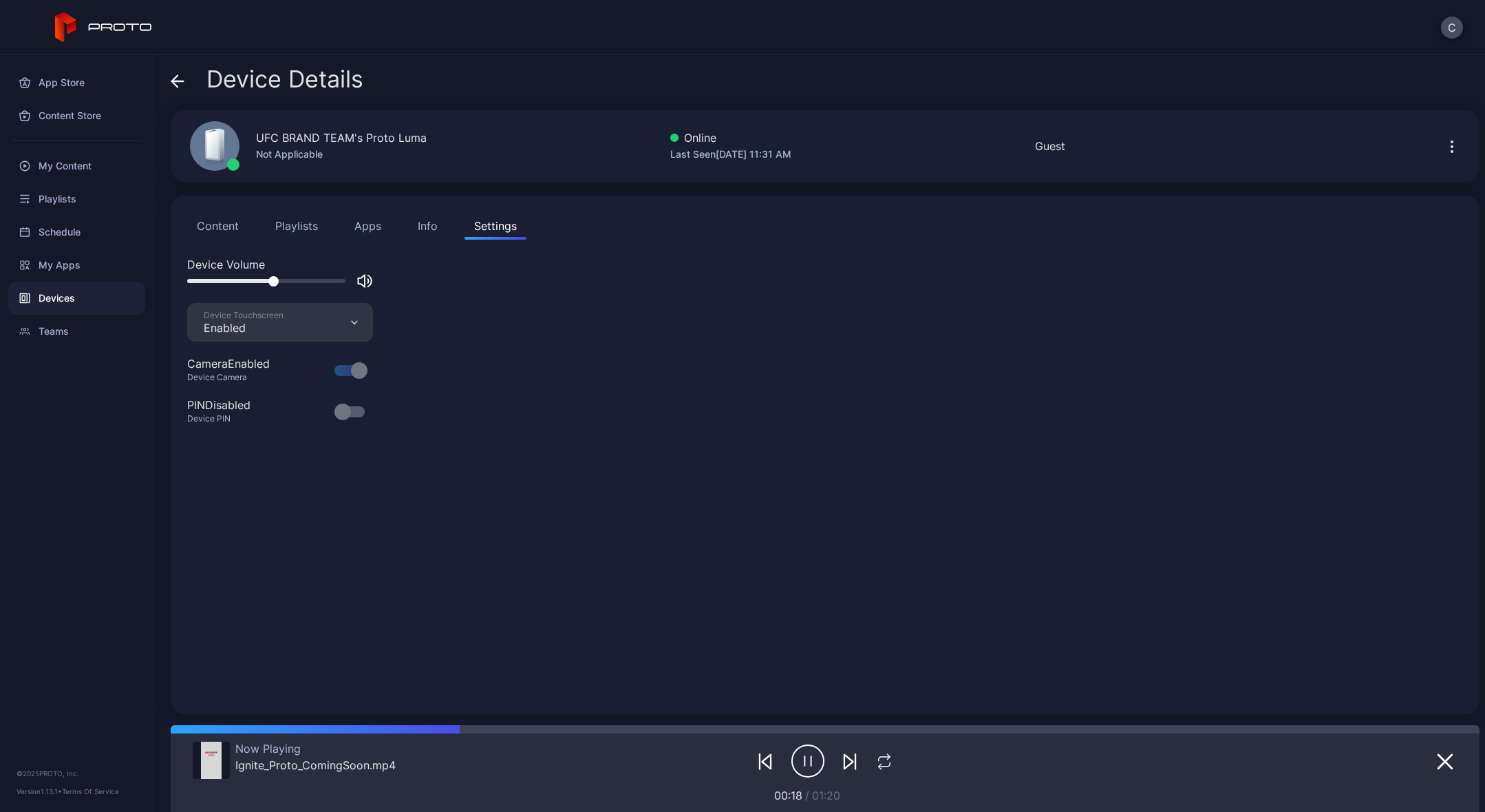
click at [273, 280] on div at bounding box center [273, 281] width 10 height 10
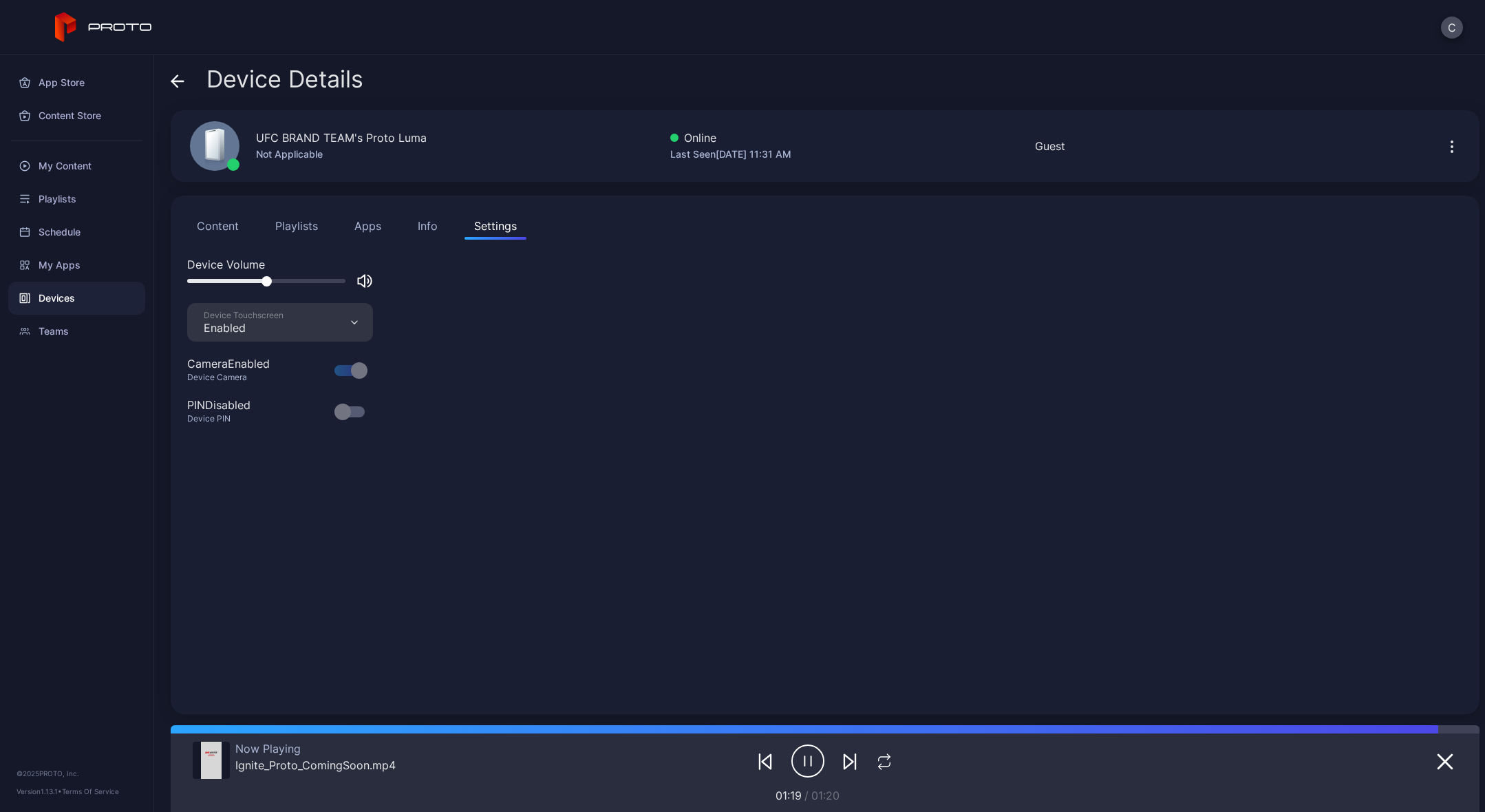
click at [794, 762] on icon "button" at bounding box center [807, 760] width 33 height 35
click at [222, 221] on button "Content" at bounding box center [217, 225] width 61 height 27
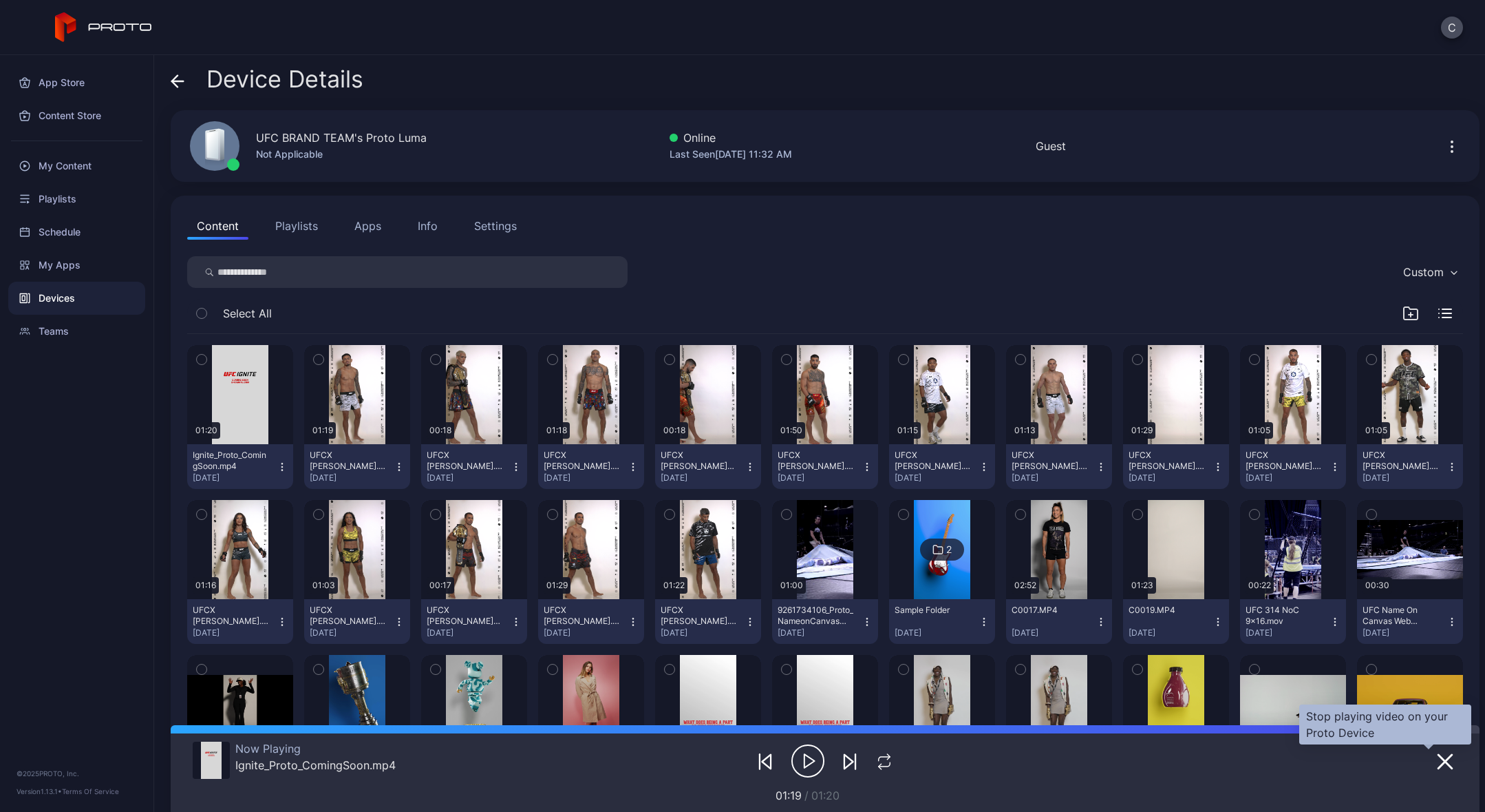
click at [1439, 763] on icon "button" at bounding box center [1446, 761] width 14 height 14
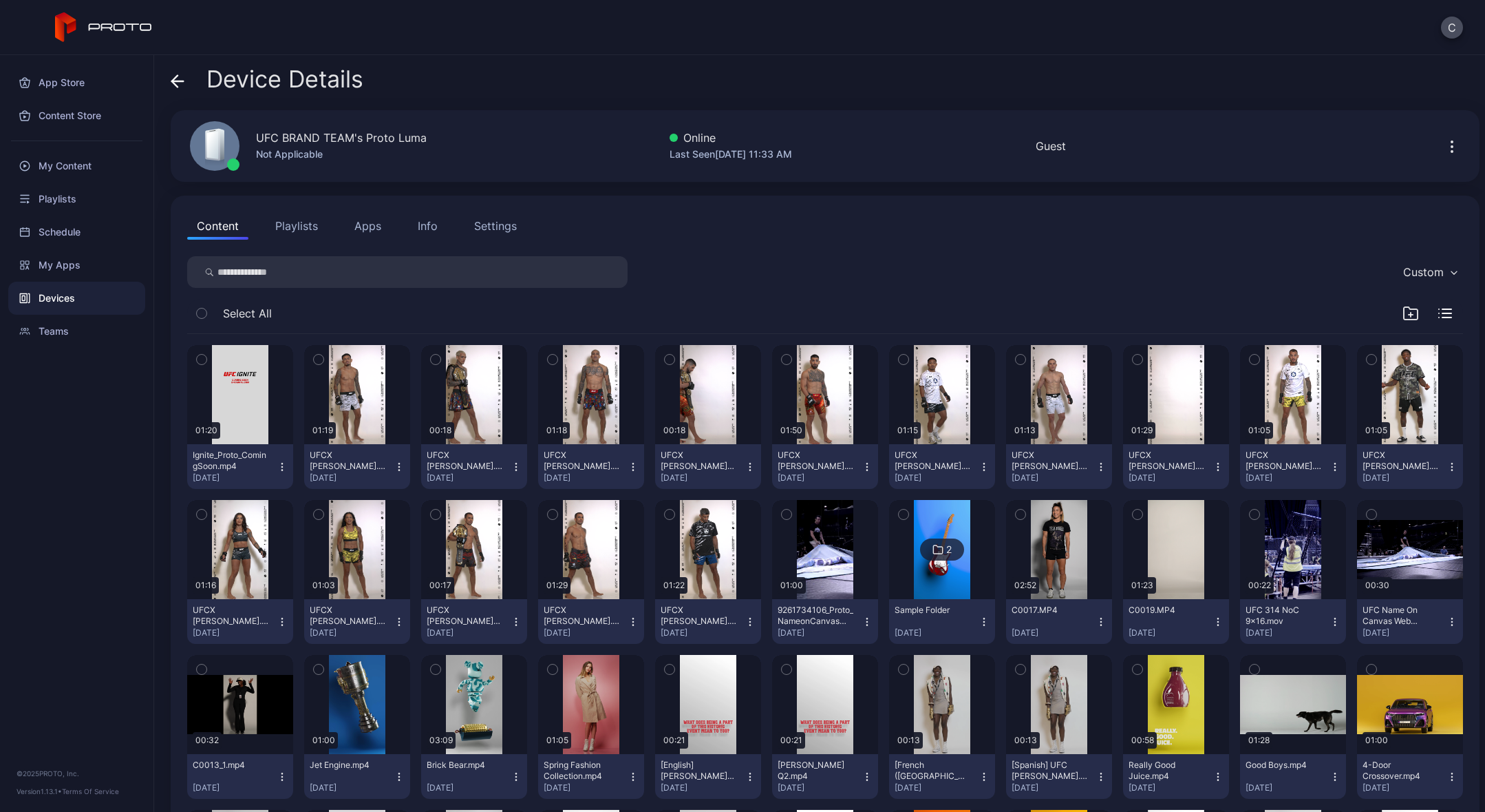
click at [1278, 140] on div "UFC BRAND TEAM's Proto Luma Not Applicable Online Last Seen [DATE] 11:33 AM Gue…" at bounding box center [825, 146] width 1309 height 71
